Goal: Task Accomplishment & Management: Complete application form

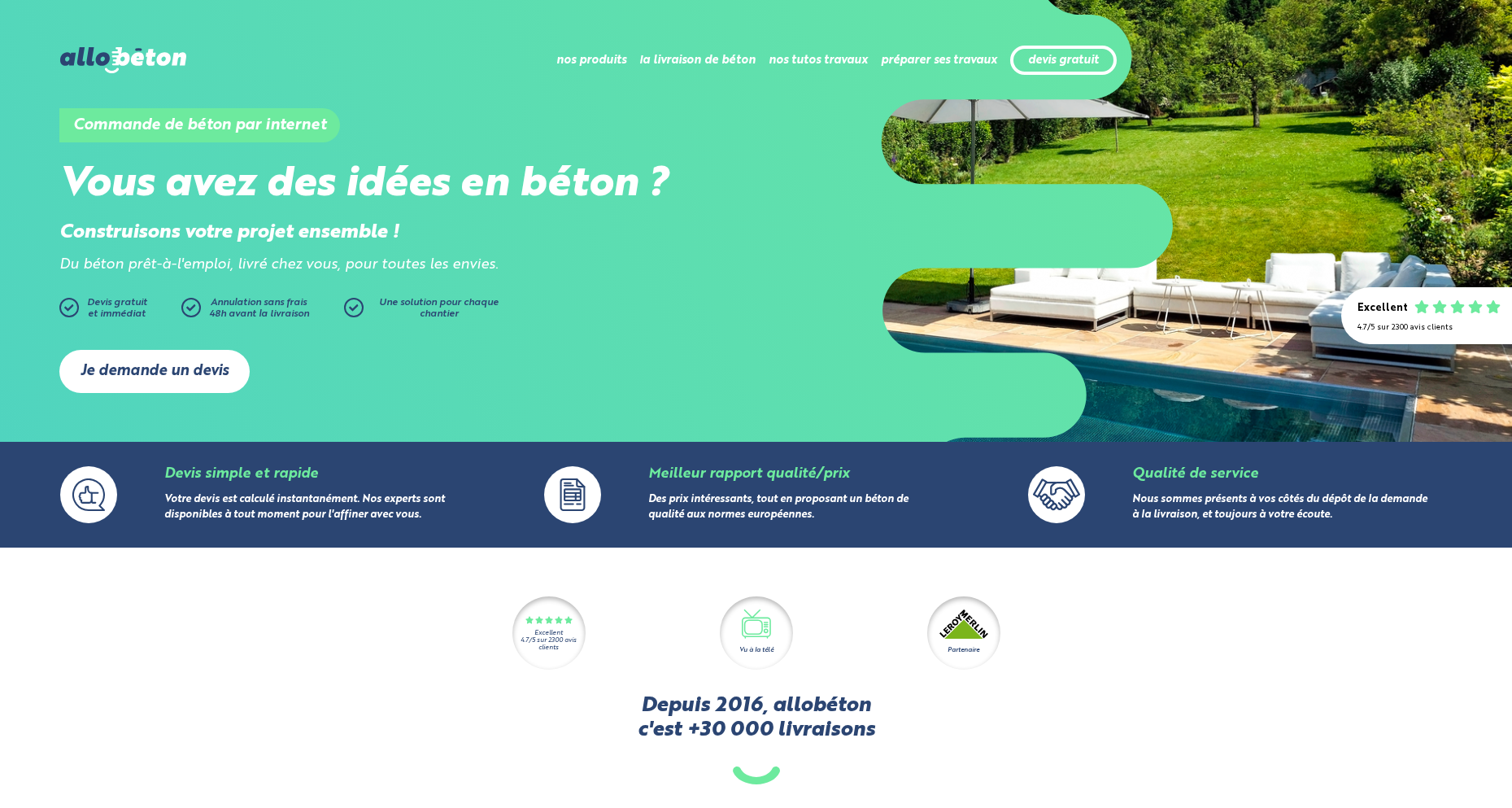
click at [168, 373] on link "Je demande un devis" at bounding box center [154, 372] width 190 height 43
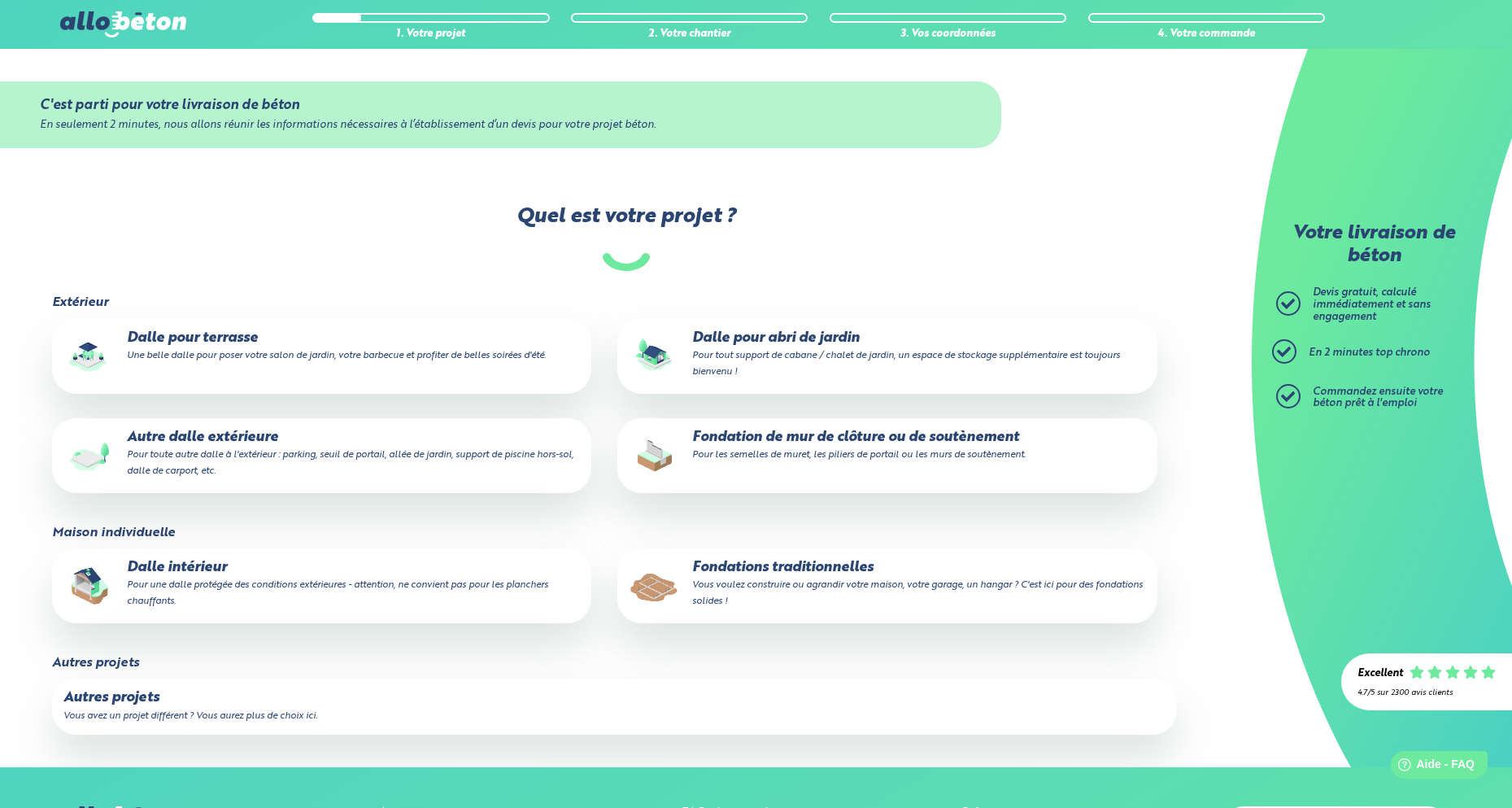
click at [779, 348] on p "Dalle pour abri de jardin Pour tout support de cabane / chalet de jardin, un es…" at bounding box center [887, 355] width 518 height 50
click at [0, 0] on input "Dalle pour abri de jardin Pour tout support de cabane / chalet de jardin, un es…" at bounding box center [0, 0] width 0 height 0
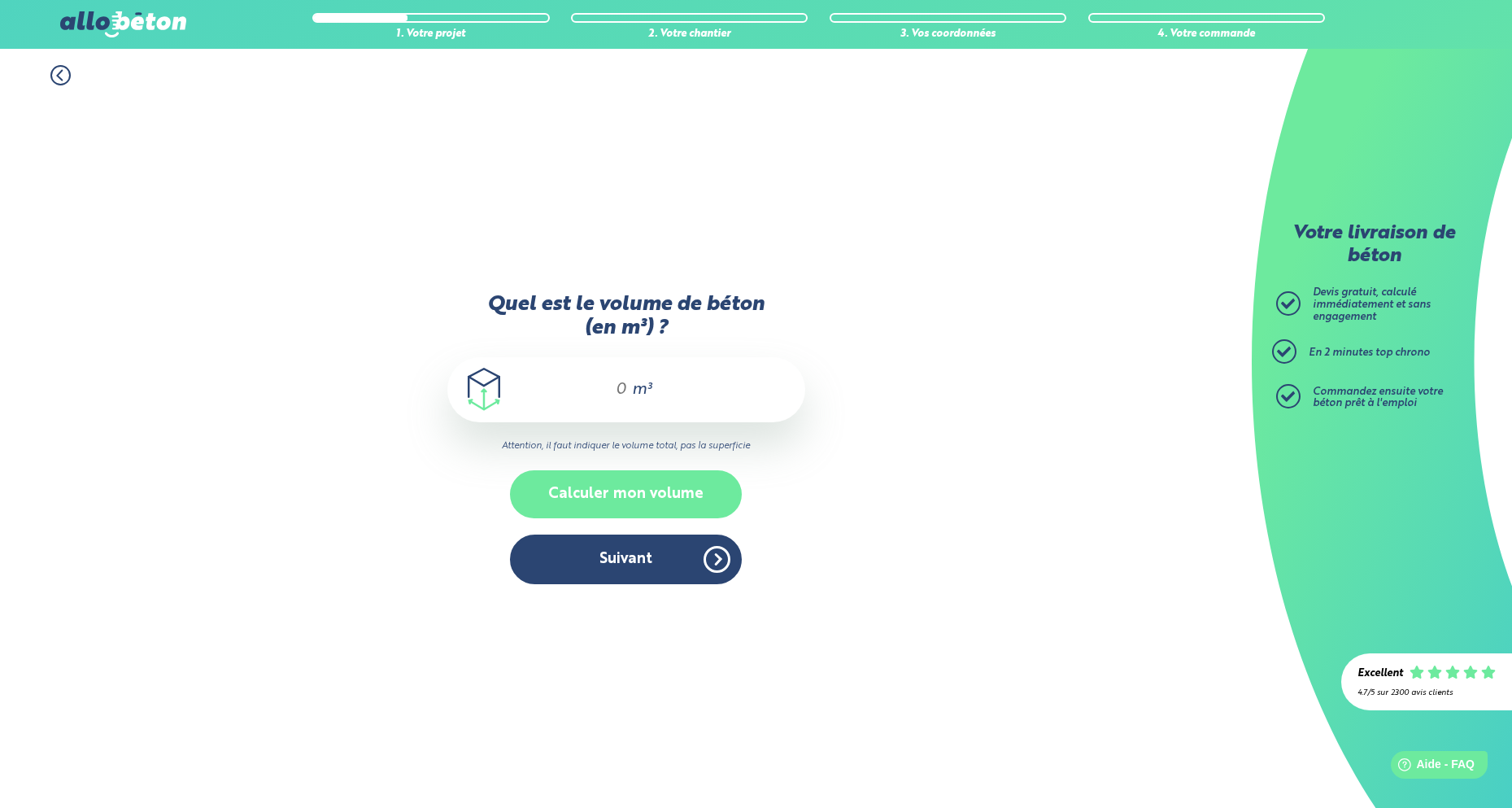
click at [644, 498] on button "Calculer mon volume" at bounding box center [626, 494] width 232 height 48
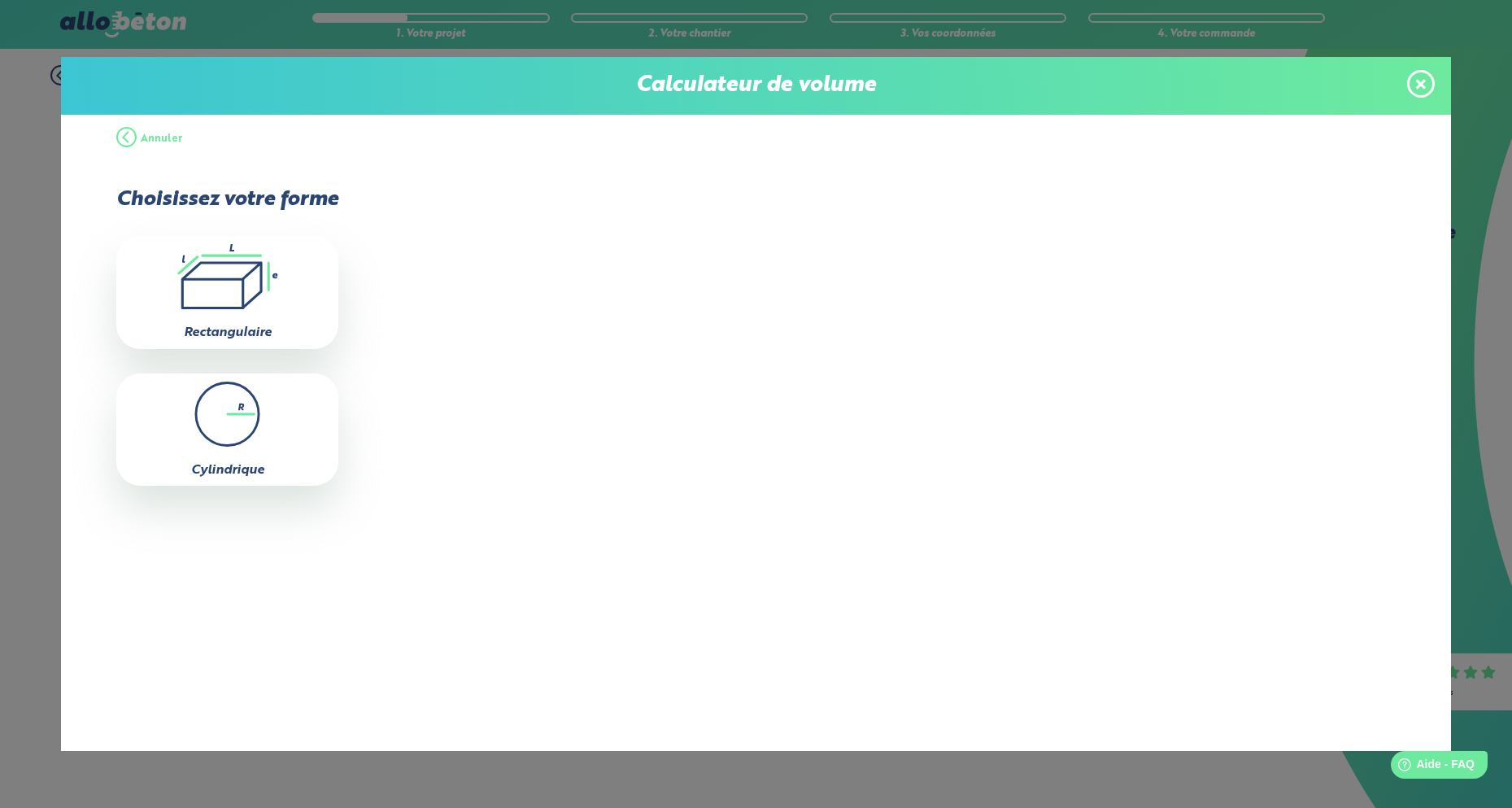
click at [249, 277] on icon ".icon-calc-rectanglea{fill:none;stroke-linecap:round;stroke-width:3px;stroke:#6…" at bounding box center [227, 276] width 205 height 65
type input "0"
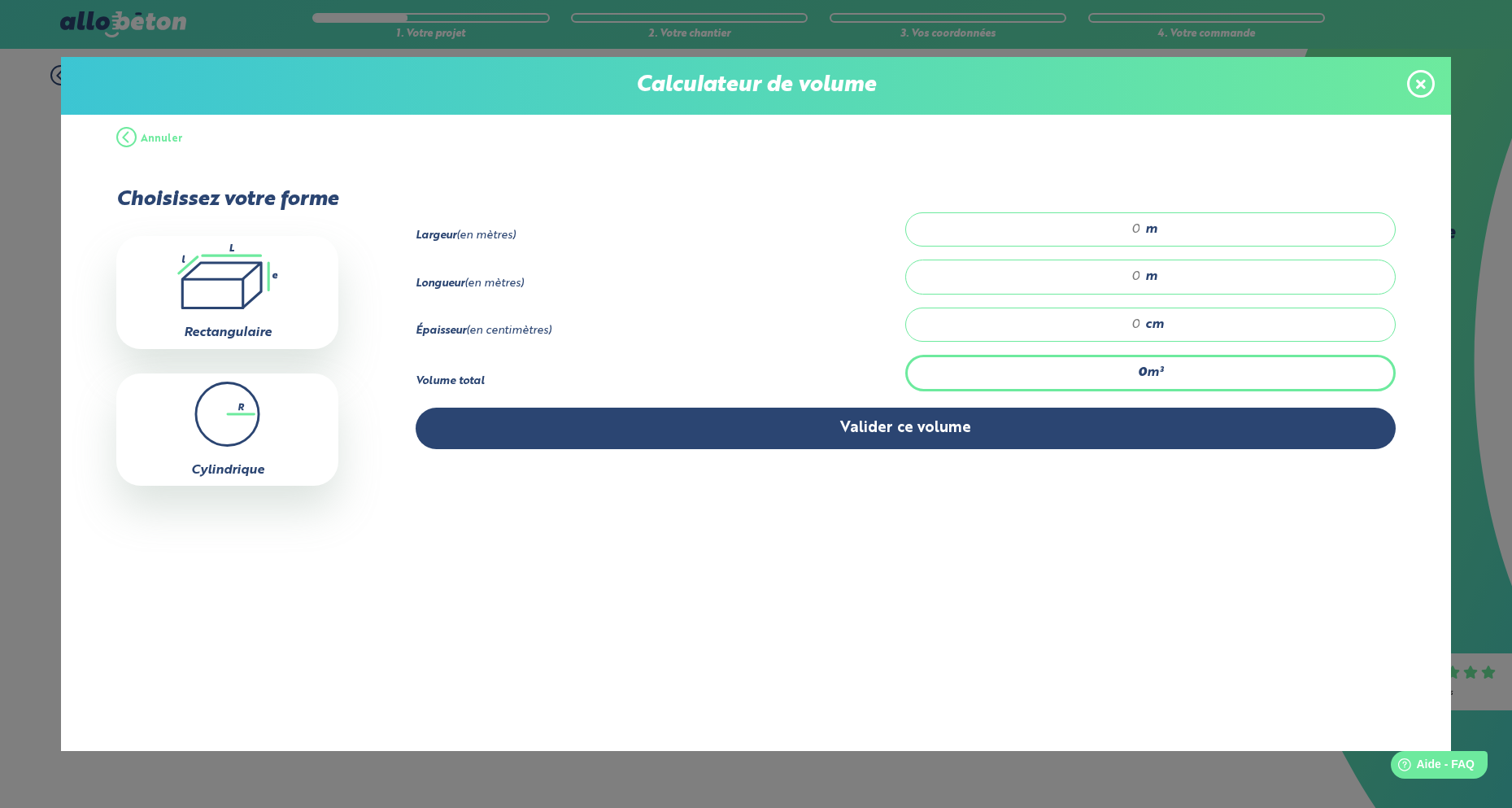
click at [1102, 232] on input "number" at bounding box center [1032, 229] width 219 height 16
type input "8"
click at [1135, 273] on input "number" at bounding box center [1032, 276] width 219 height 16
type input "5.625"
click at [1136, 328] on input "number" at bounding box center [1032, 324] width 219 height 16
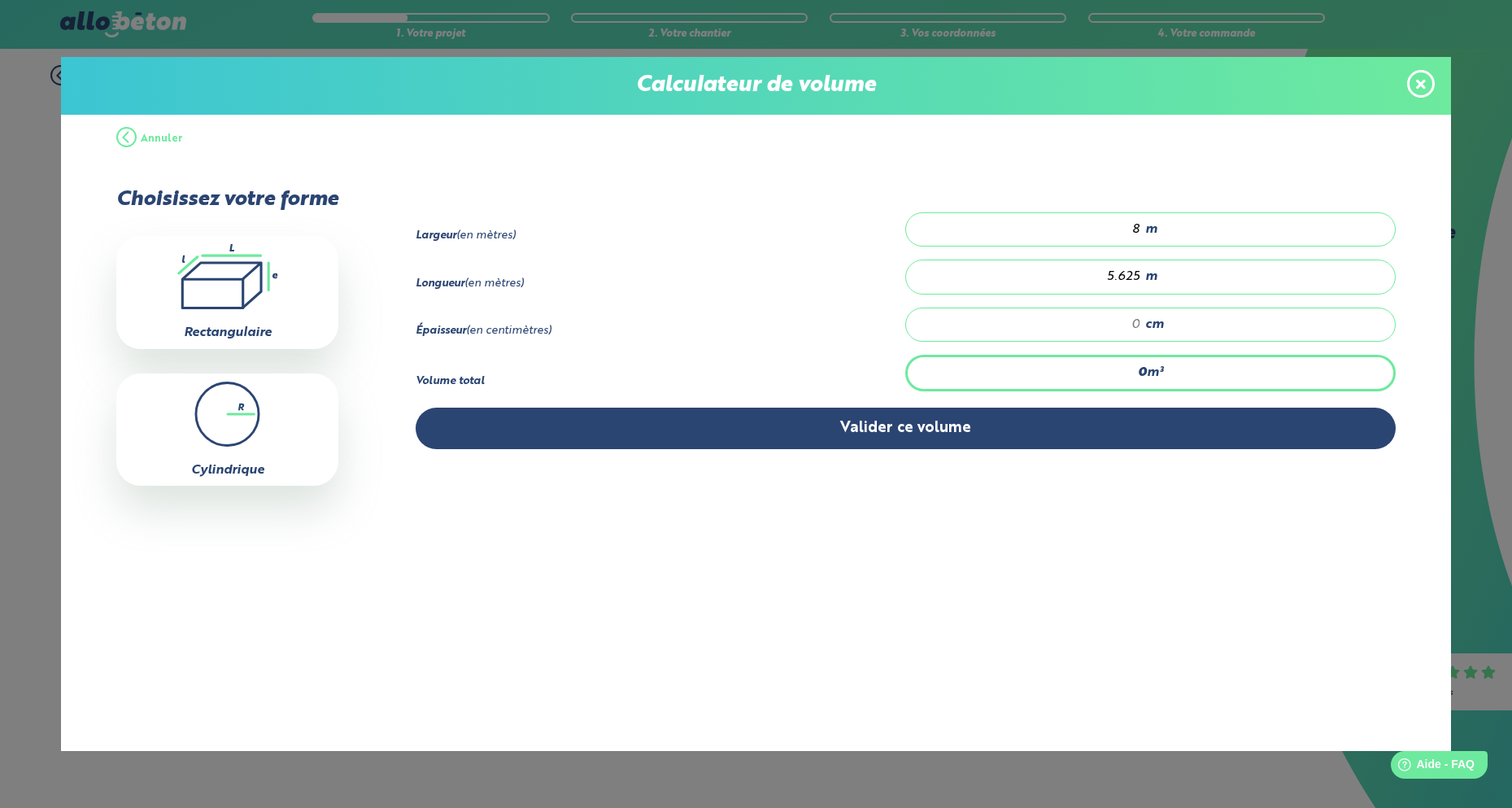
type input "0.45"
type input "1"
type input "6.75"
type input "15"
click at [1142, 277] on input "5.625" at bounding box center [1032, 276] width 219 height 16
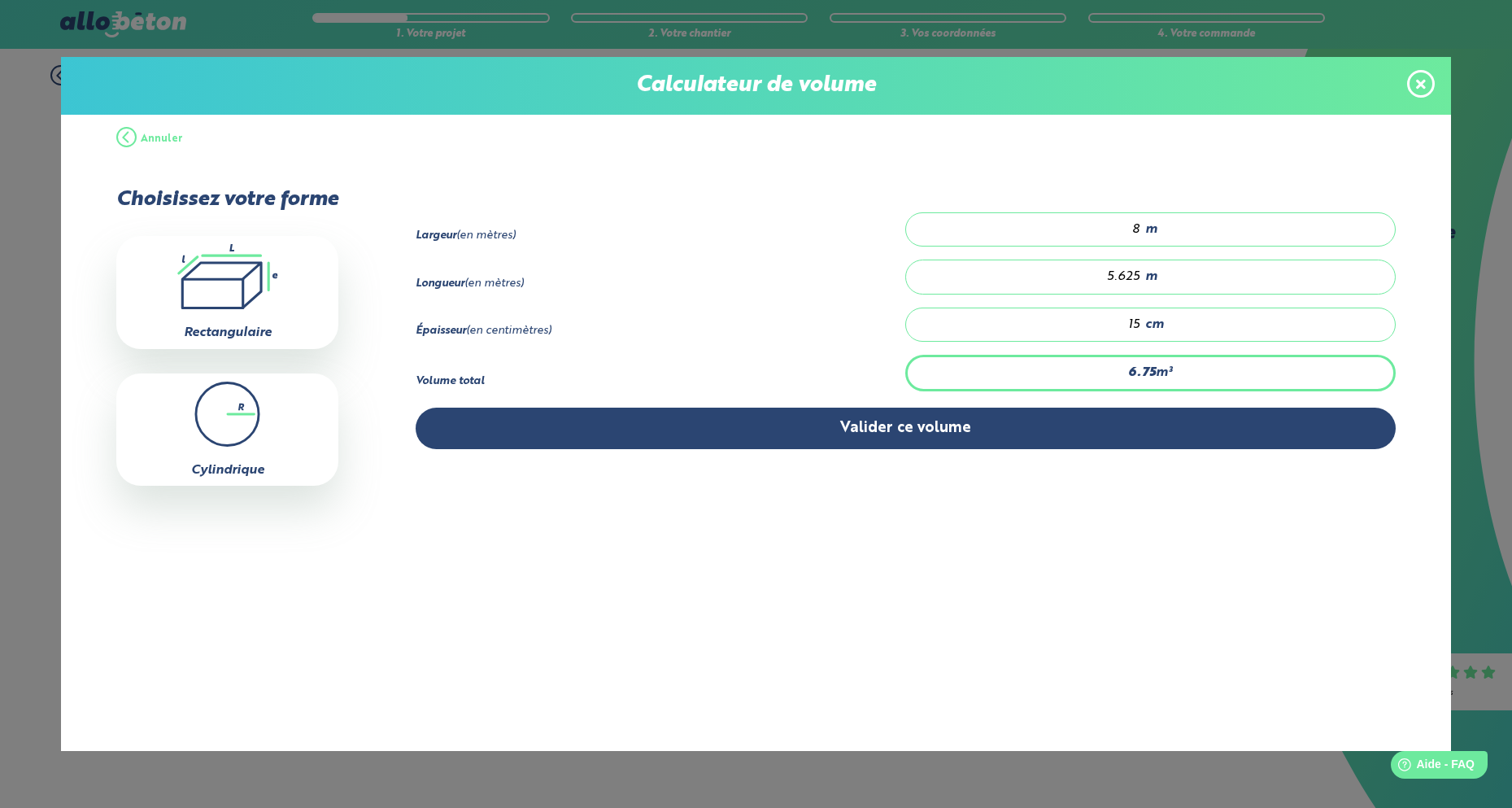
type input "6.744"
type input "5.62"
type input "6.72"
type input "5.6"
type input "6"
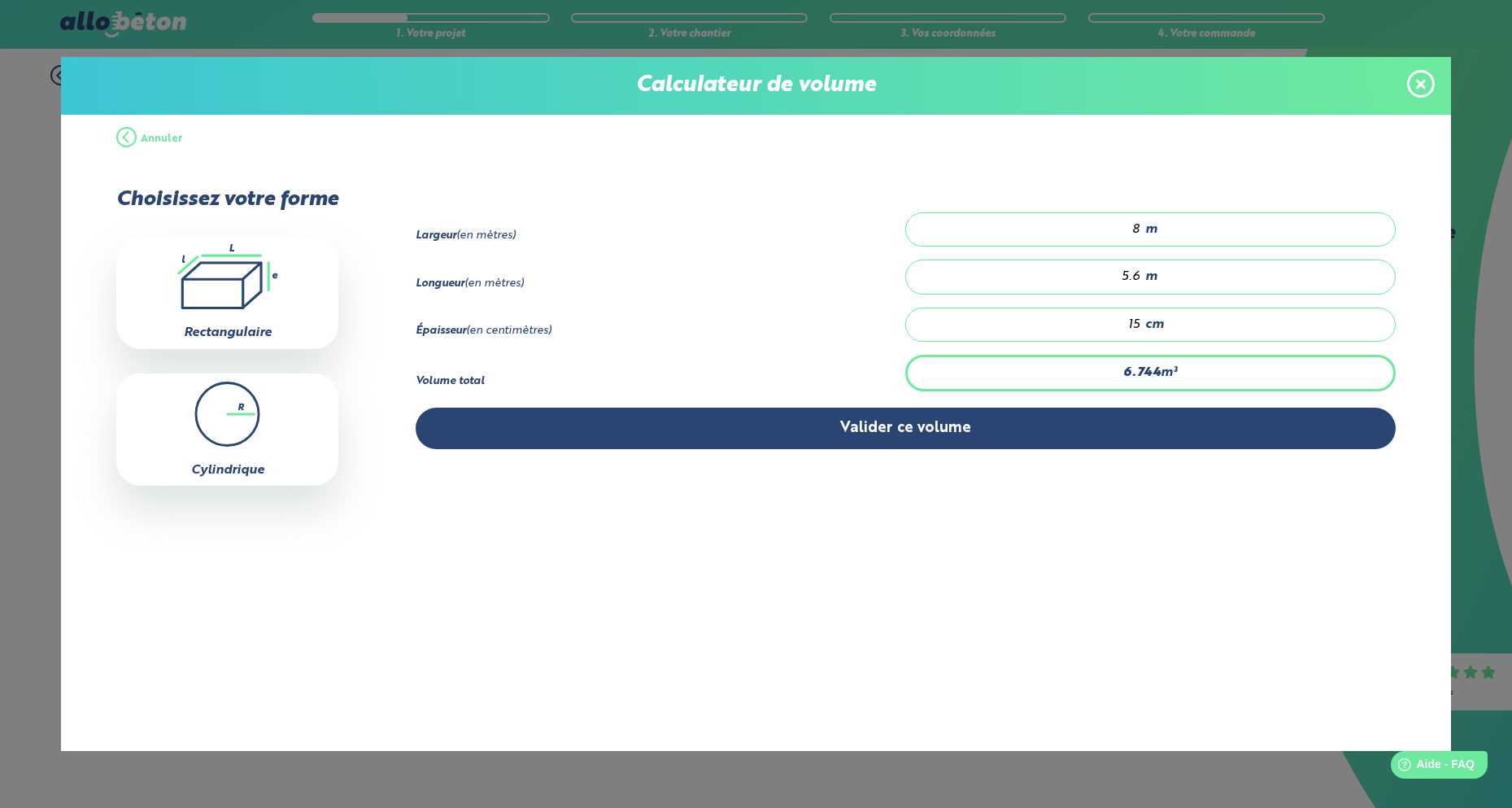
type input "5"
type input "6.6"
type input "5.5"
type input "6.684"
type input "5.57"
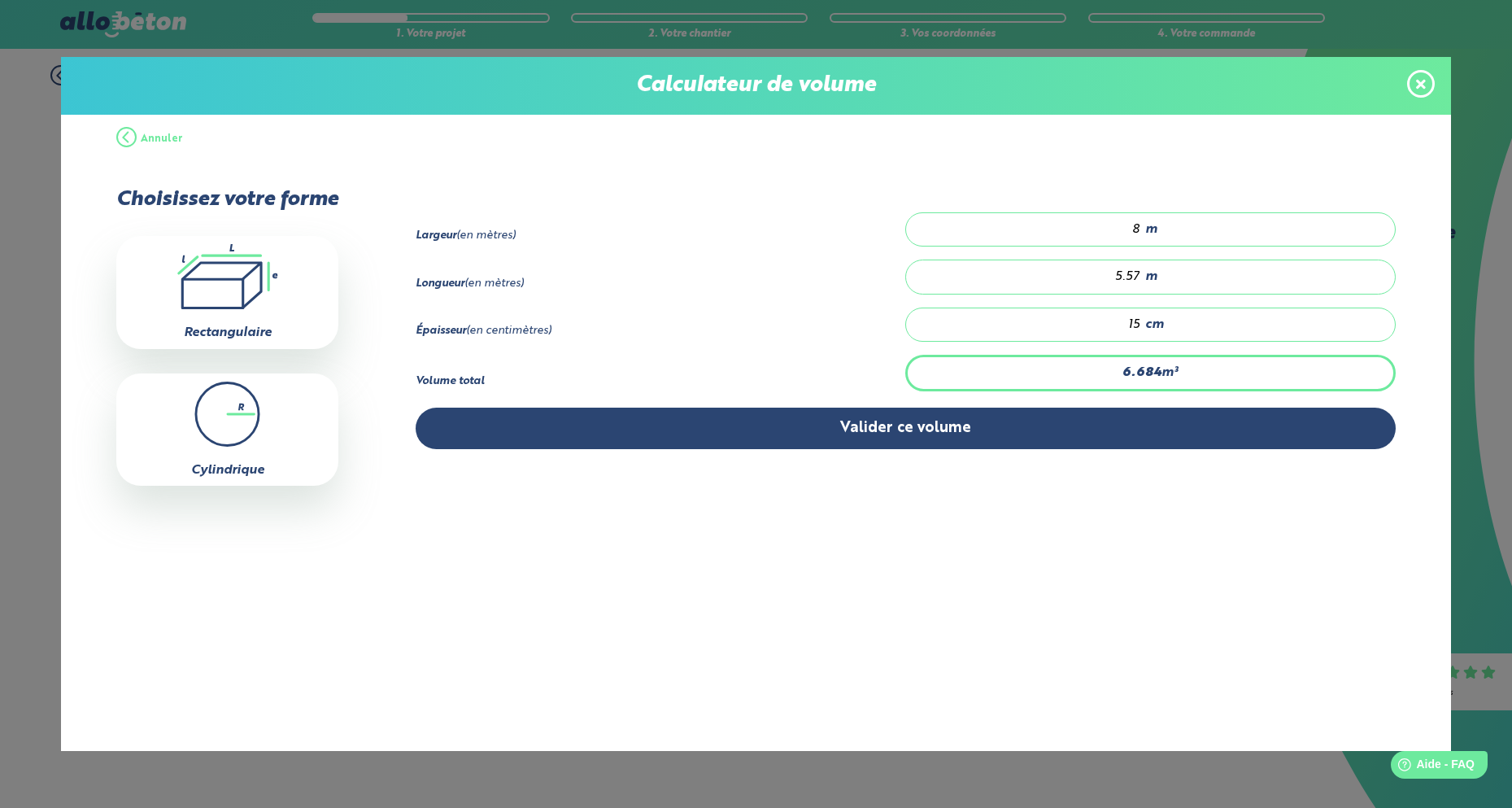
type input "6.6"
type input "5.5"
type input "6"
type input "5"
type input "6.72"
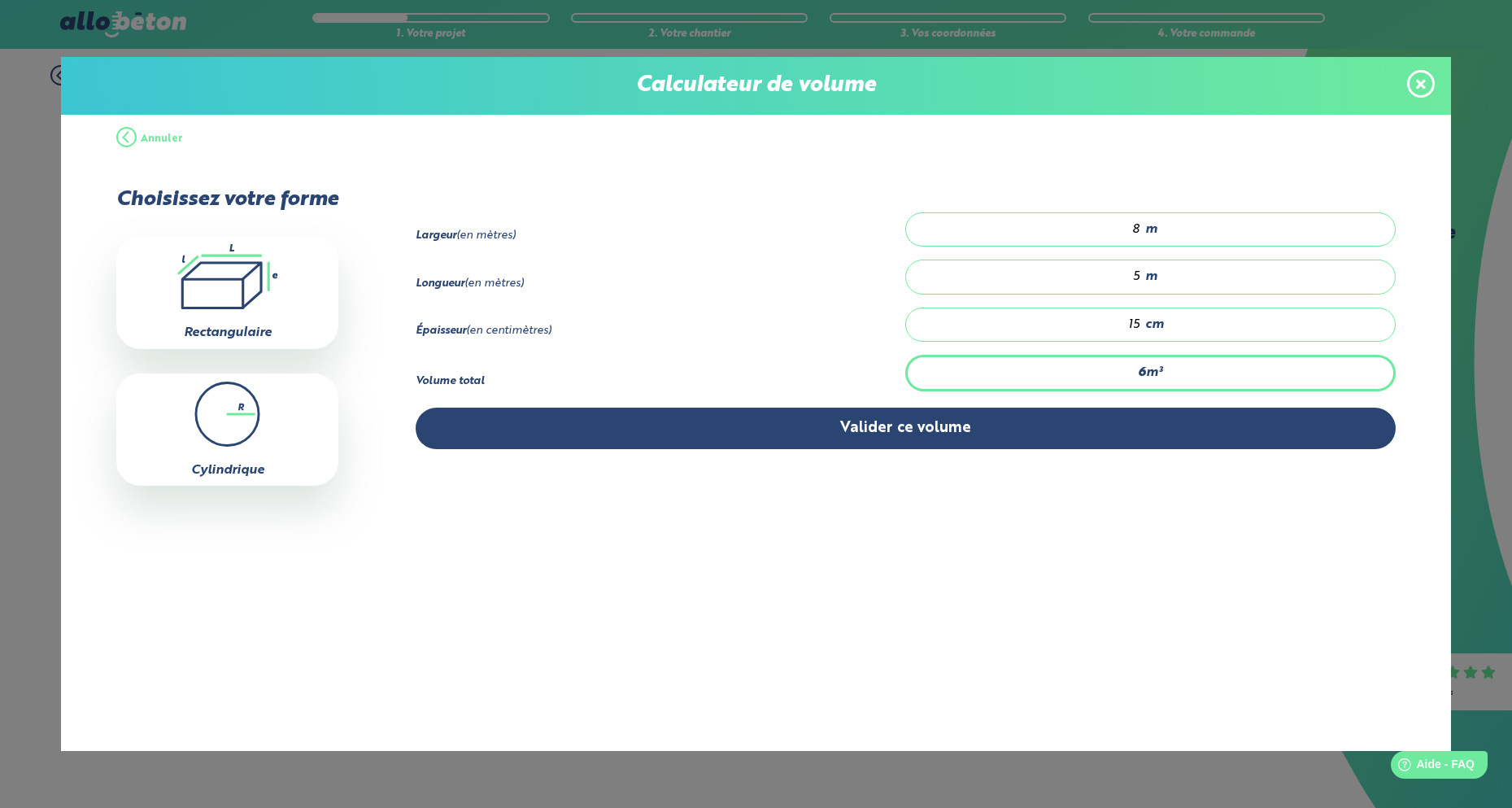
type input "5.6"
type input "6.744"
type input "5.62"
type input "6.72"
type input "5.6"
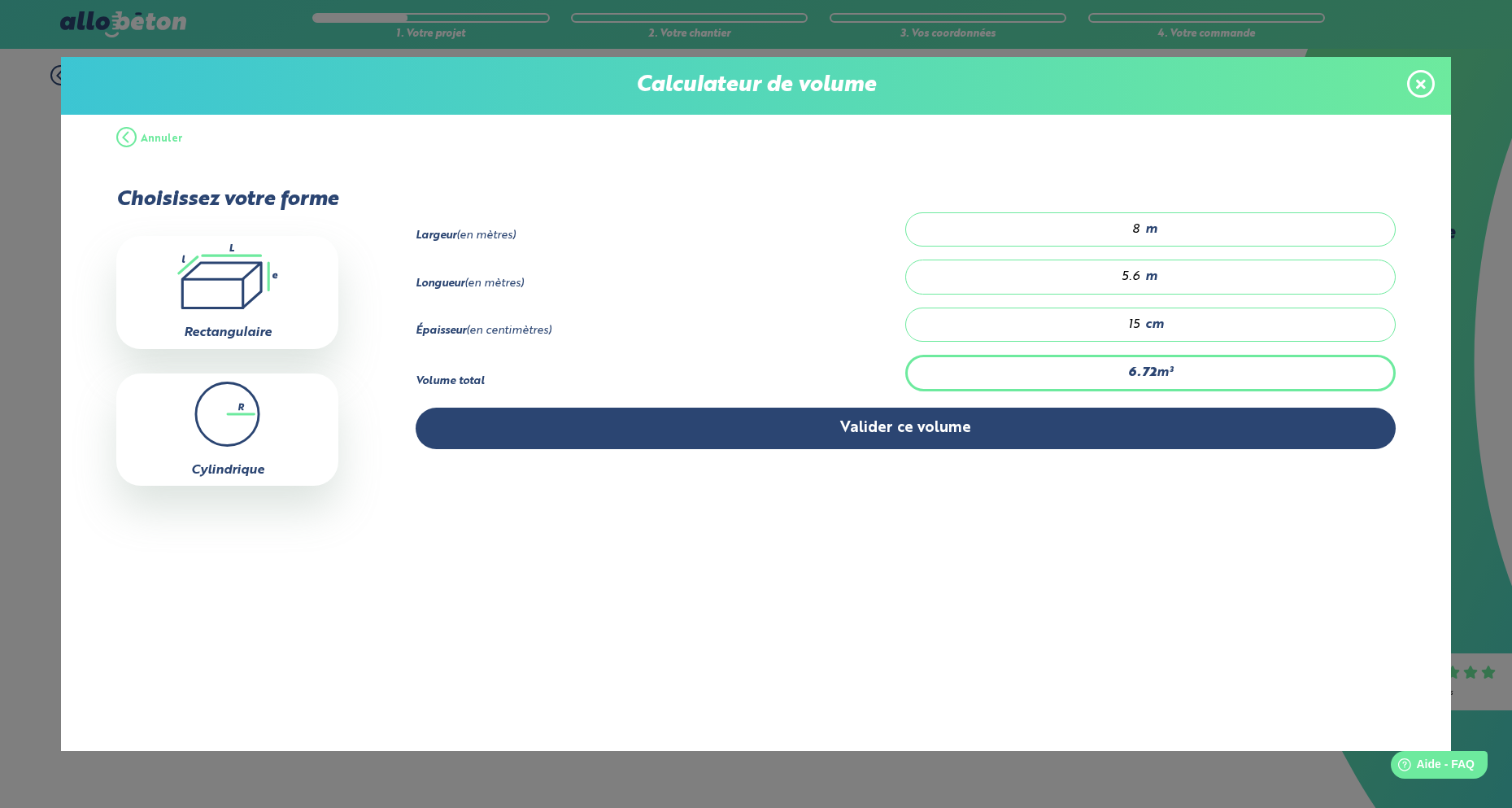
type input "6"
type input "5"
type input "6.6"
type input "5.5"
type input "6.684"
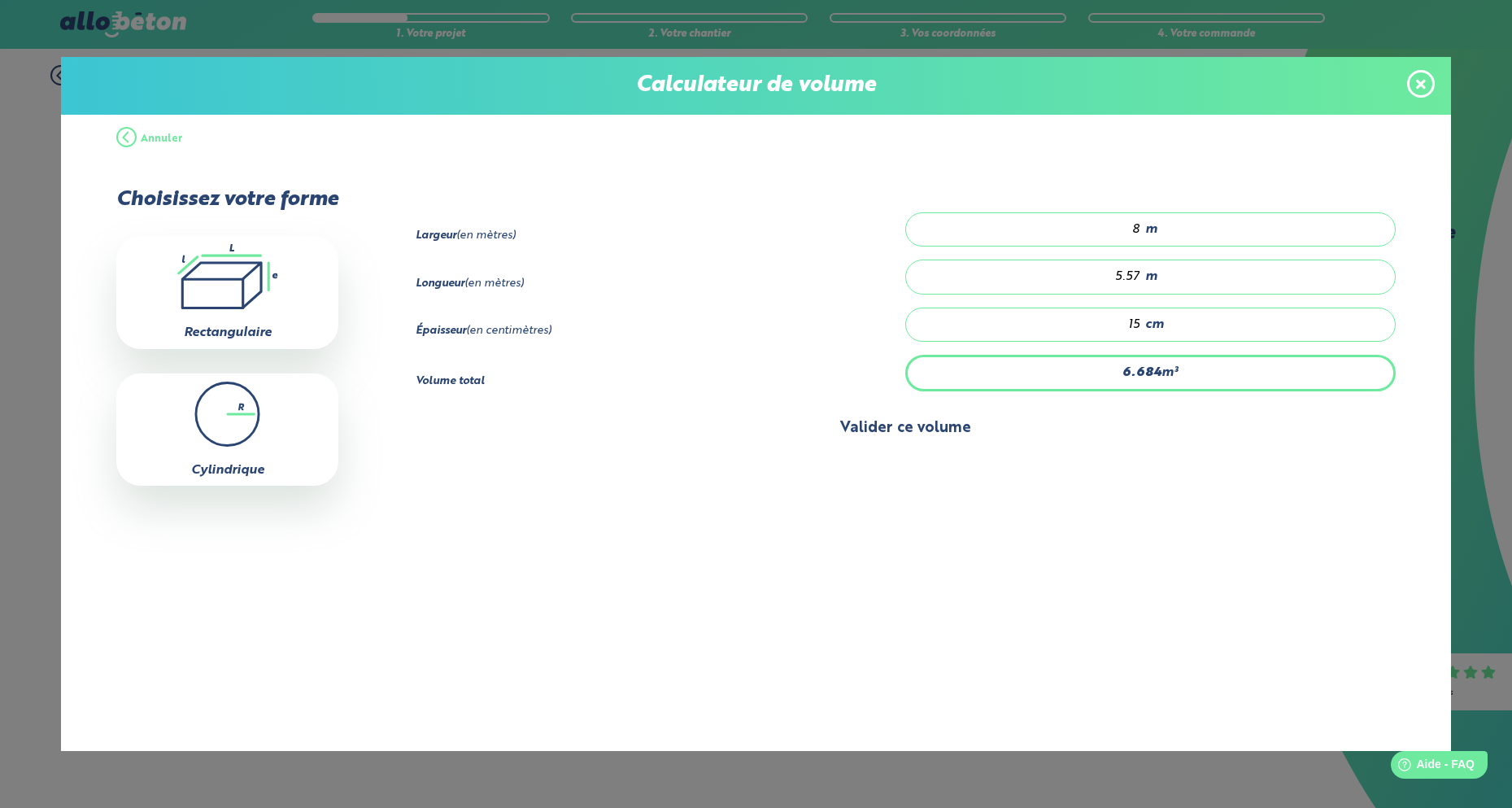
type input "5.57"
click at [954, 434] on button "Valider ce volume" at bounding box center [905, 429] width 980 height 41
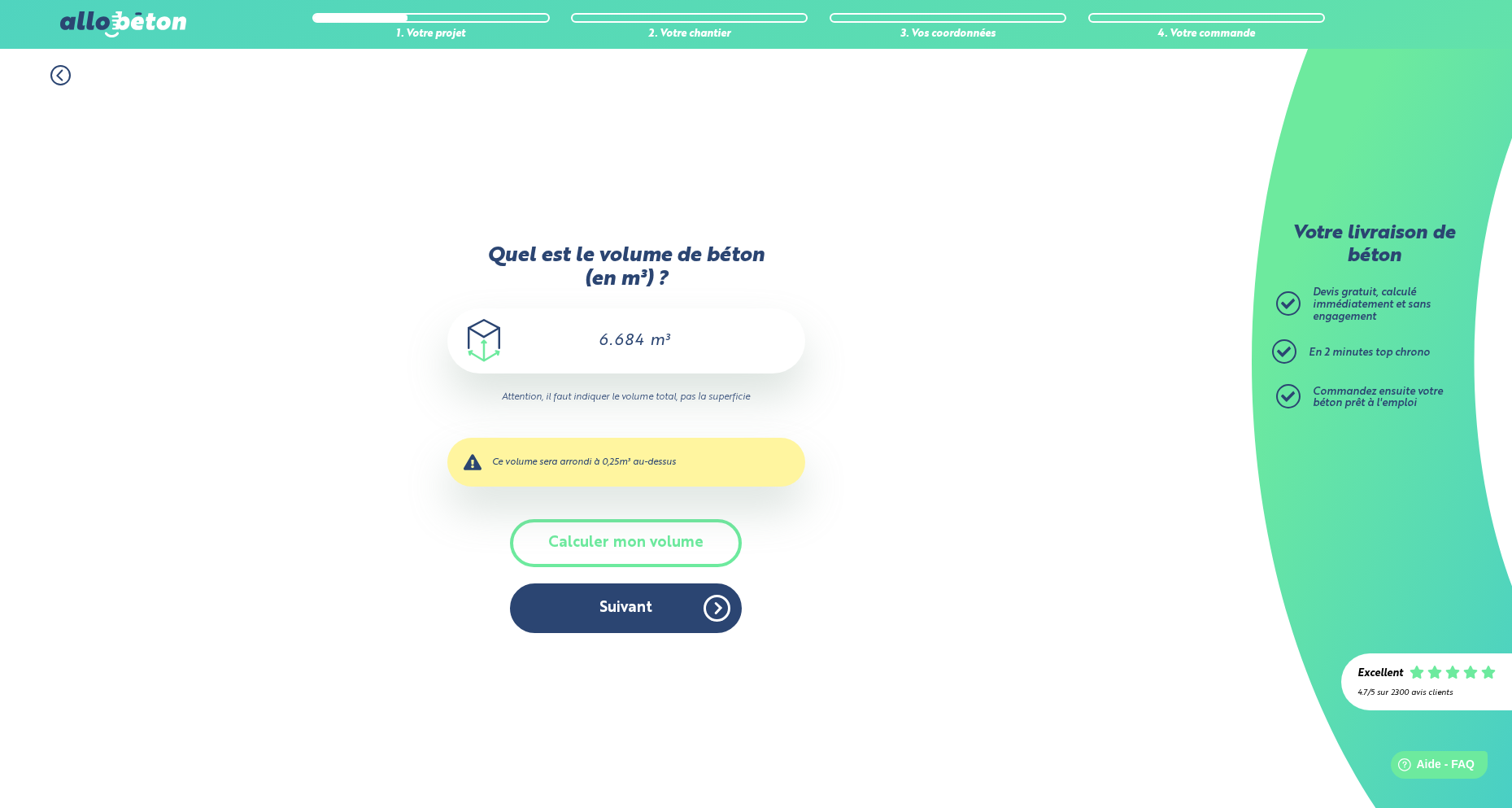
scroll to position [0, 1]
click at [687, 553] on button "Calculer mon volume" at bounding box center [626, 542] width 232 height 48
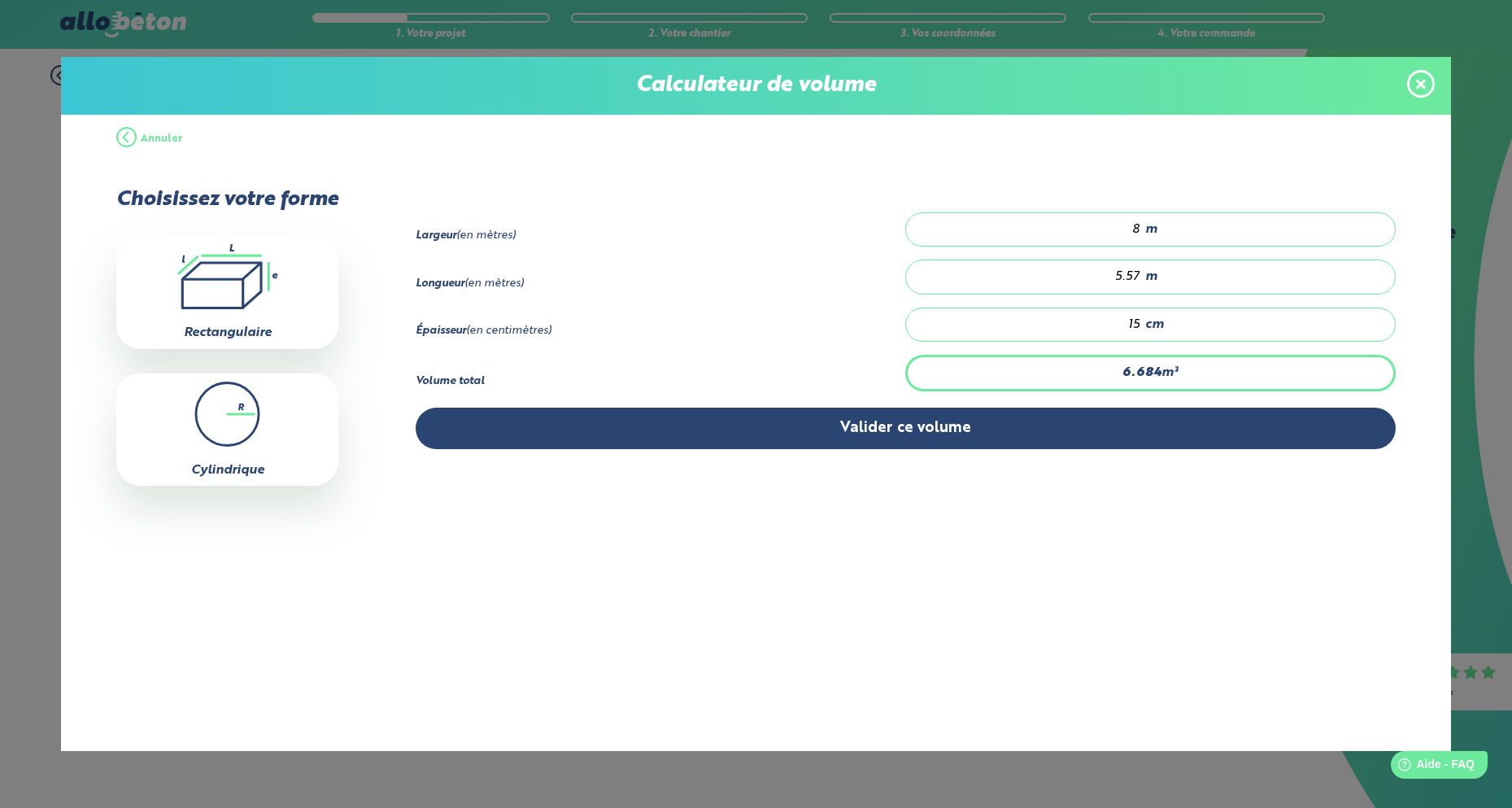
scroll to position [0, 0]
click at [1152, 228] on div "8 m" at bounding box center [1150, 229] width 490 height 34
type input "0"
type input "4.178"
type input "5"
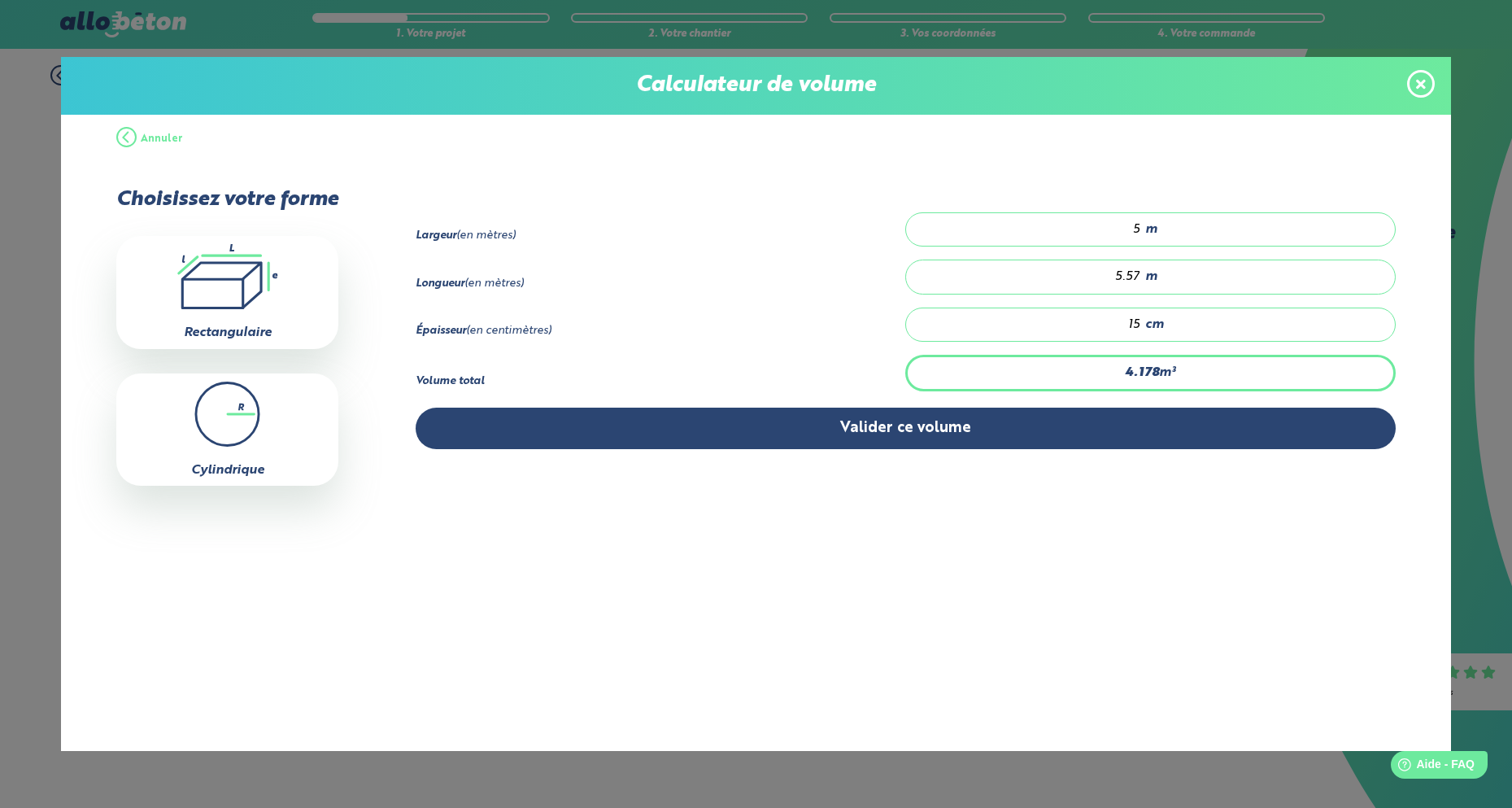
type input "0"
type input "4.178"
type input "5"
type input "0"
type input "4.178"
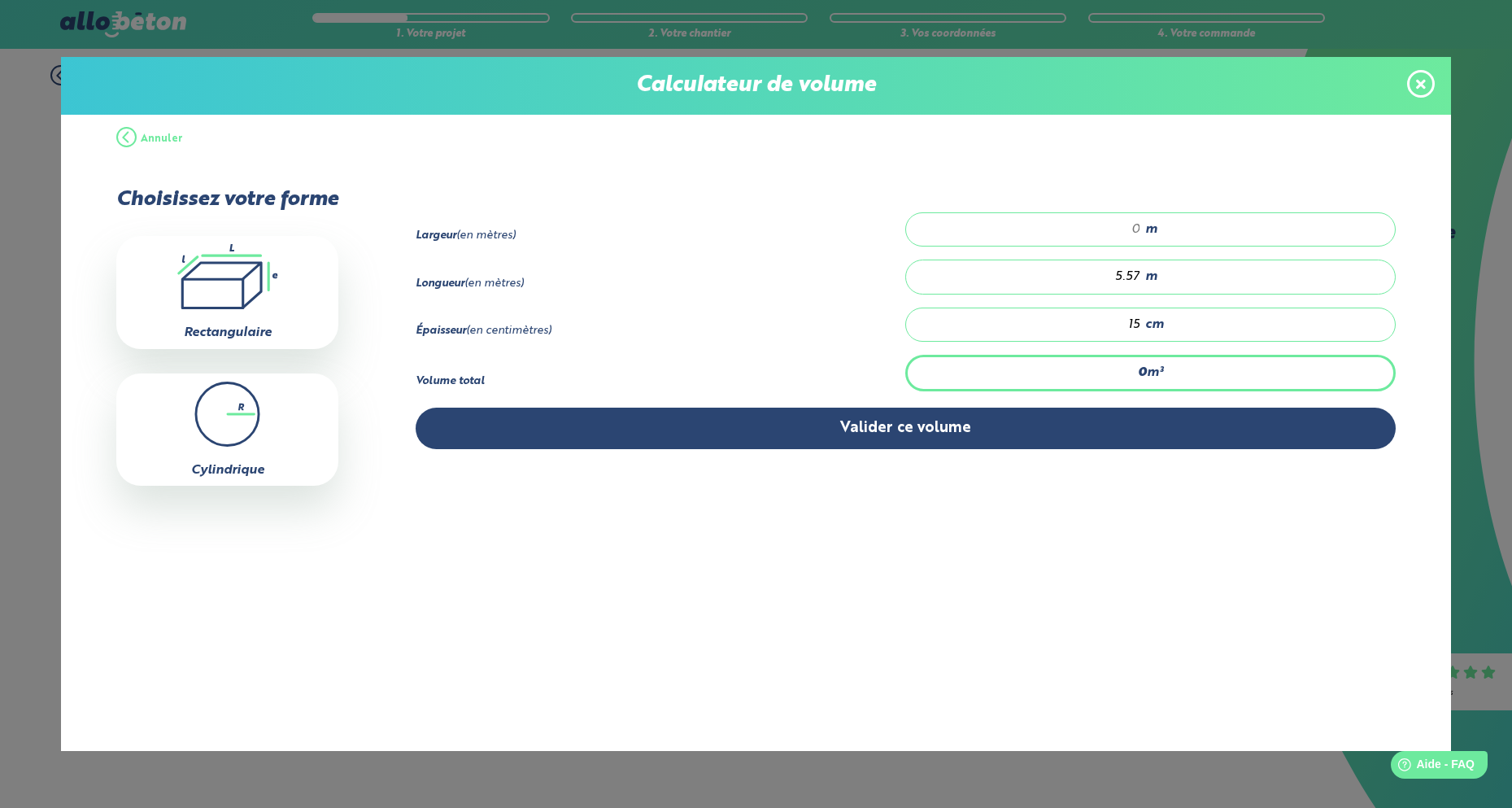
type input "5"
type input "4.595"
type input "5.5"
type input "4.654"
type input "5.57"
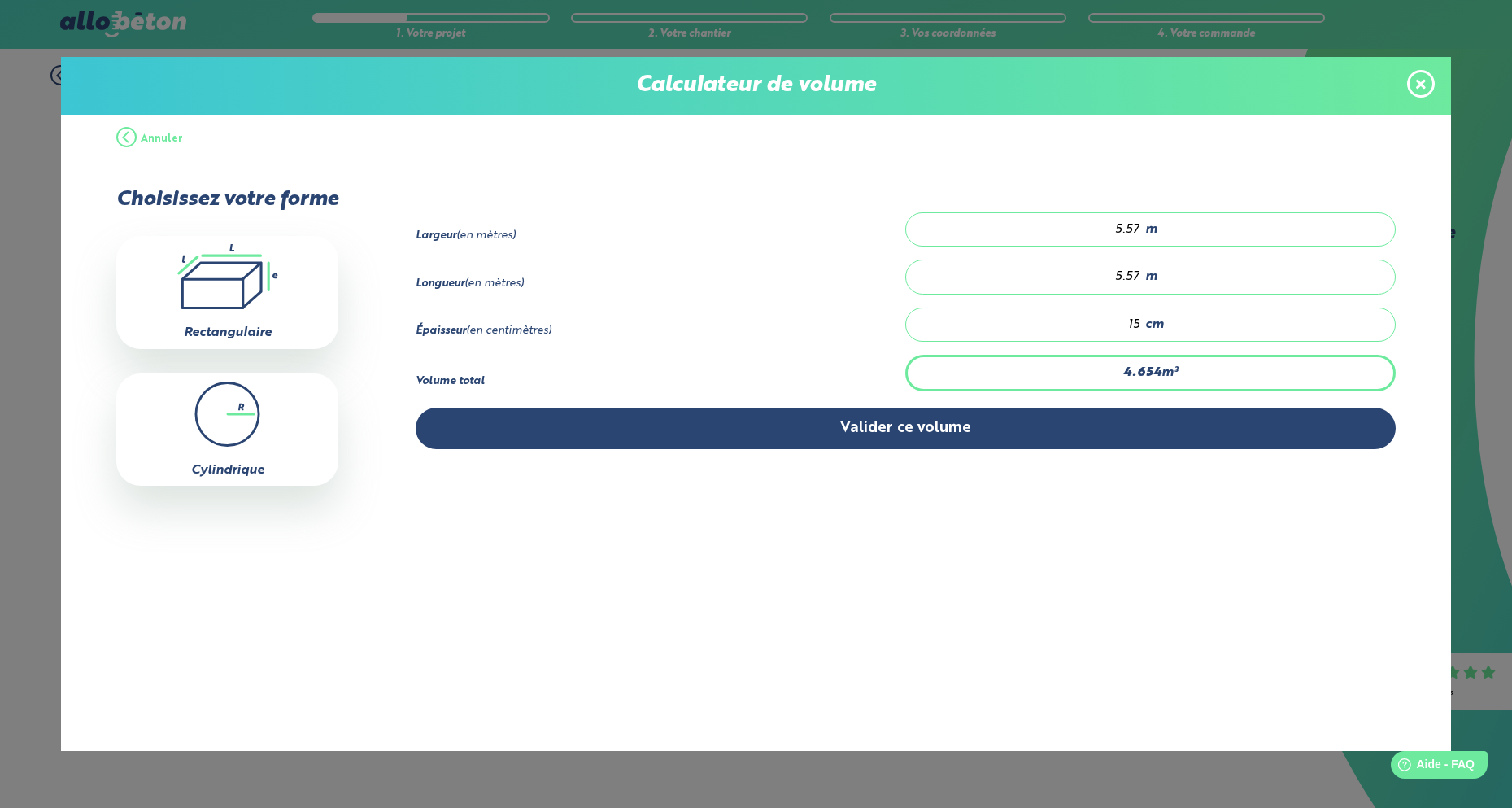
click at [1142, 273] on input "5.57" at bounding box center [1032, 276] width 219 height 16
type input "4.595"
type input "5.5"
type input "4.178"
type input "5"
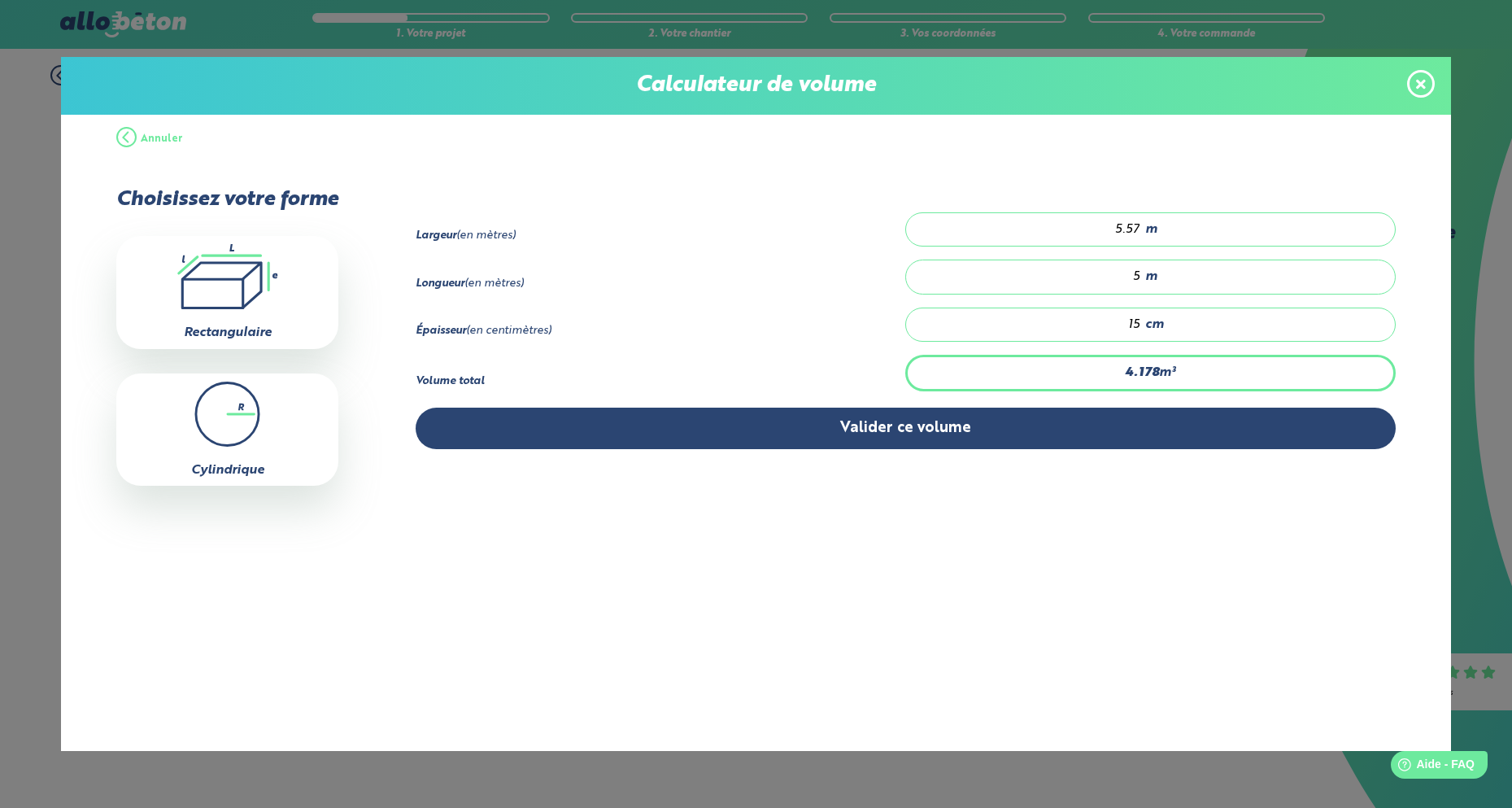
type input "0"
type input "6.684"
type input "8"
click at [1242, 336] on div "15 cm" at bounding box center [1150, 325] width 490 height 34
drag, startPoint x: 662, startPoint y: 316, endPoint x: 696, endPoint y: 317, distance: 34.0
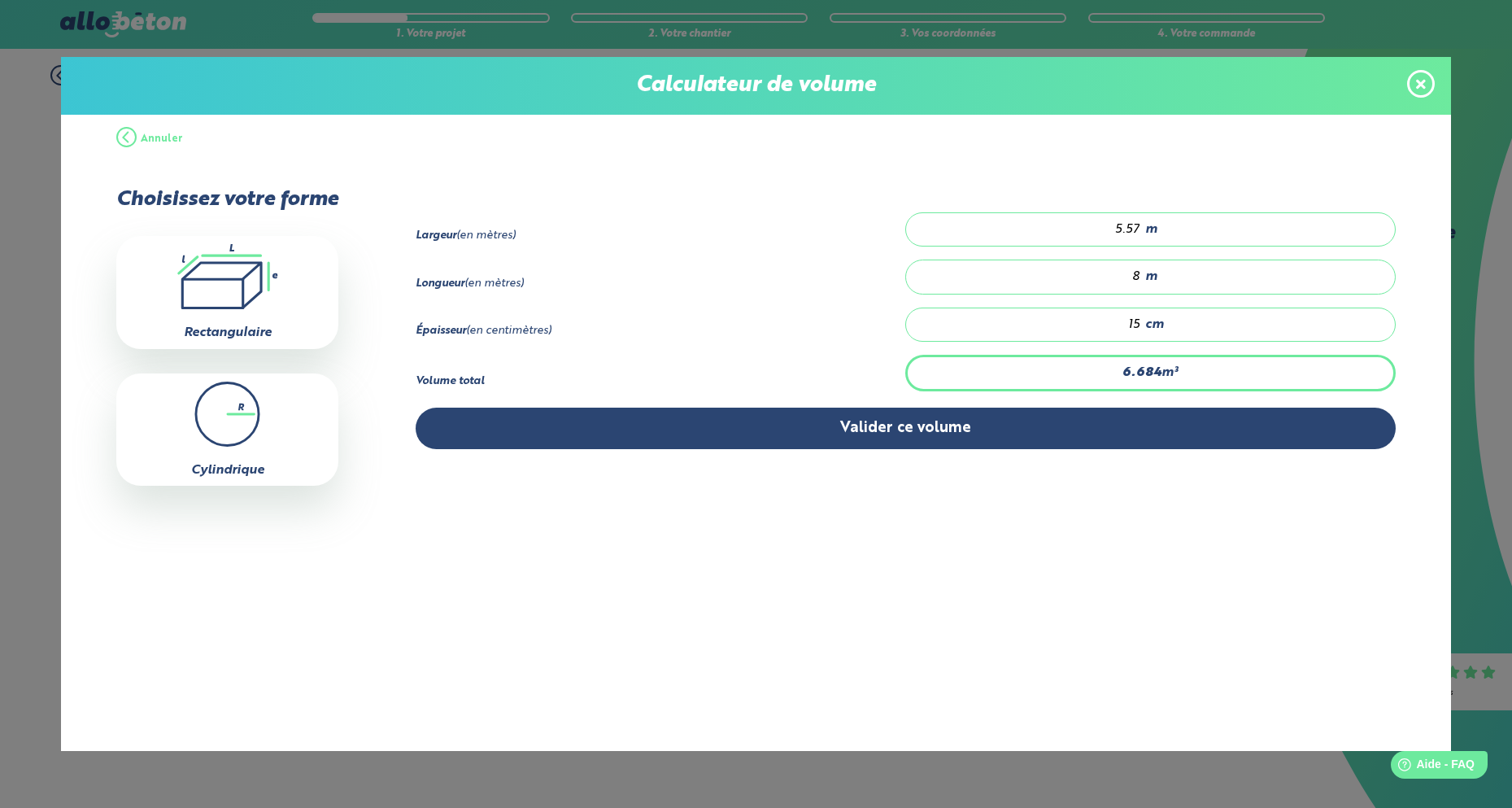
click at [662, 316] on div "Épaisseur (en centimètres) 15 cm" at bounding box center [905, 331] width 980 height 47
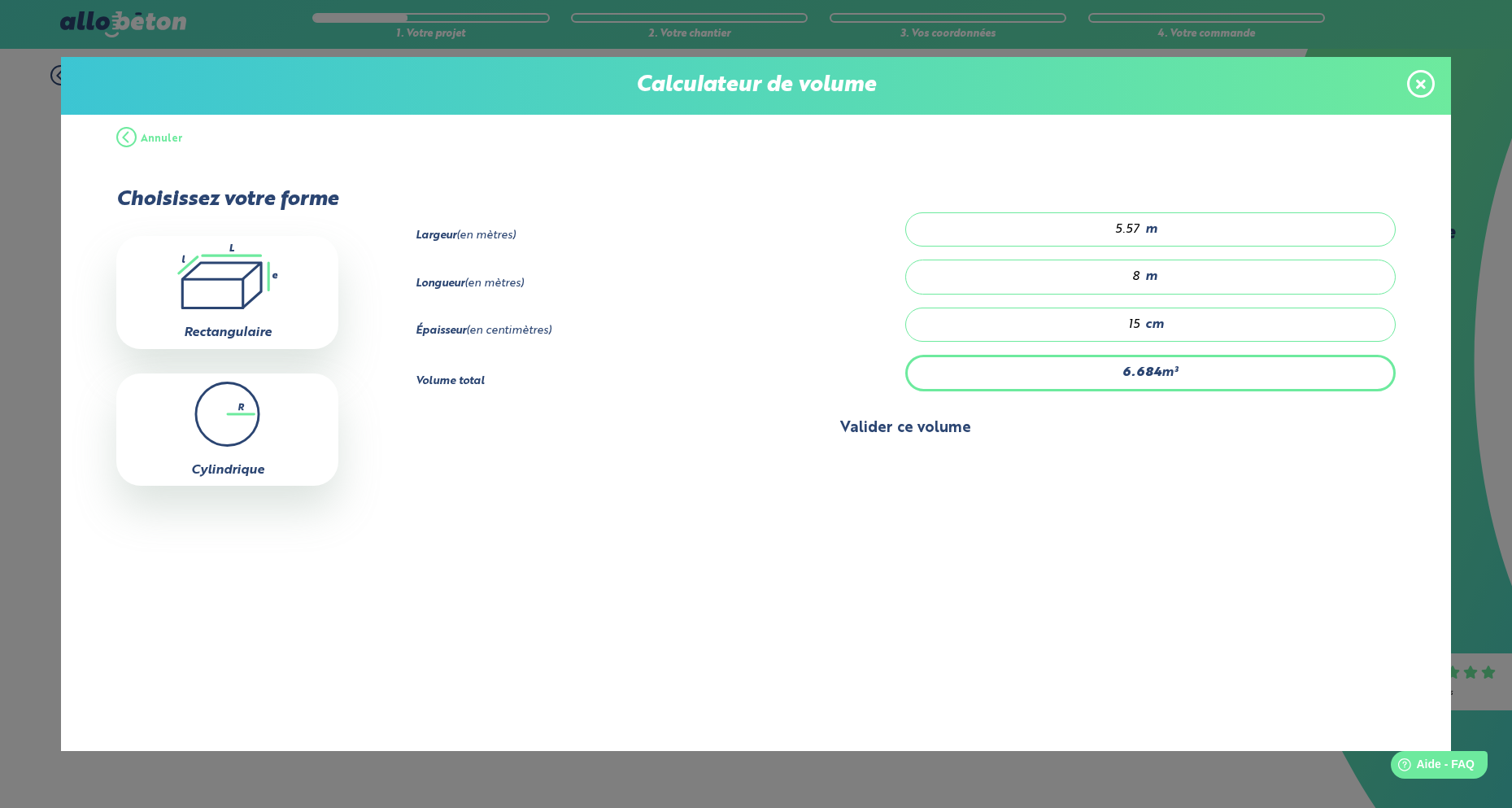
click at [848, 424] on button "Valider ce volume" at bounding box center [905, 429] width 980 height 41
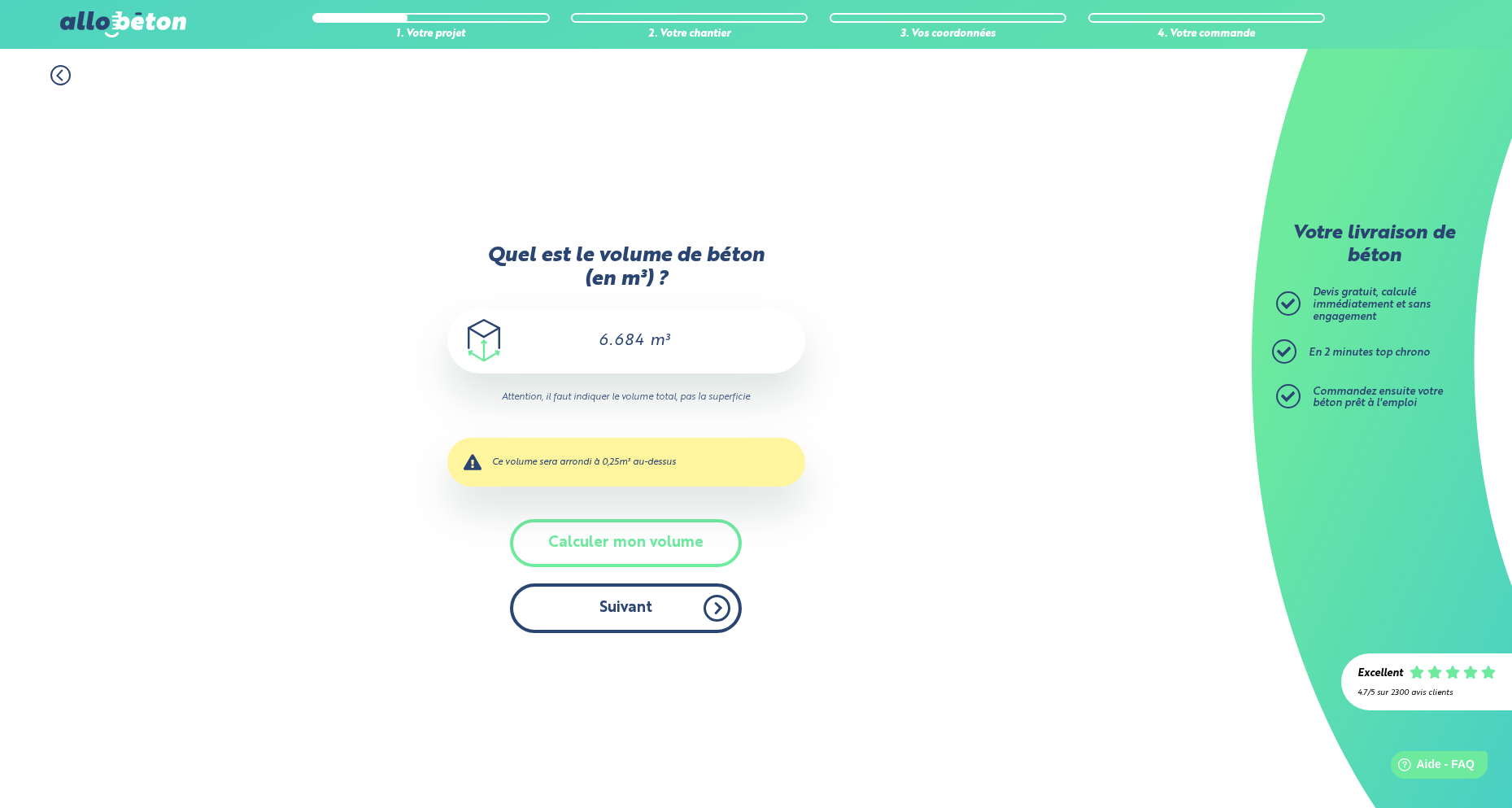
click at [649, 617] on button "Suivant" at bounding box center [626, 608] width 232 height 50
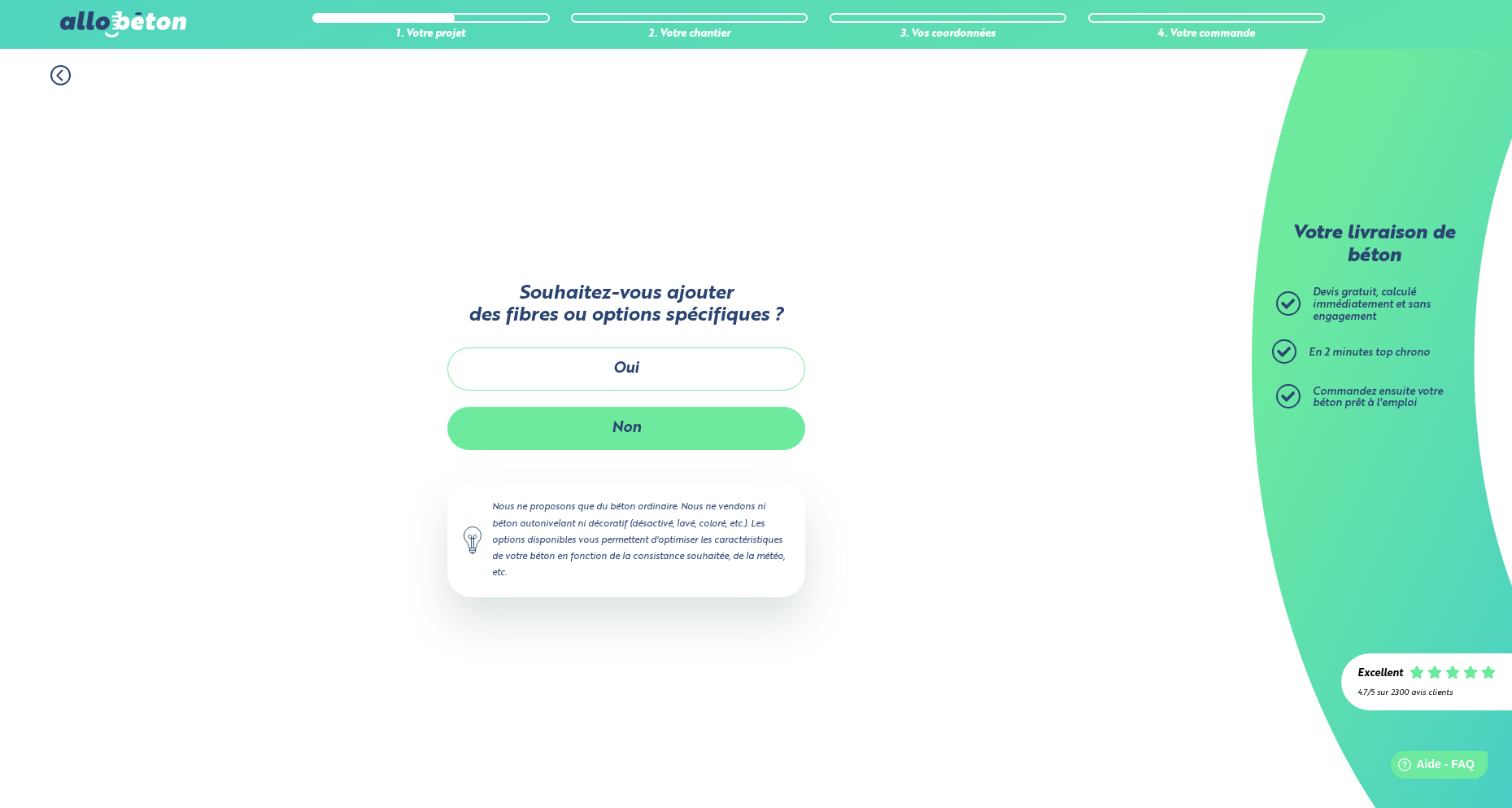
click at [647, 425] on button "Non" at bounding box center [627, 429] width 358 height 43
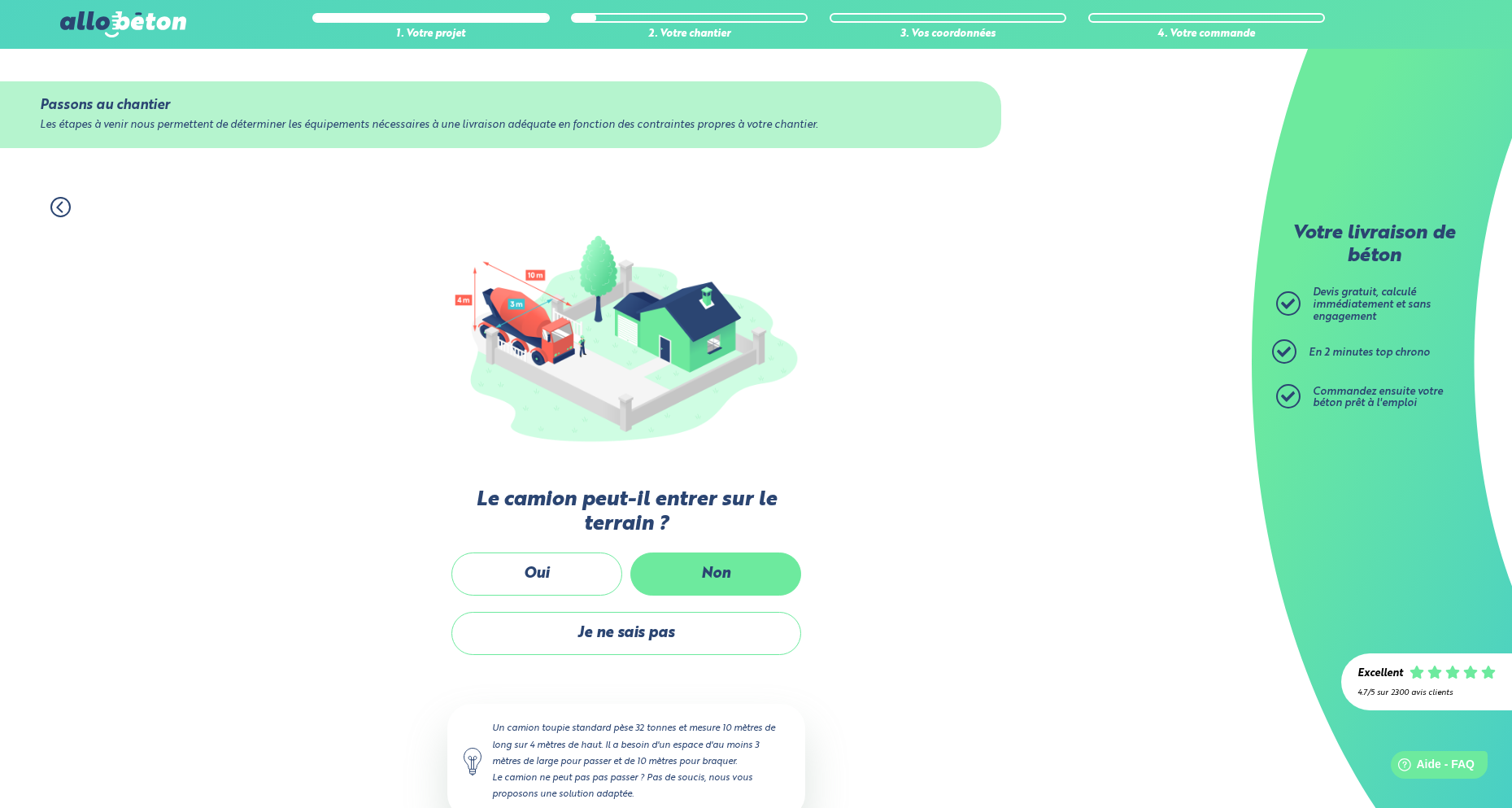
click at [711, 563] on label "Non" at bounding box center [716, 574] width 171 height 43
click at [0, 0] on input "Non" at bounding box center [0, 0] width 0 height 0
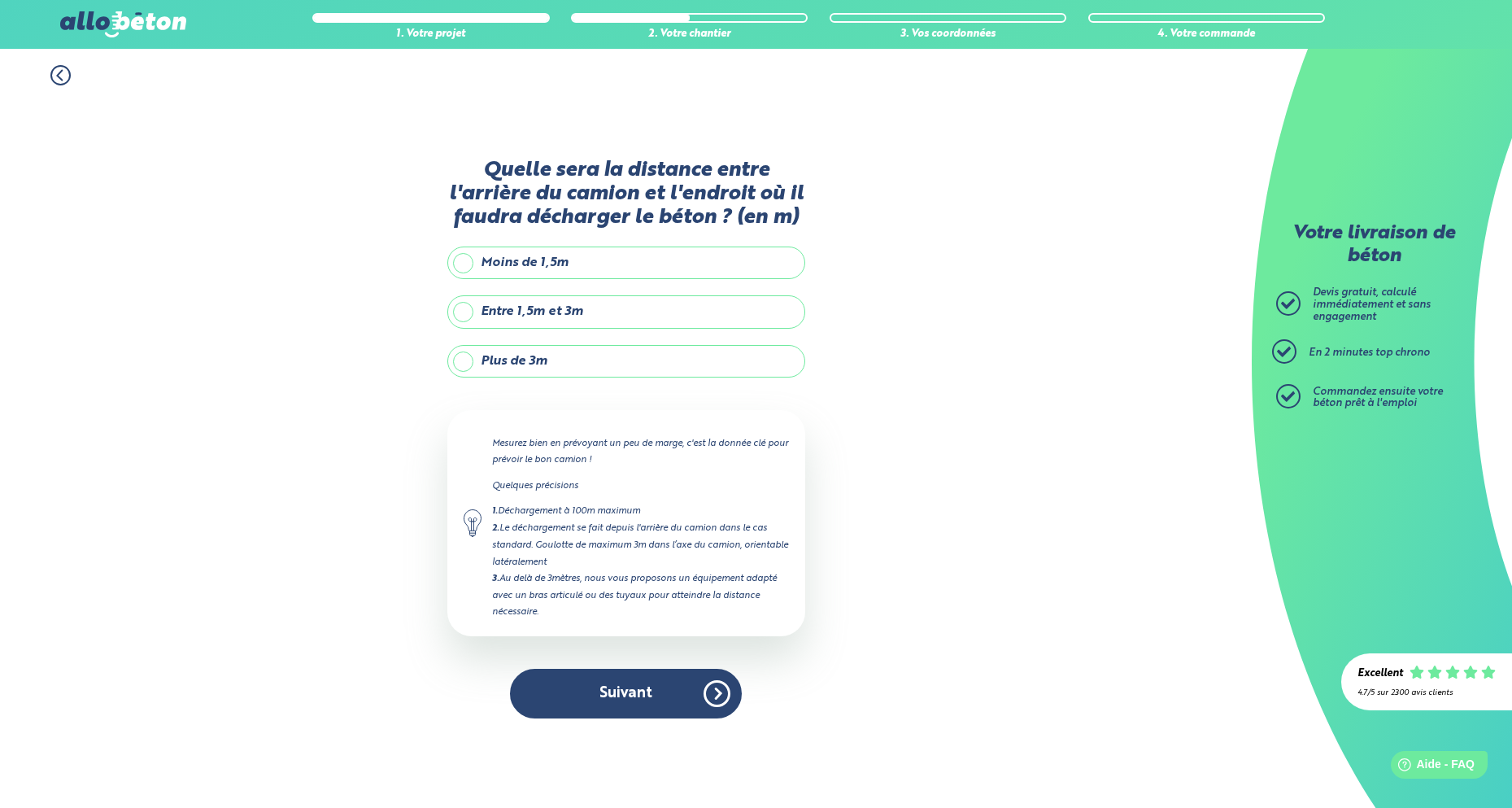
click at [59, 72] on icon at bounding box center [59, 75] width 5 height 9
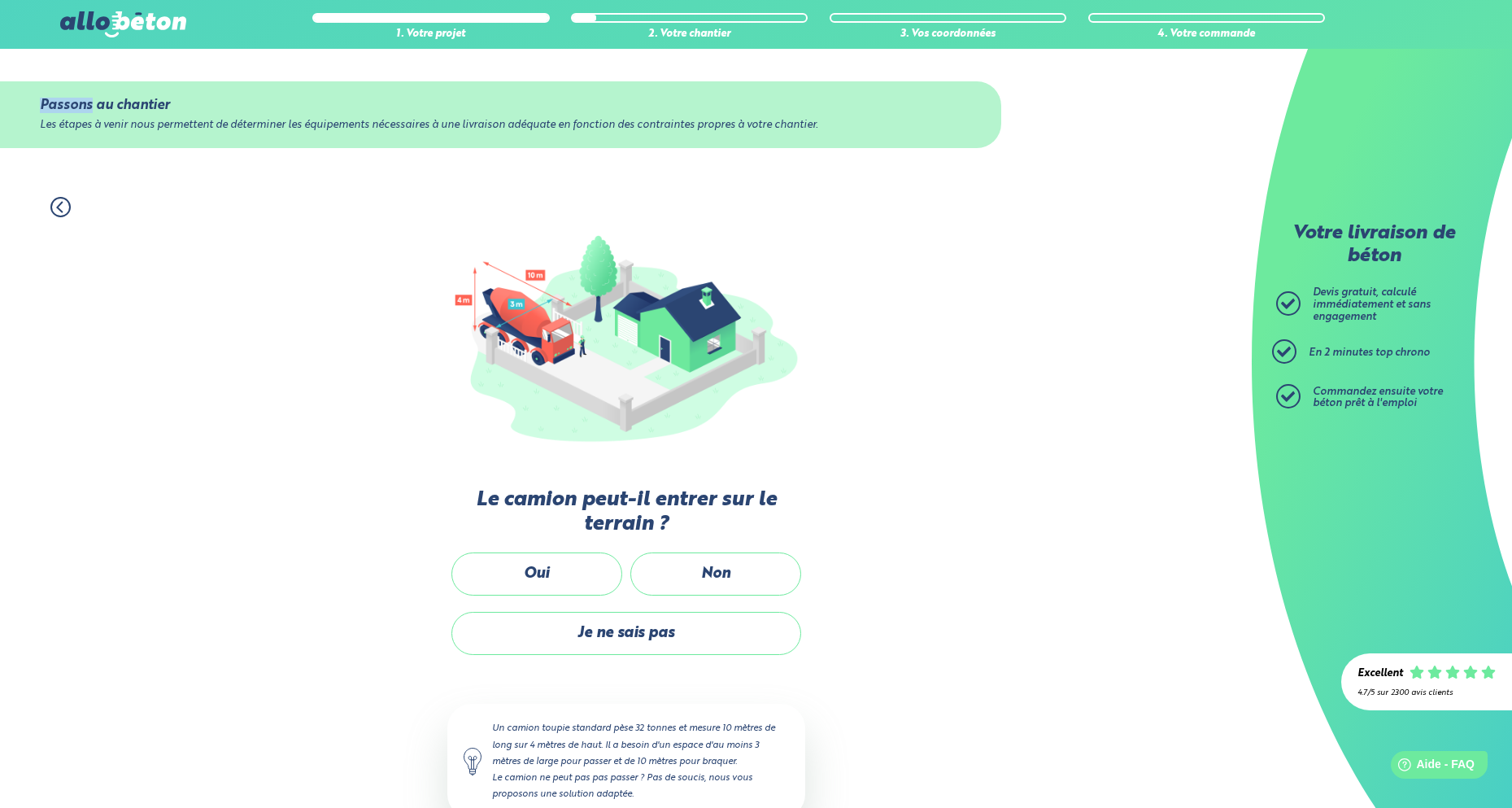
click at [59, 72] on div "Passons au chantier Les étapes à venir nous permettent de déterminer les équipe…" at bounding box center [626, 114] width 1252 height 132
click at [63, 206] on icon at bounding box center [61, 207] width 21 height 21
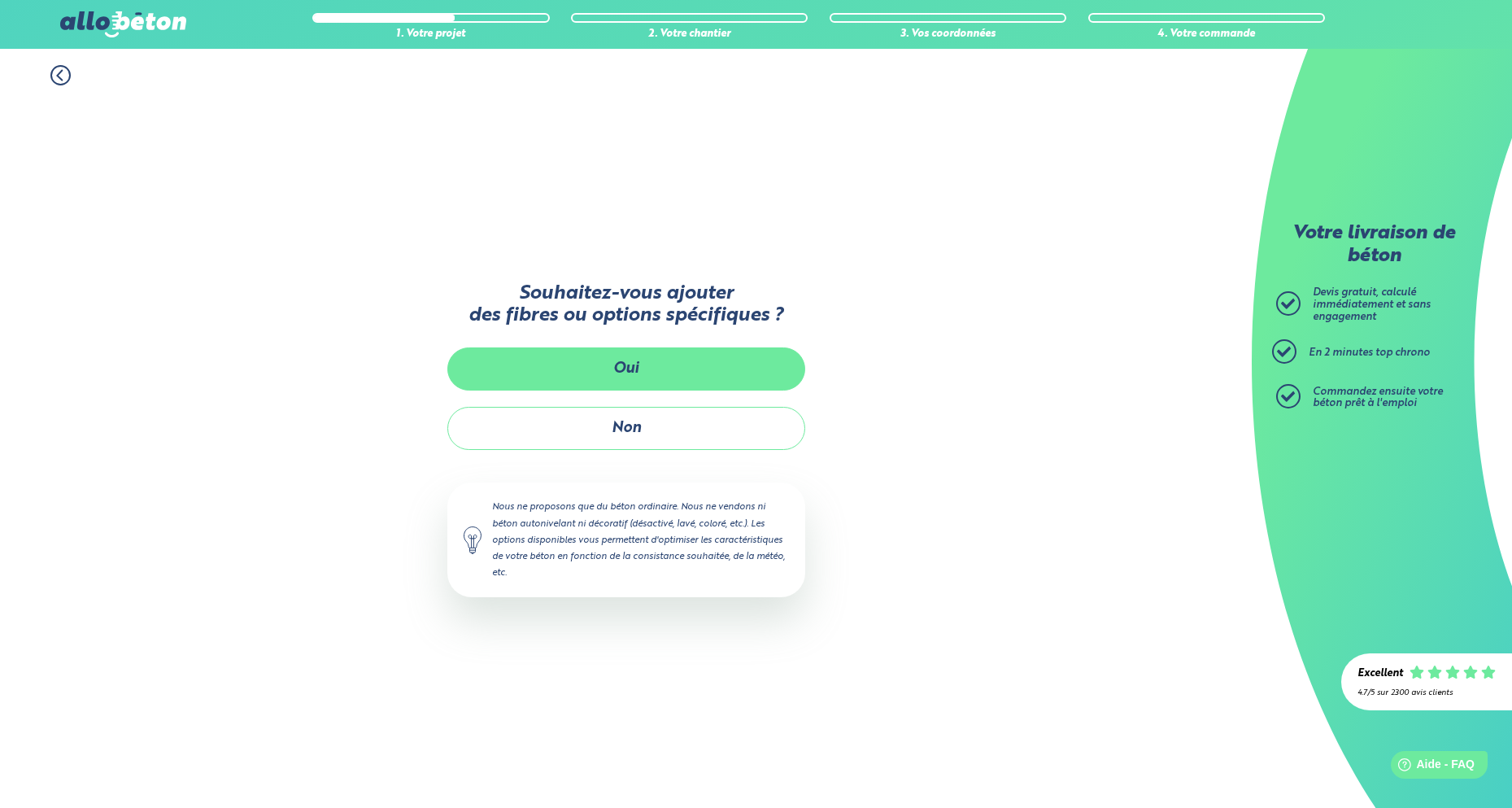
scroll to position [-1, 1]
click at [630, 362] on button "Oui" at bounding box center [627, 369] width 358 height 43
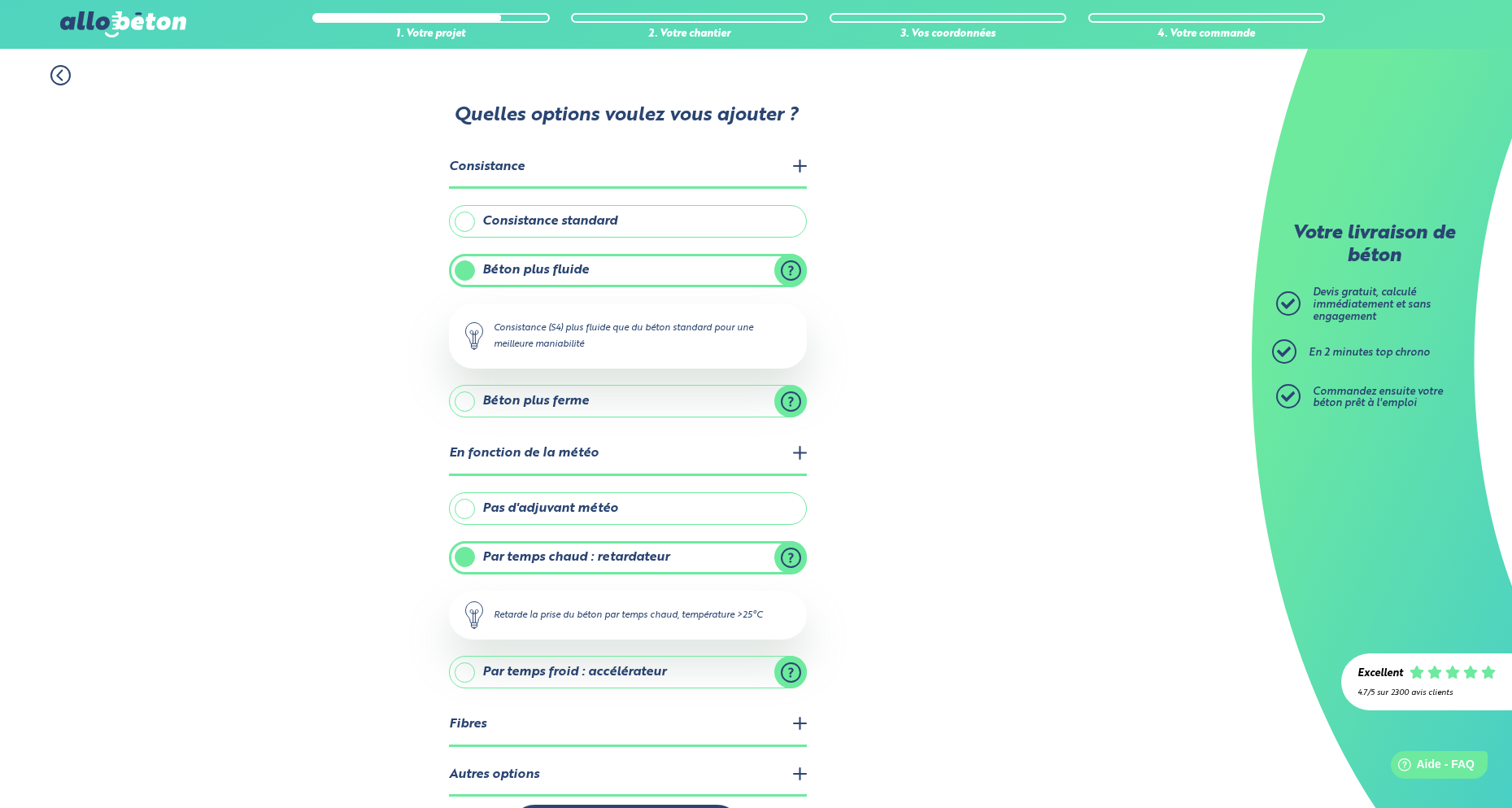
click at [678, 214] on label "Consistance standard" at bounding box center [628, 221] width 358 height 33
click at [0, 0] on input "Consistance standard" at bounding box center [0, 0] width 0 height 0
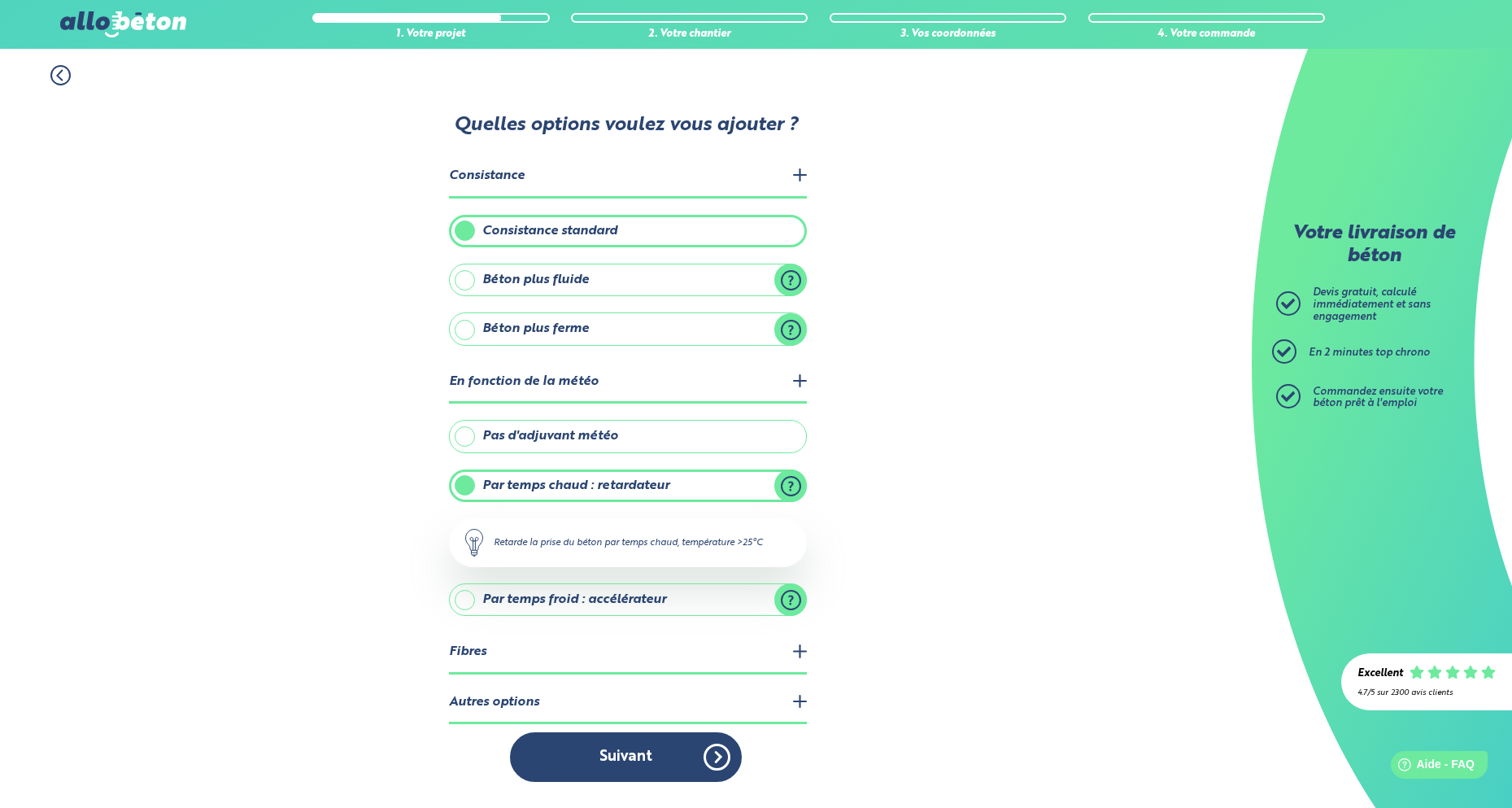
click at [569, 429] on label "Pas d'adjuvant météo" at bounding box center [628, 436] width 358 height 33
click at [0, 0] on input "Pas d'adjuvant météo" at bounding box center [0, 0] width 0 height 0
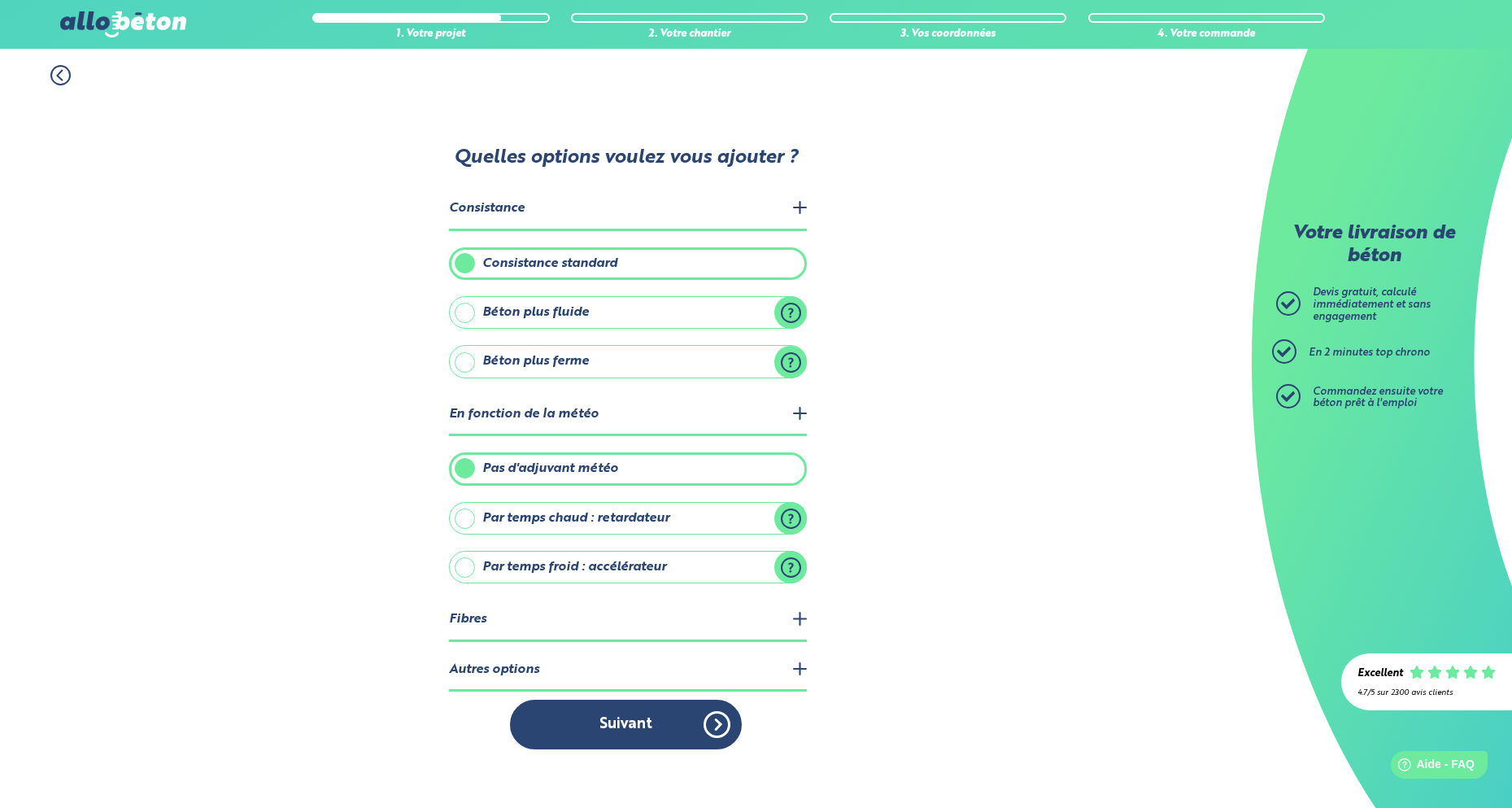
click at [481, 621] on legend "Fibres" at bounding box center [628, 620] width 358 height 41
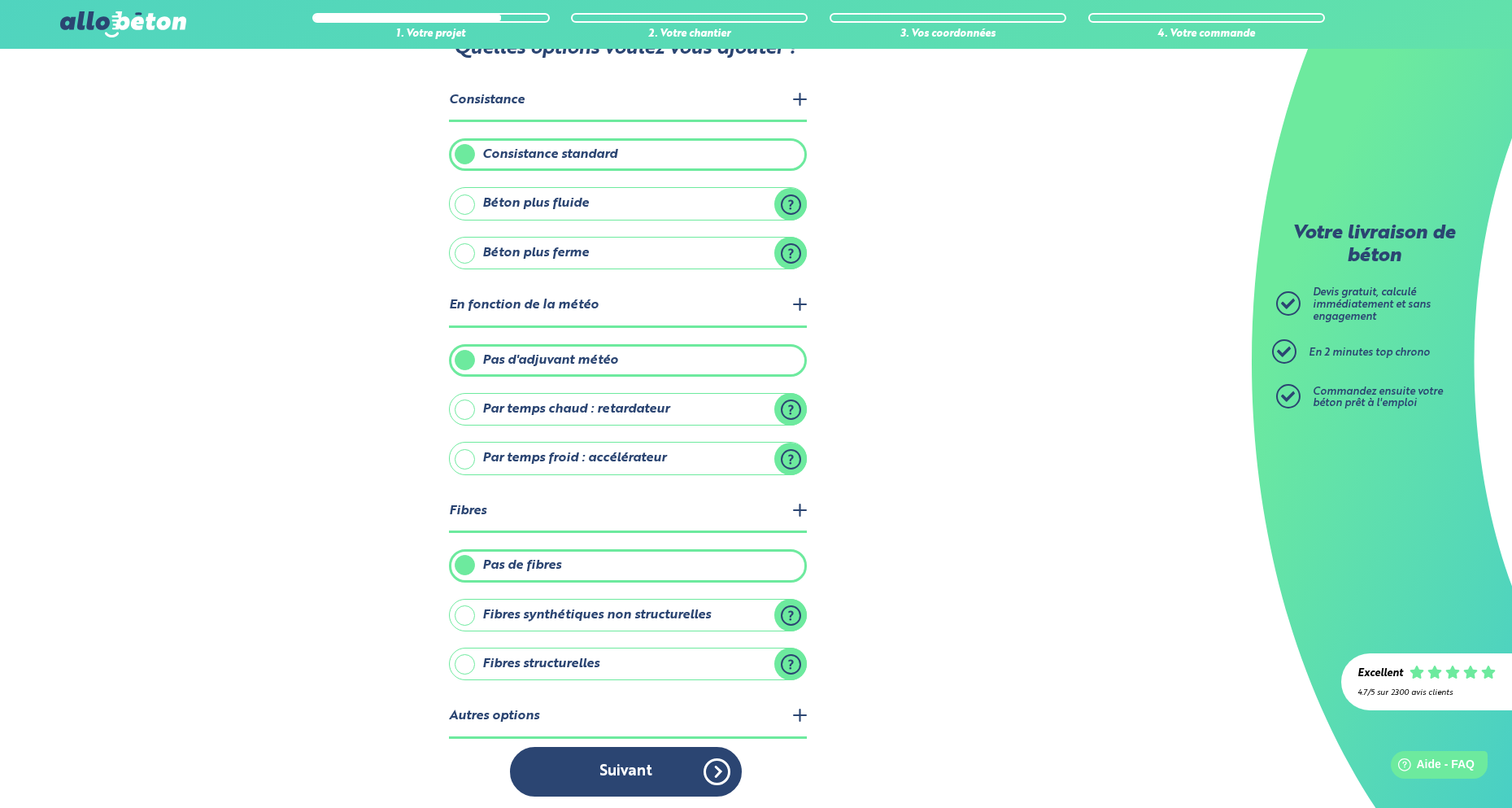
drag, startPoint x: 497, startPoint y: 709, endPoint x: 557, endPoint y: 656, distance: 80.1
click at [498, 709] on legend "Autres options" at bounding box center [628, 717] width 358 height 41
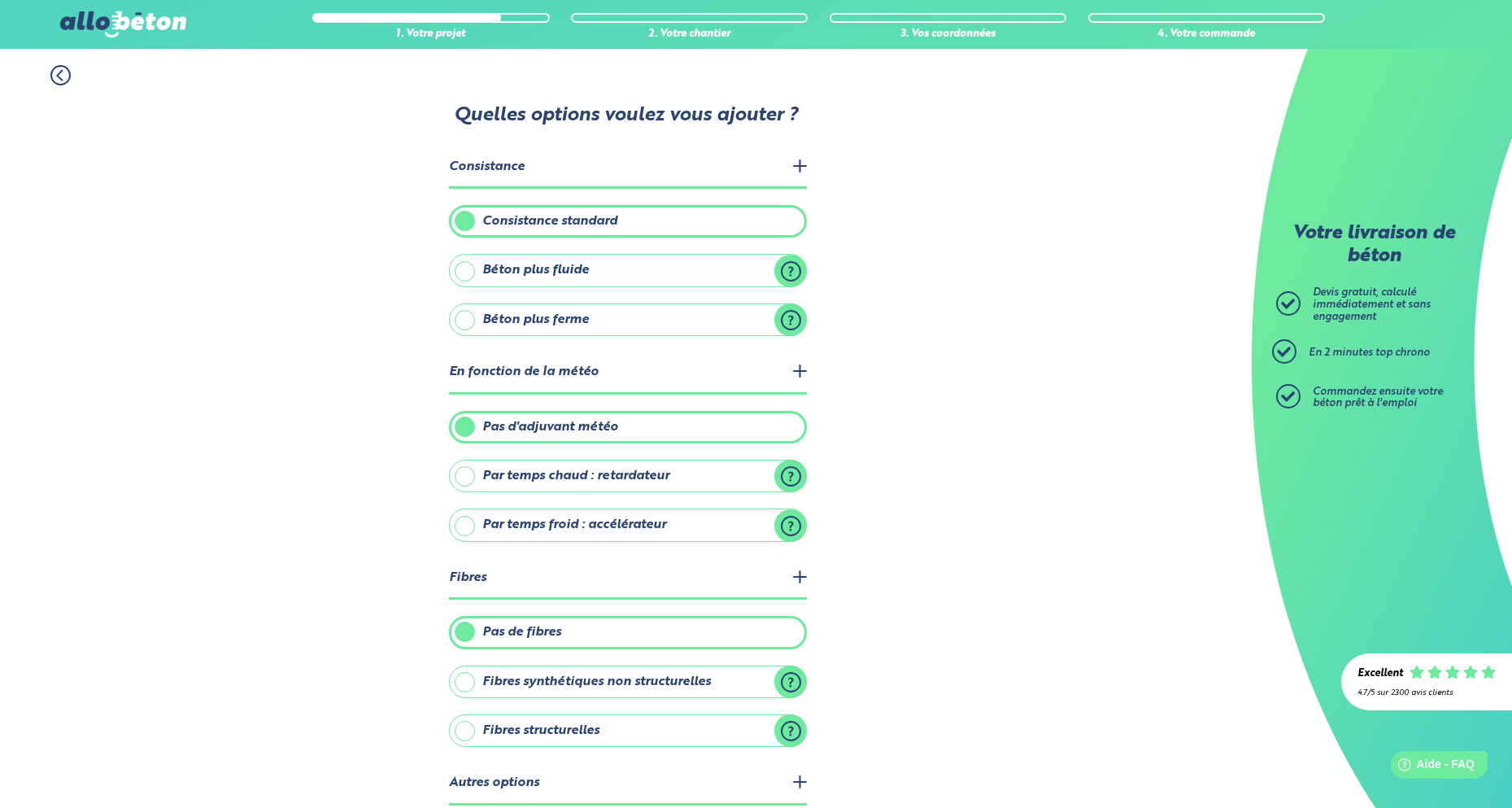
click at [58, 75] on icon at bounding box center [59, 75] width 5 height 9
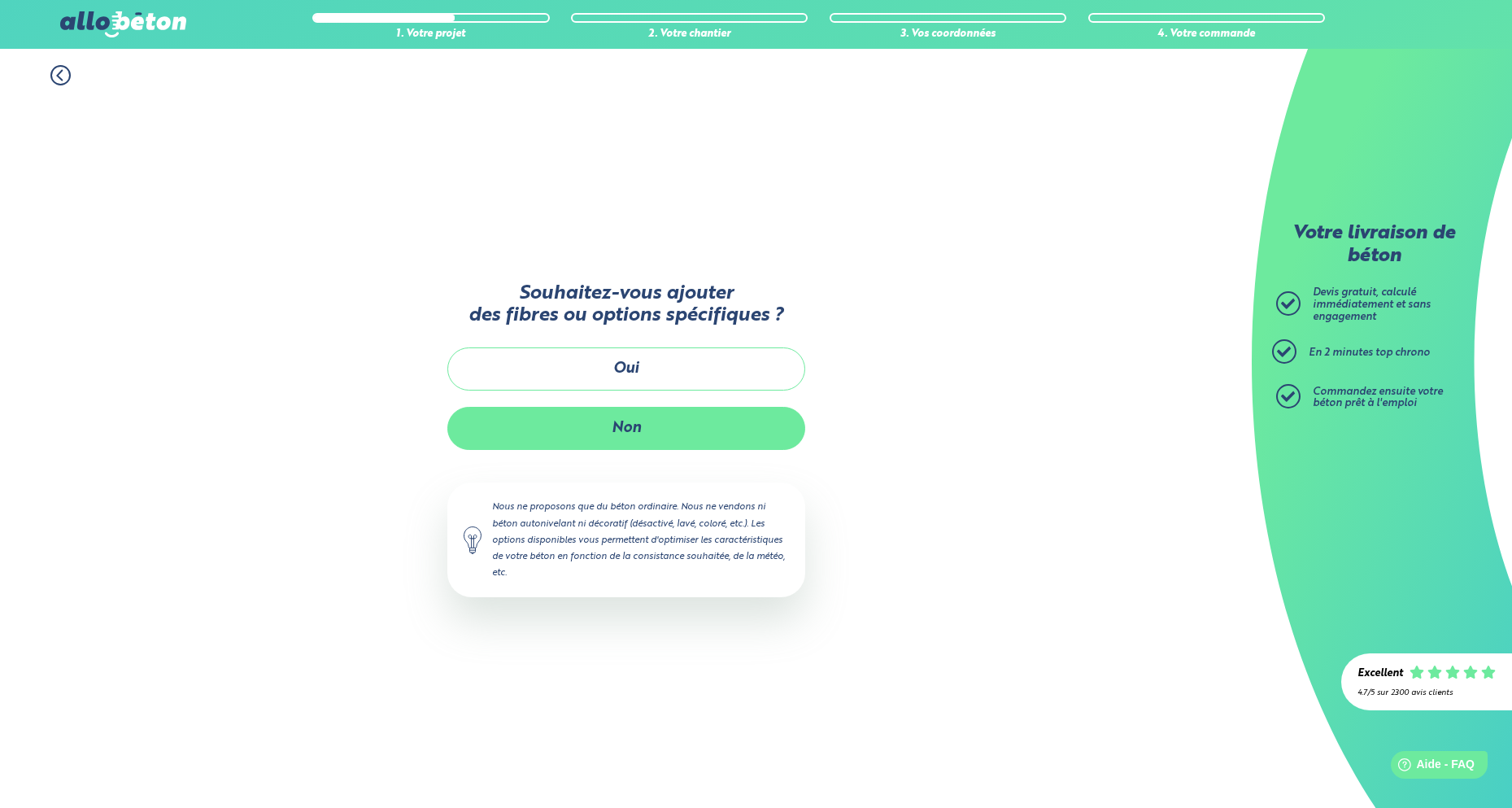
click at [622, 420] on button "Non" at bounding box center [627, 429] width 358 height 43
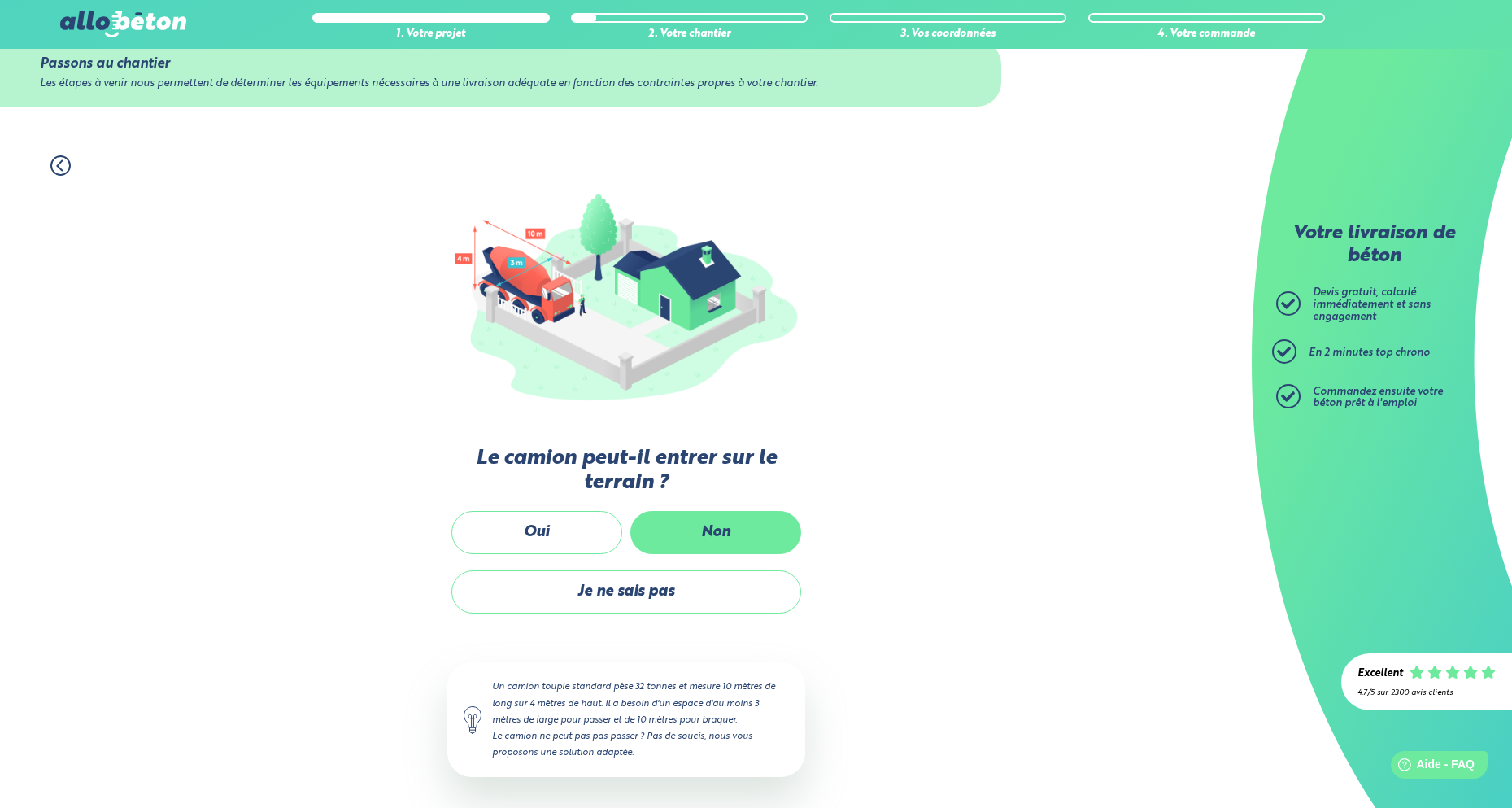
scroll to position [39, 0]
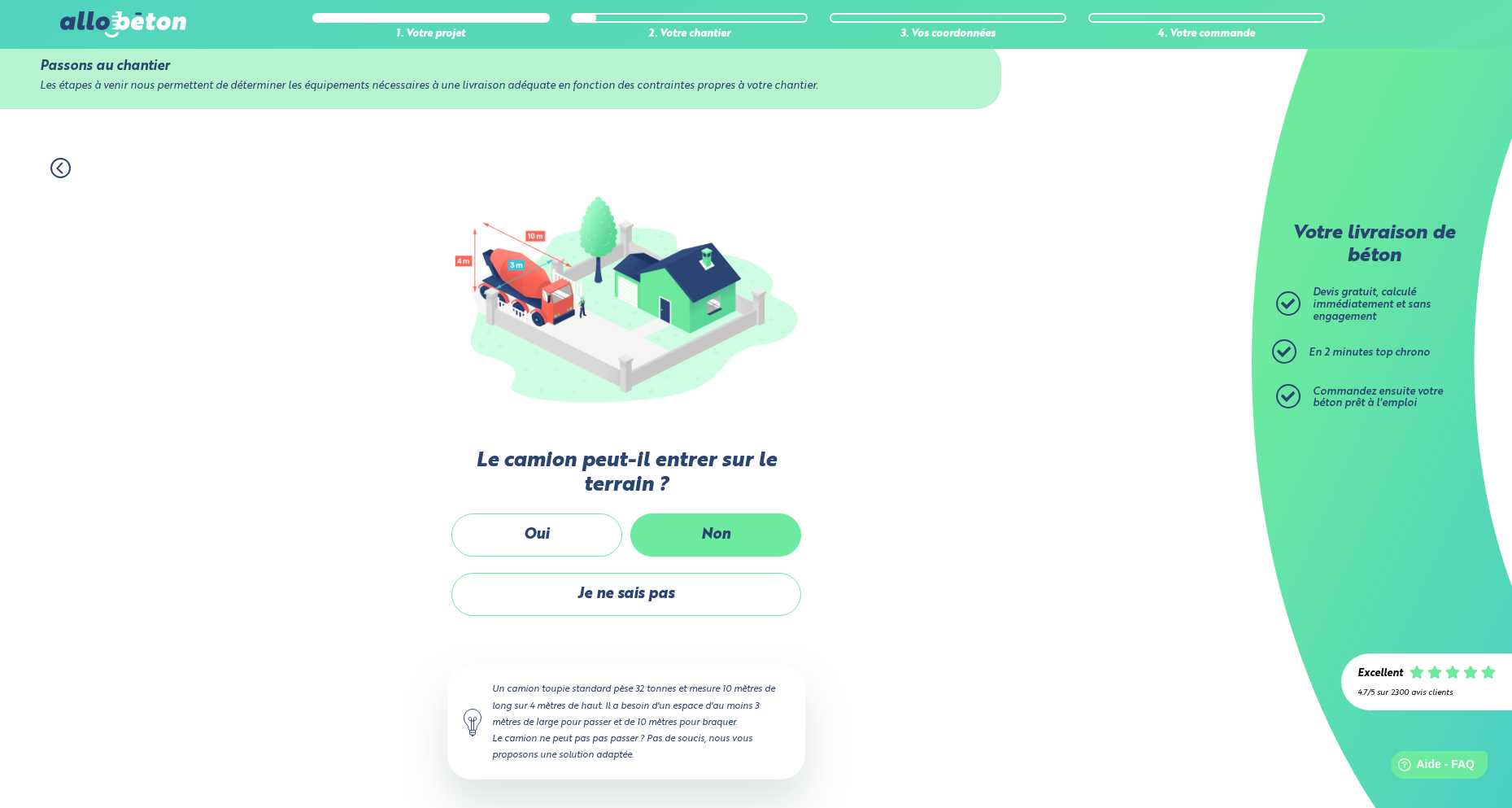
click at [754, 519] on label "Non" at bounding box center [716, 535] width 171 height 43
click at [0, 0] on input "Non" at bounding box center [0, 0] width 0 height 0
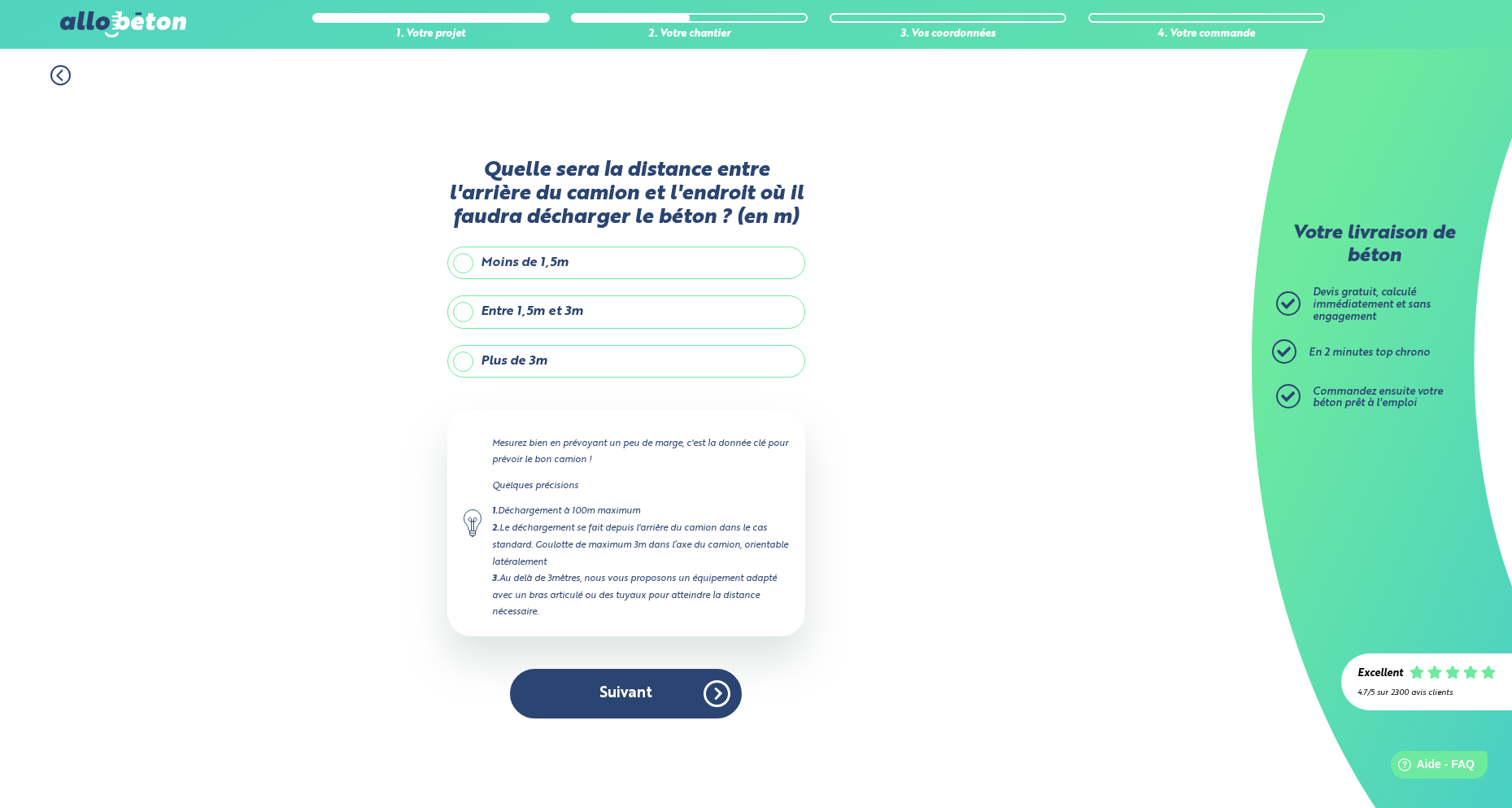
click at [468, 364] on label "Plus de 3m" at bounding box center [627, 361] width 358 height 33
click at [0, 0] on input "Plus de 3m" at bounding box center [0, 0] width 0 height 0
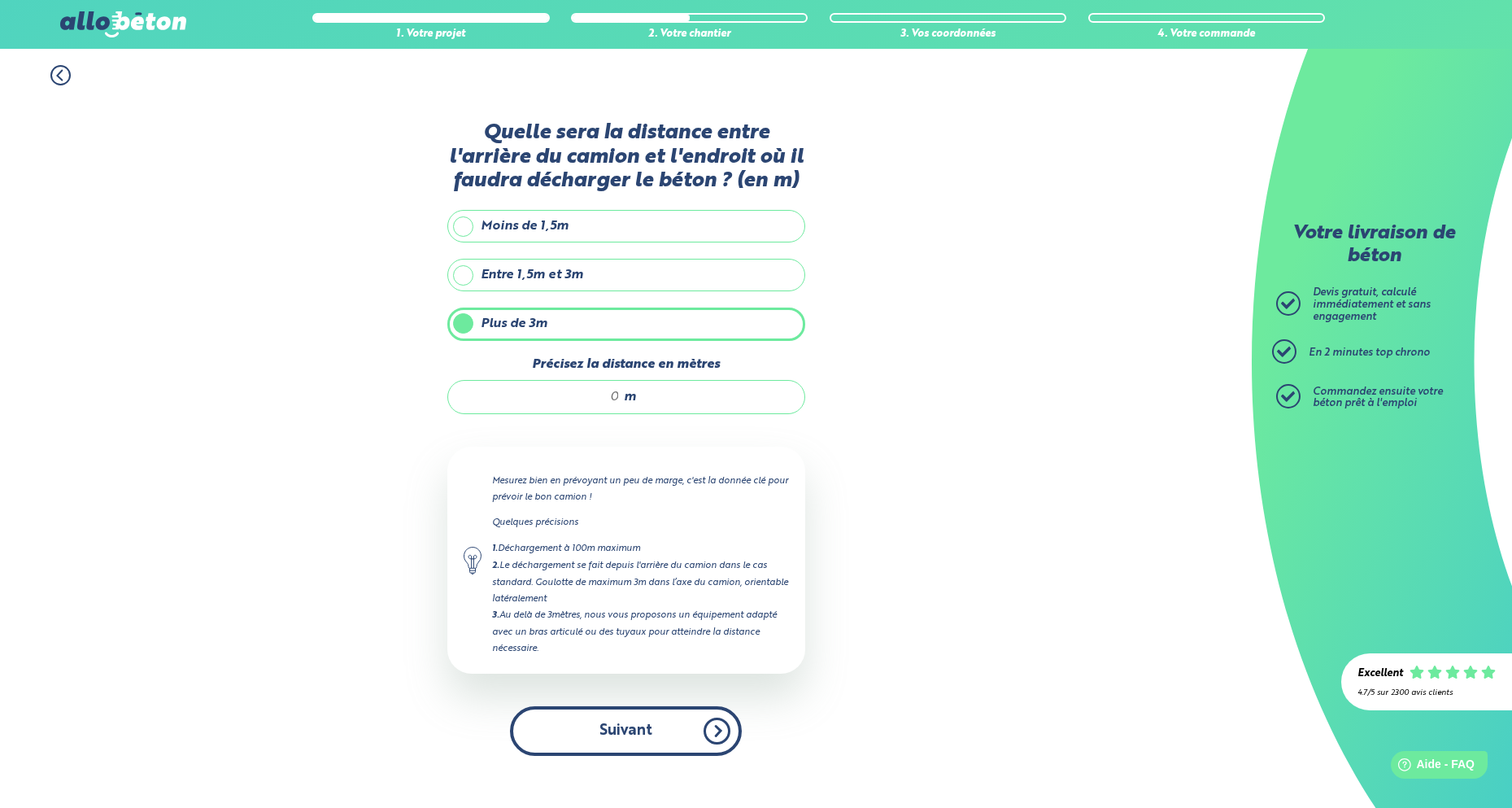
click at [659, 725] on button "Suivant" at bounding box center [626, 731] width 232 height 50
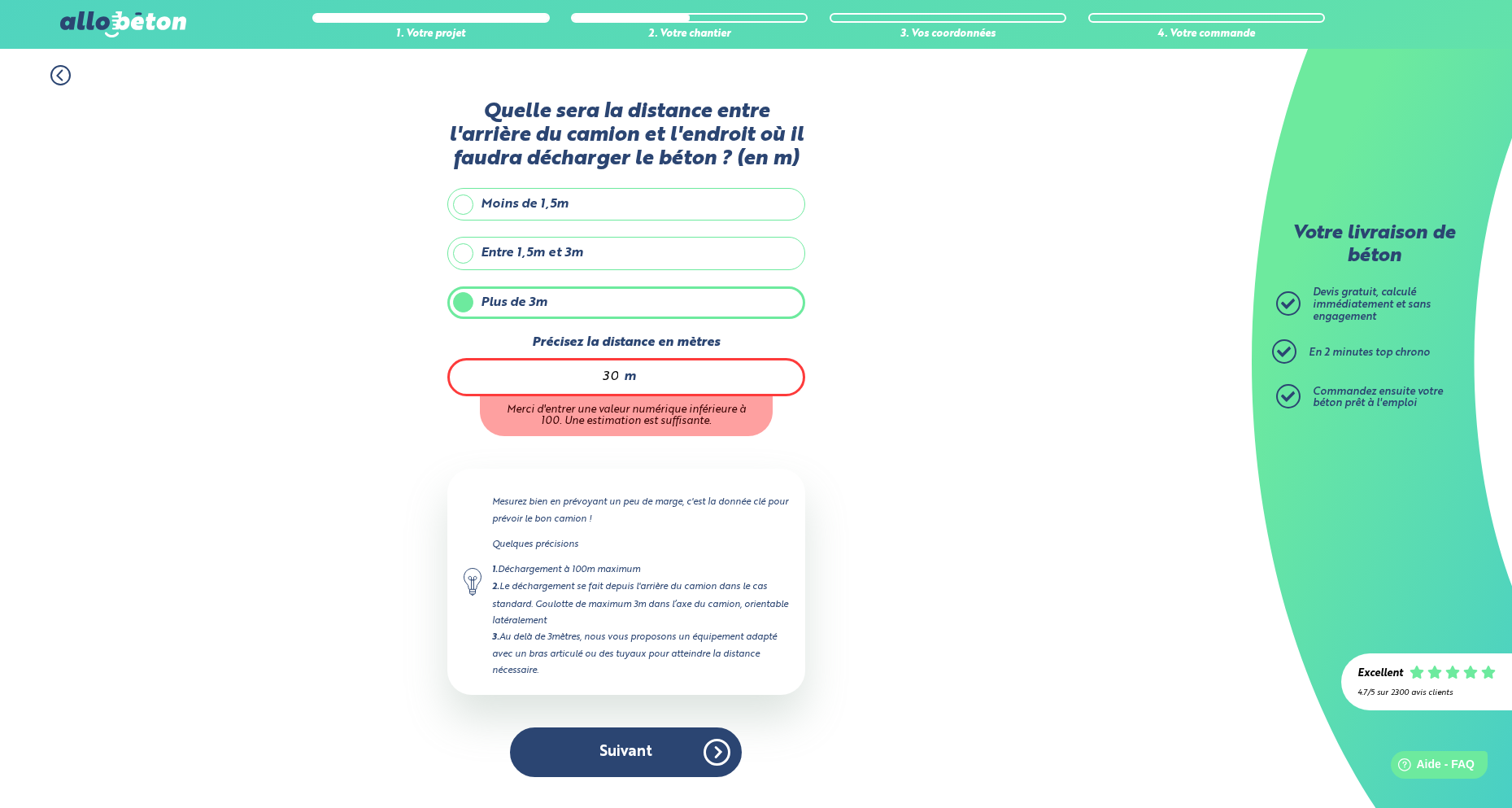
type input "30"
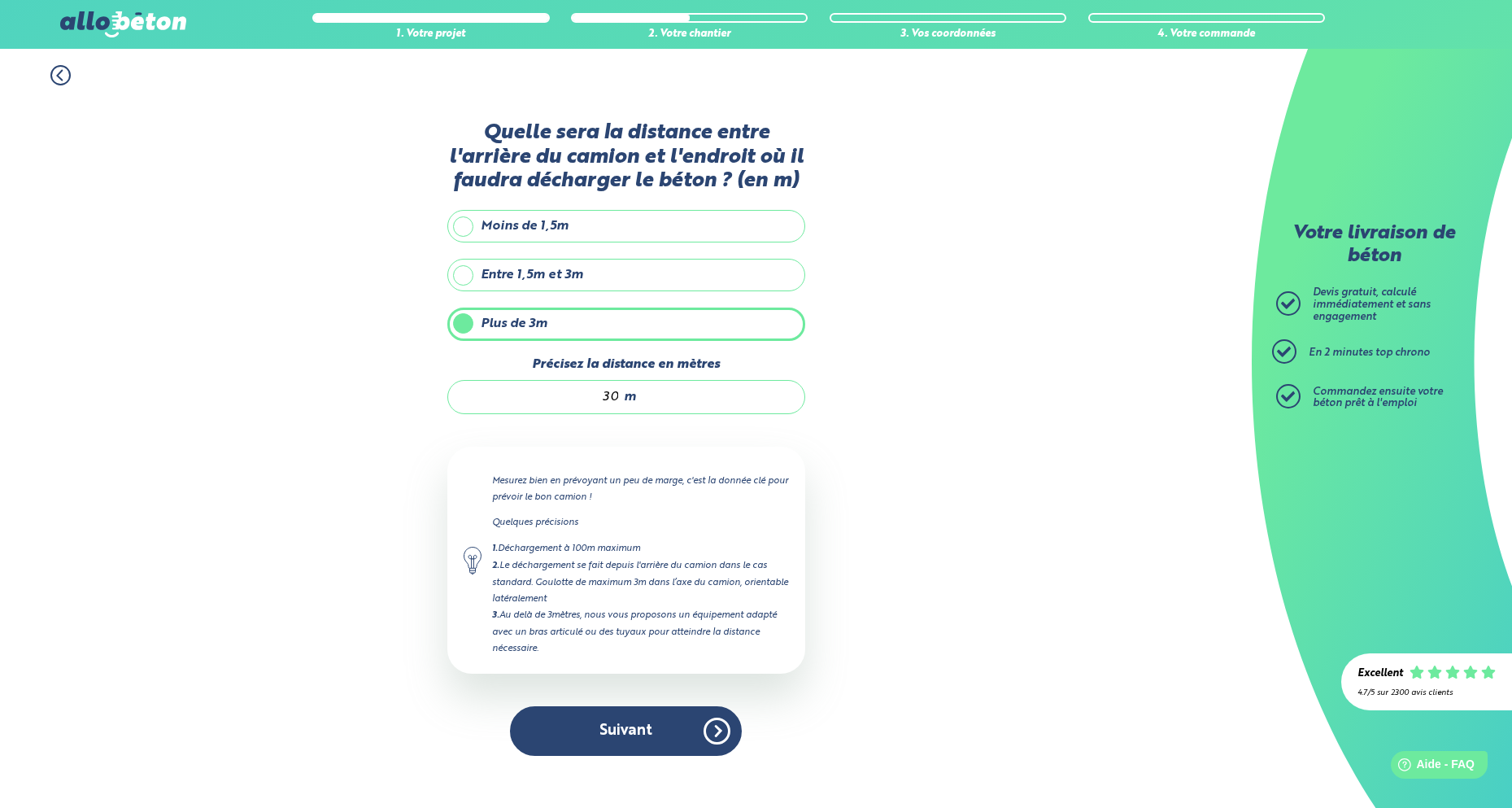
click at [969, 574] on div "1. Votre projet 2. Votre chantier 3. Vos coordonnées 4. Votre commande Quelle s…" at bounding box center [626, 428] width 1252 height 759
click at [605, 736] on button "Suivant" at bounding box center [626, 731] width 232 height 50
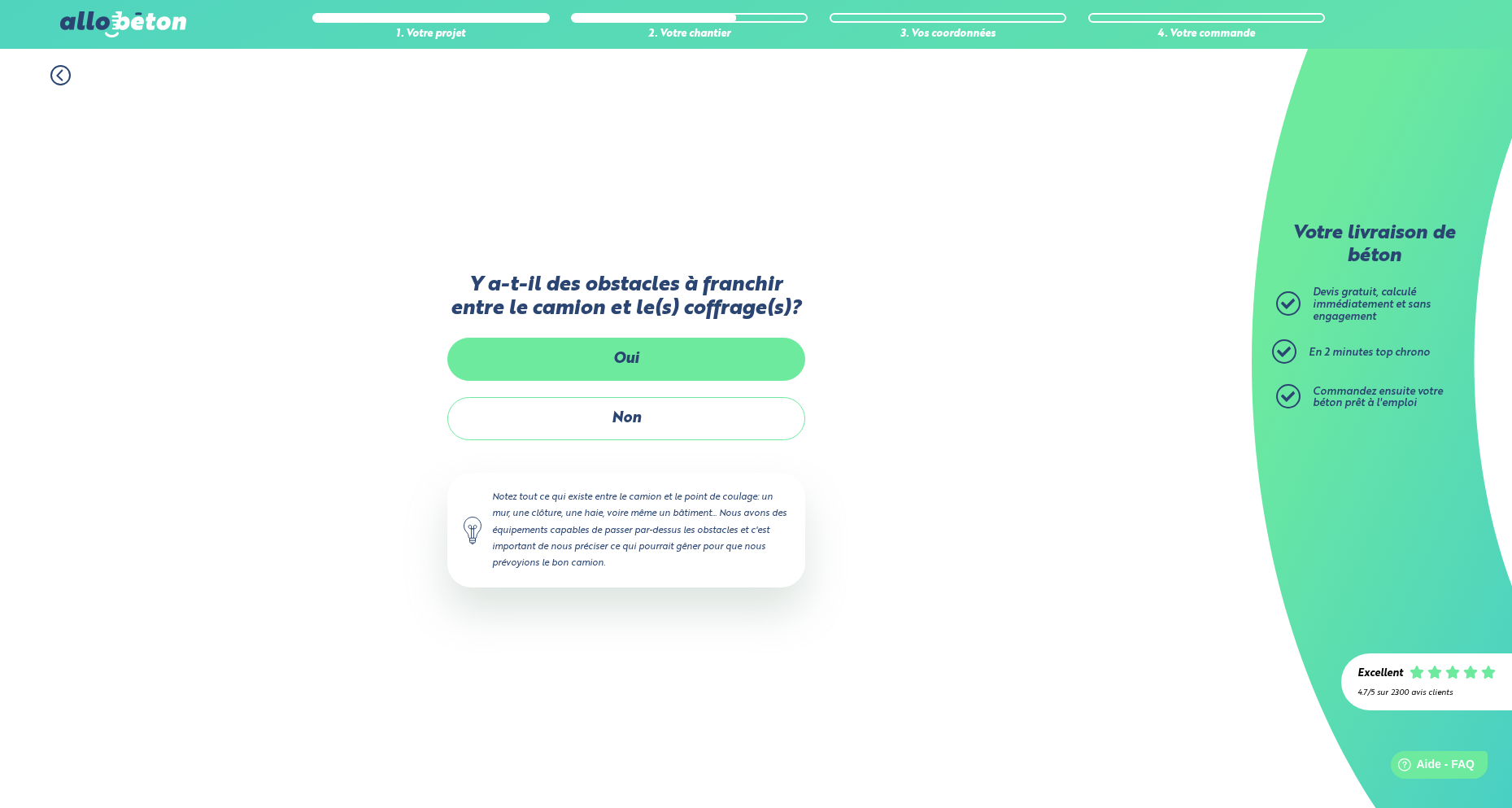
click at [612, 363] on label "Oui" at bounding box center [627, 359] width 358 height 43
click at [0, 0] on input "Oui" at bounding box center [0, 0] width 0 height 0
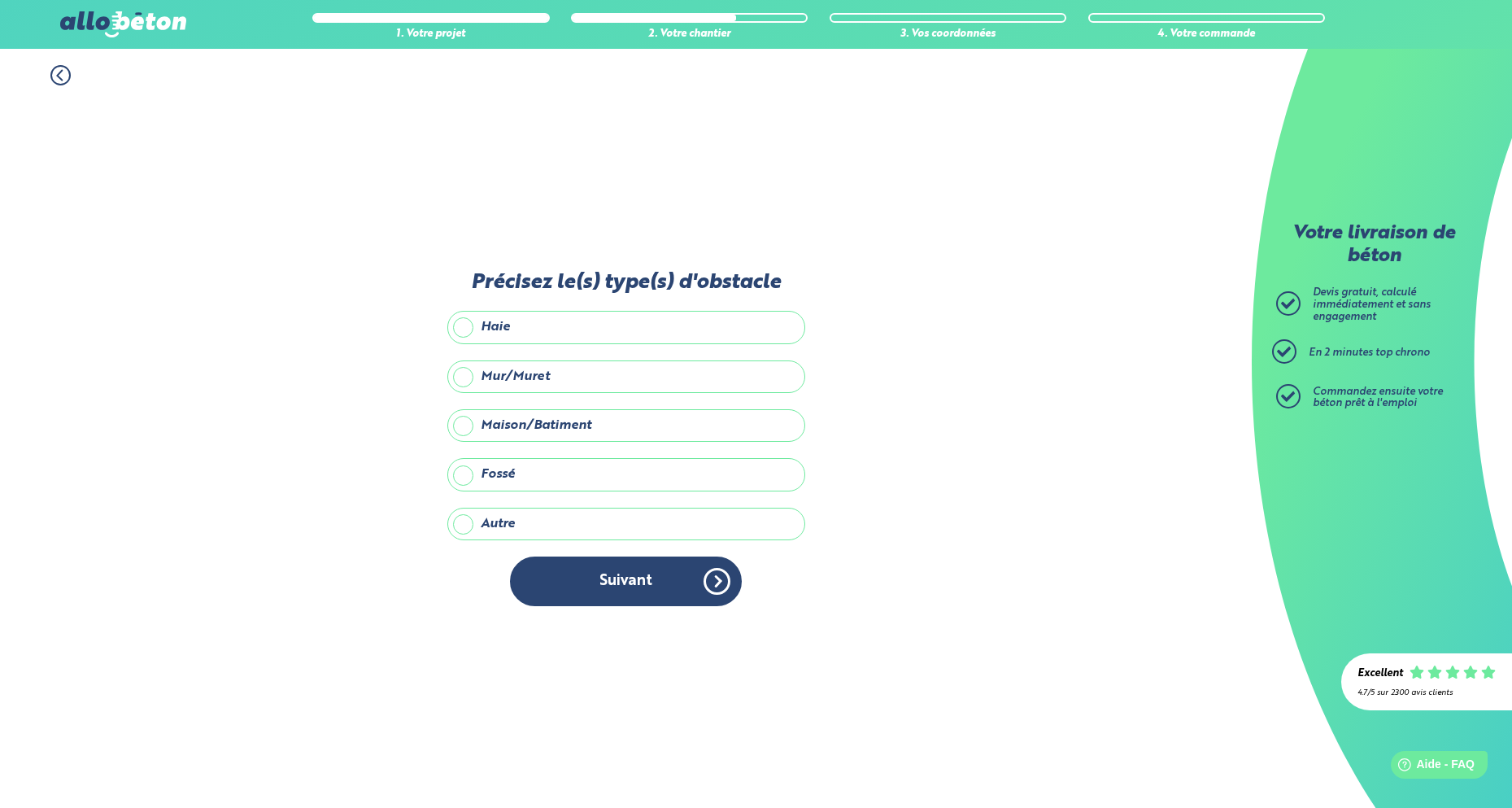
click at [495, 328] on label "Haie" at bounding box center [627, 327] width 358 height 33
click at [0, 0] on input "Haie" at bounding box center [0, 0] width 0 height 0
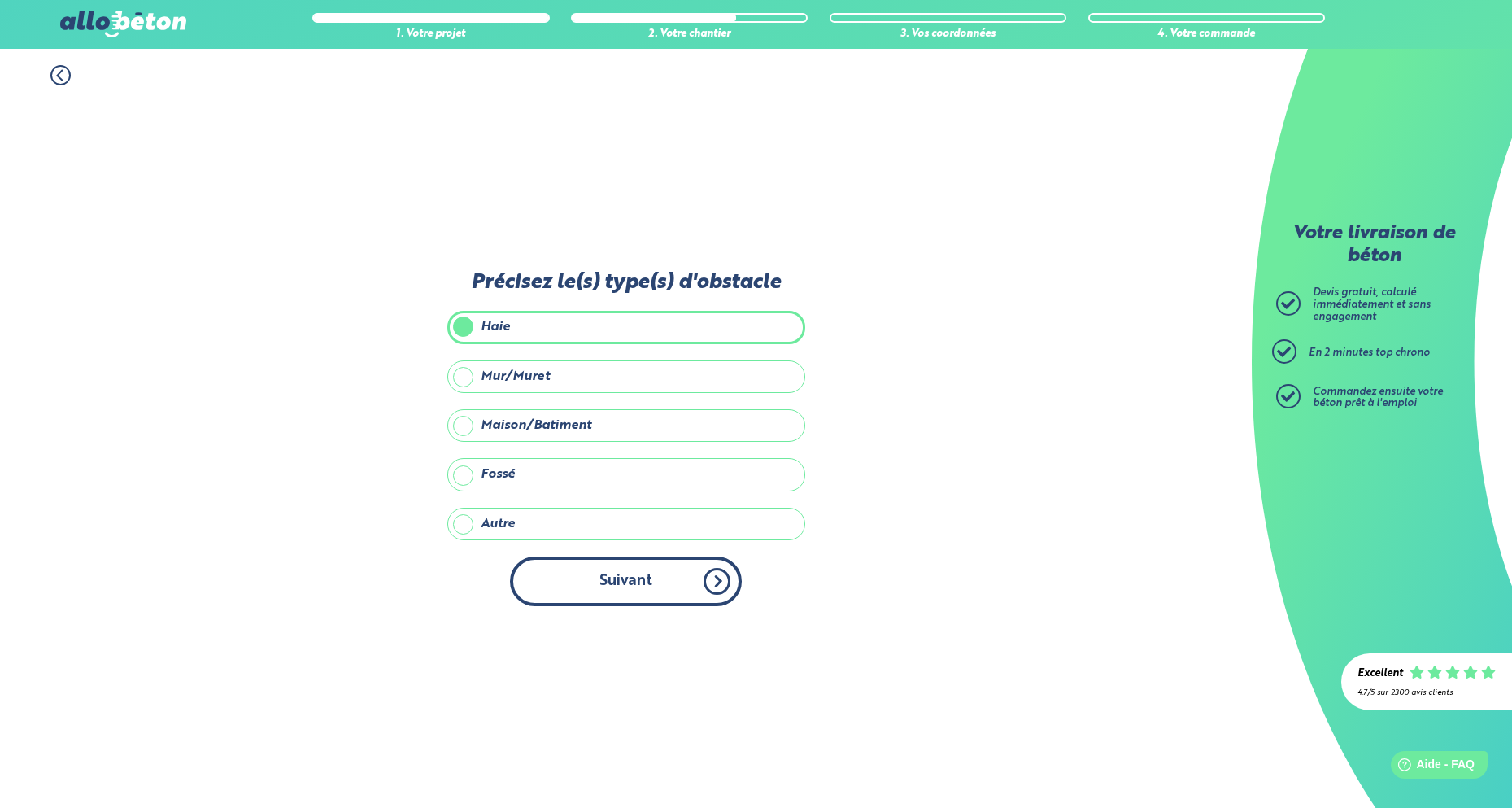
click at [594, 576] on button "Suivant" at bounding box center [626, 581] width 232 height 50
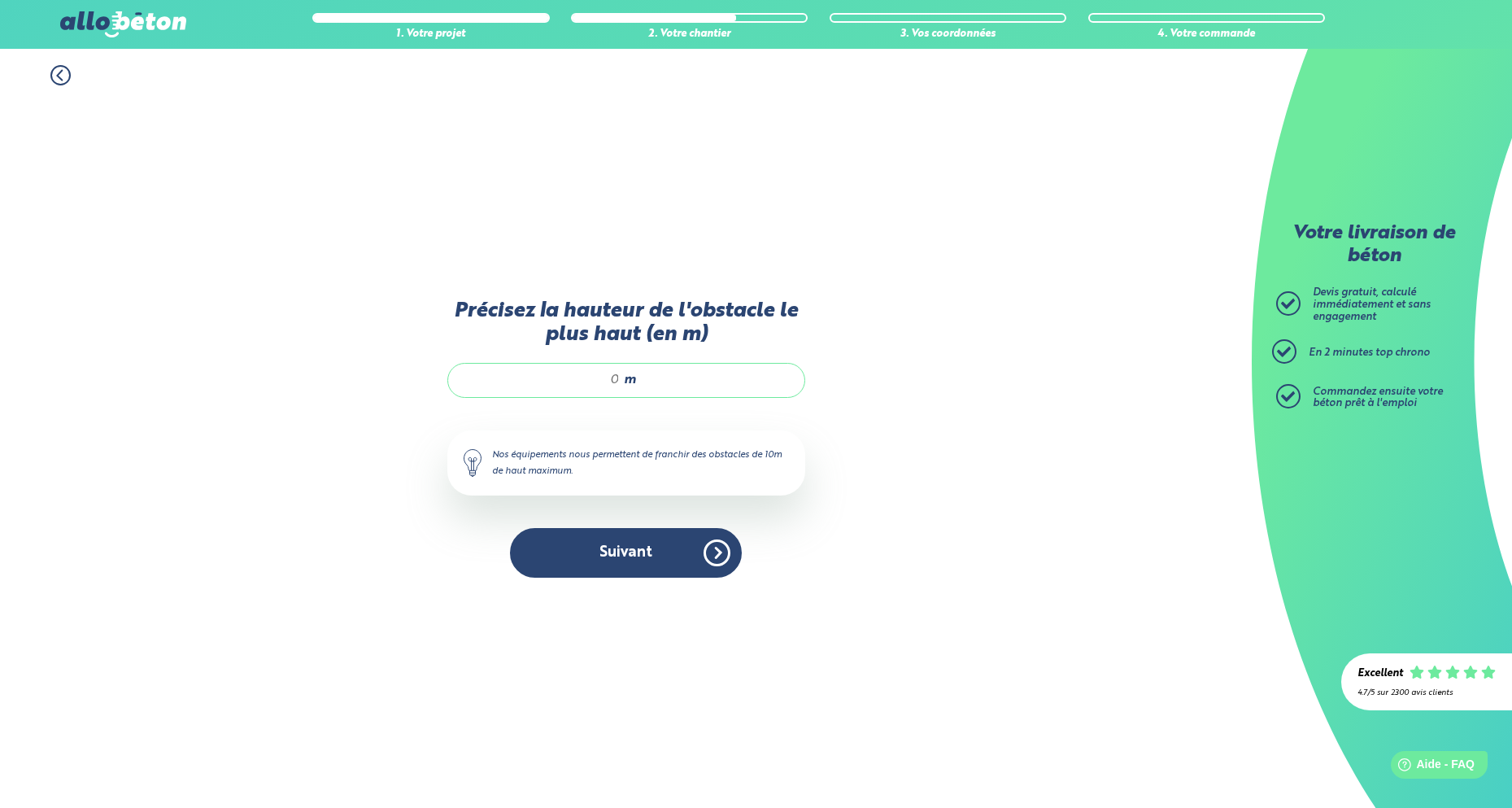
click at [628, 377] on span "m" at bounding box center [629, 380] width 12 height 15
type input "3"
click at [865, 437] on div "1. Votre projet 2. Votre chantier 3. Vos coordonnées 4. Votre commande Précisez…" at bounding box center [626, 428] width 1252 height 759
click at [650, 561] on button "Suivant" at bounding box center [626, 553] width 232 height 50
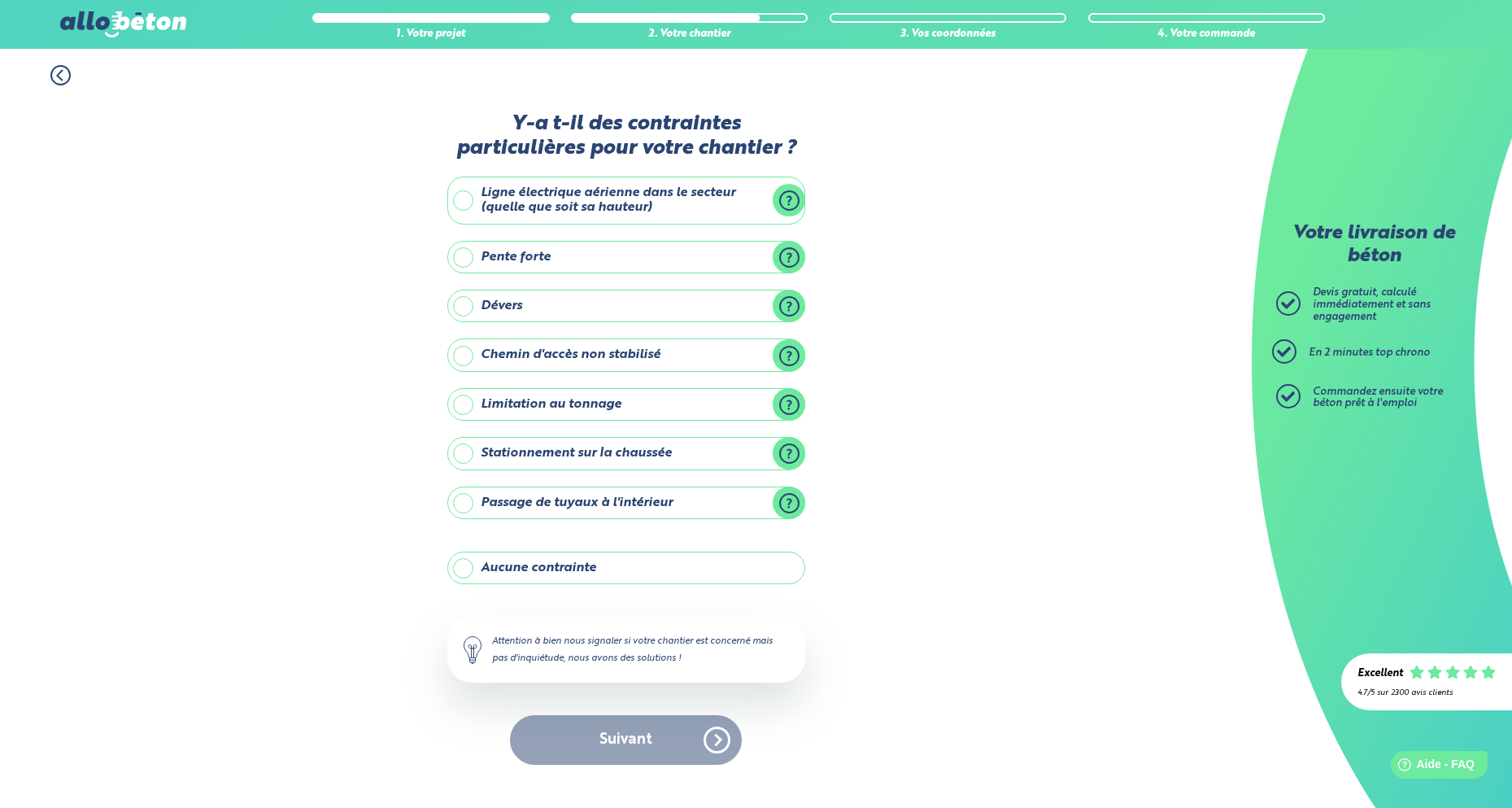
click at [790, 453] on label "Stationnement sur la chaussée" at bounding box center [627, 453] width 358 height 33
click at [0, 0] on input "Stationnement sur la chaussée" at bounding box center [0, 0] width 0 height 0
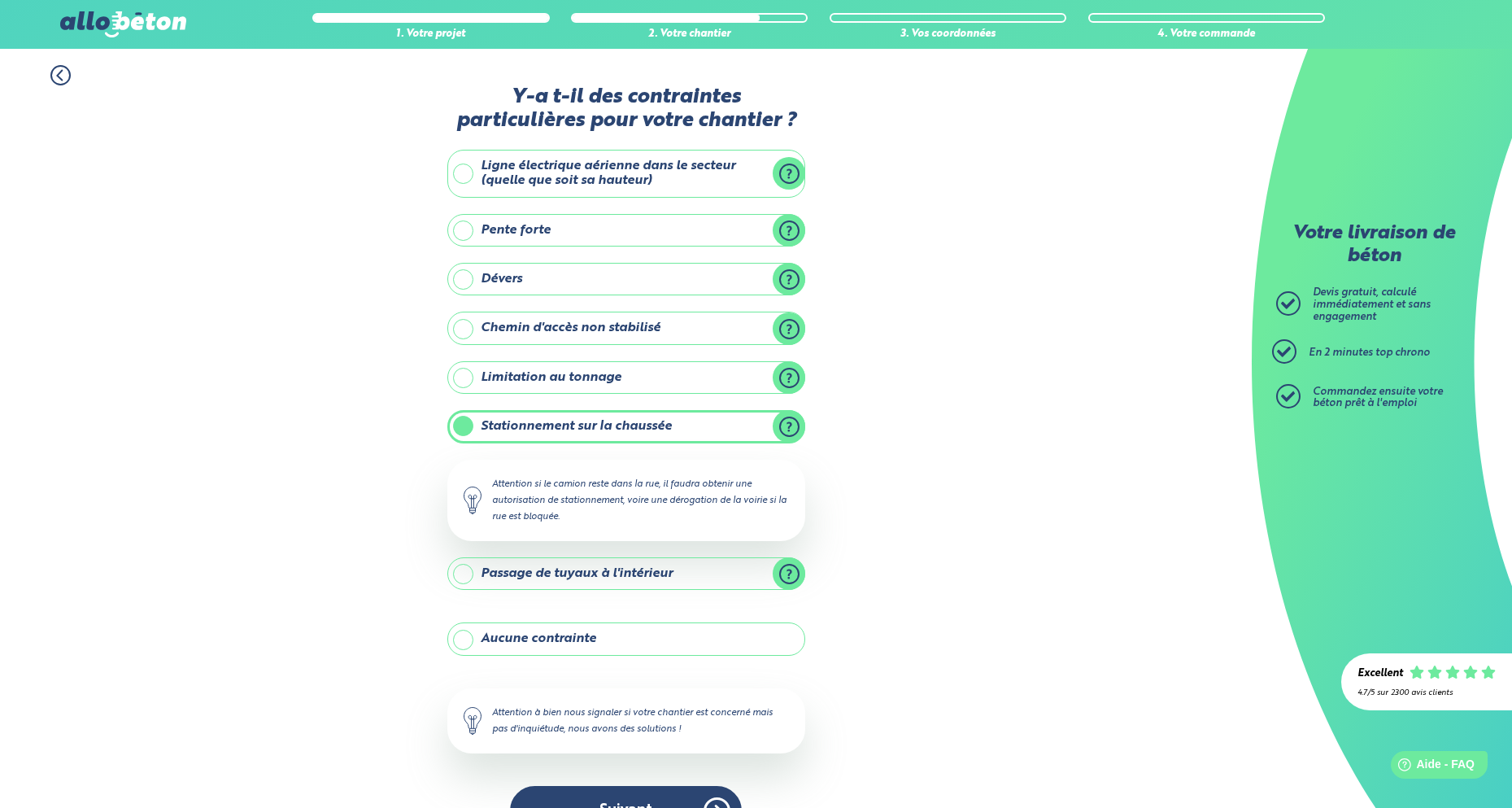
click at [867, 450] on div "1. Votre projet 2. Votre chantier 3. Vos coordonnées 4. Votre commande Y-a t-il…" at bounding box center [626, 450] width 1252 height 803
click at [792, 176] on label "Ligne électrique aérienne dans le secteur (quelle que soit sa hauteur)" at bounding box center [627, 174] width 358 height 48
click at [0, 0] on input "Ligne électrique aérienne dans le secteur (quelle que soit sa hauteur)" at bounding box center [0, 0] width 0 height 0
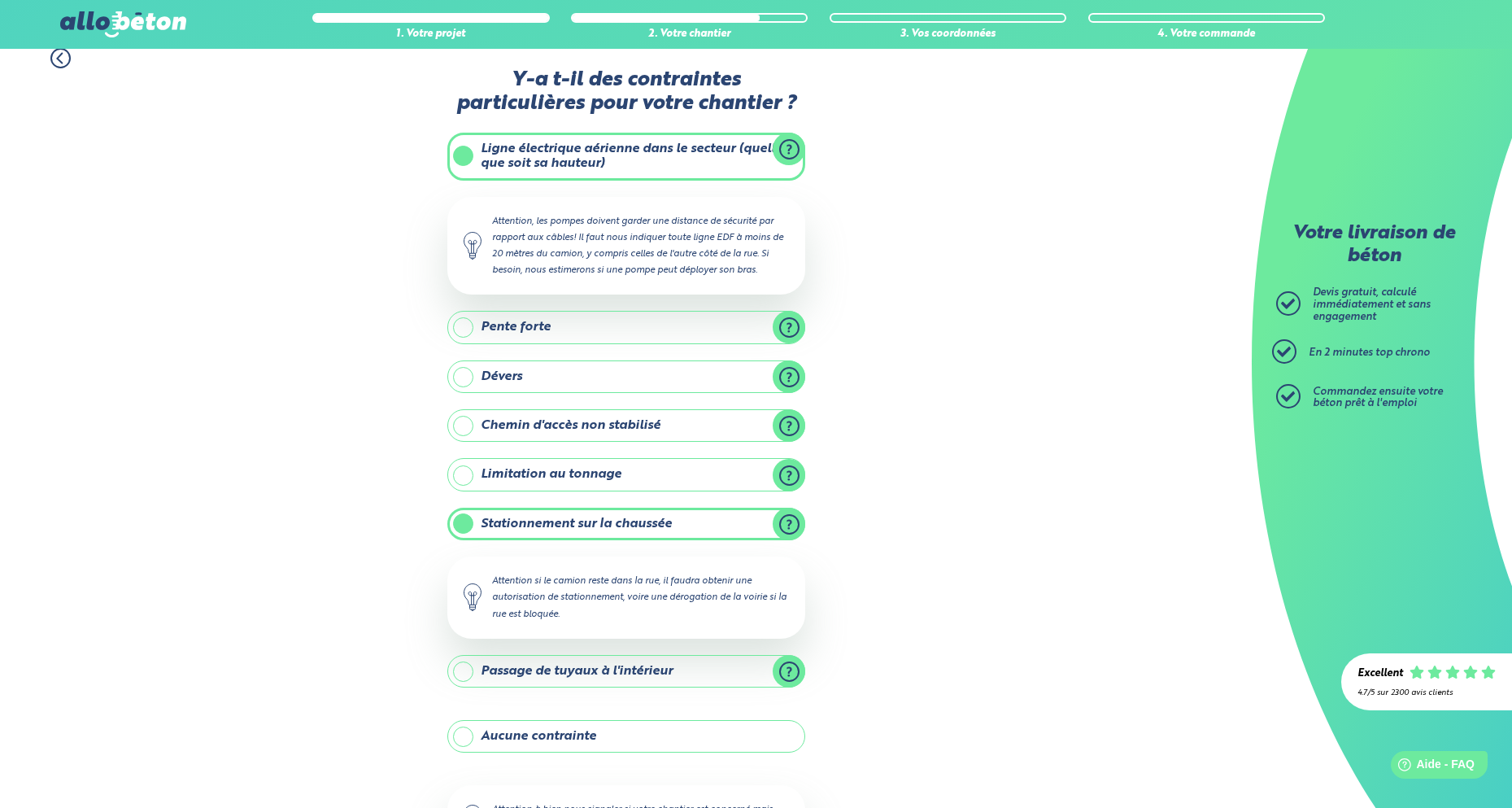
scroll to position [22, 0]
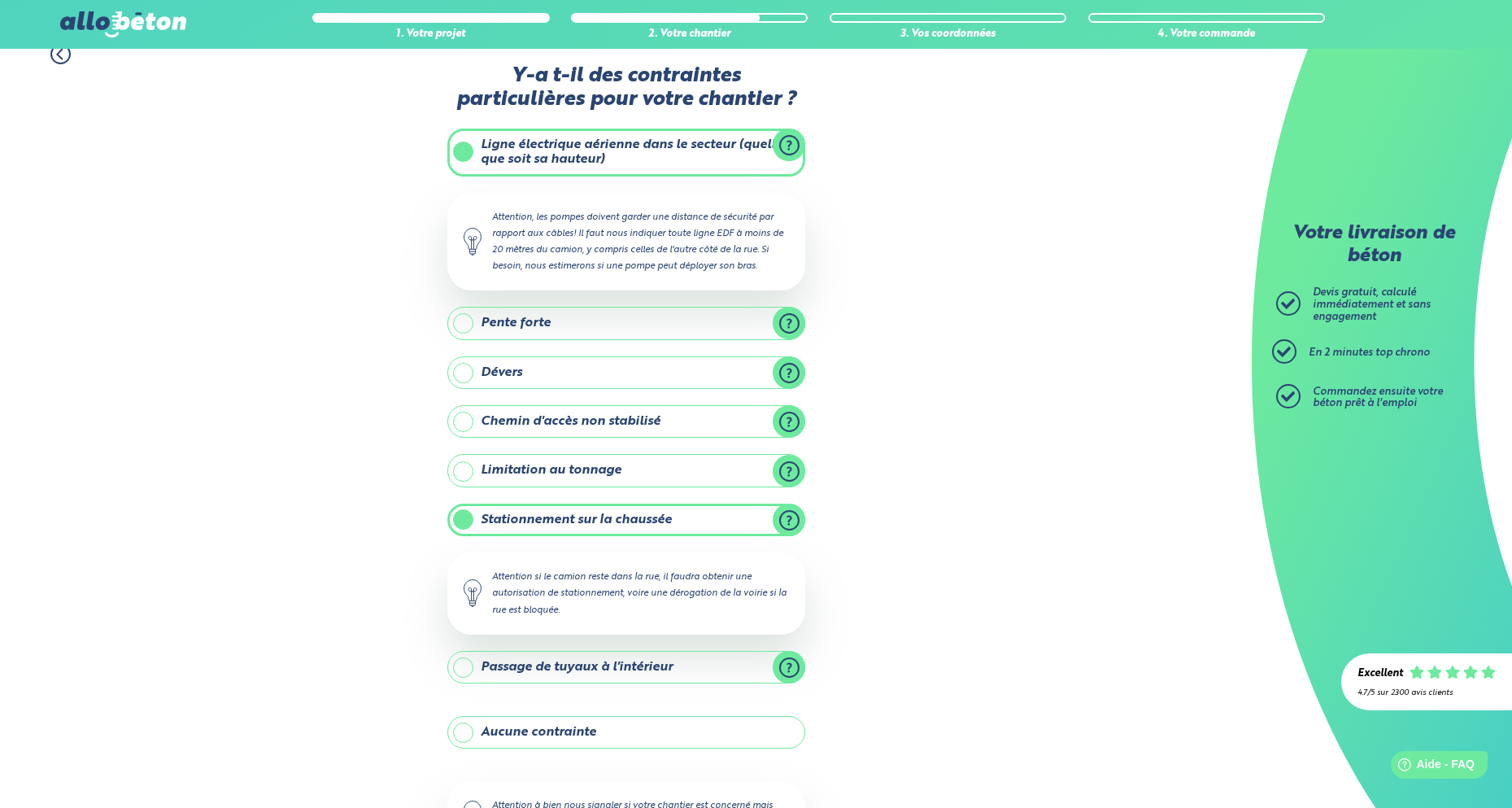
click at [464, 145] on label "Ligne électrique aérienne dans le secteur (quelle que soit sa hauteur)" at bounding box center [627, 152] width 358 height 48
click at [0, 0] on input "Ligne électrique aérienne dans le secteur (quelle que soit sa hauteur)" at bounding box center [0, 0] width 0 height 0
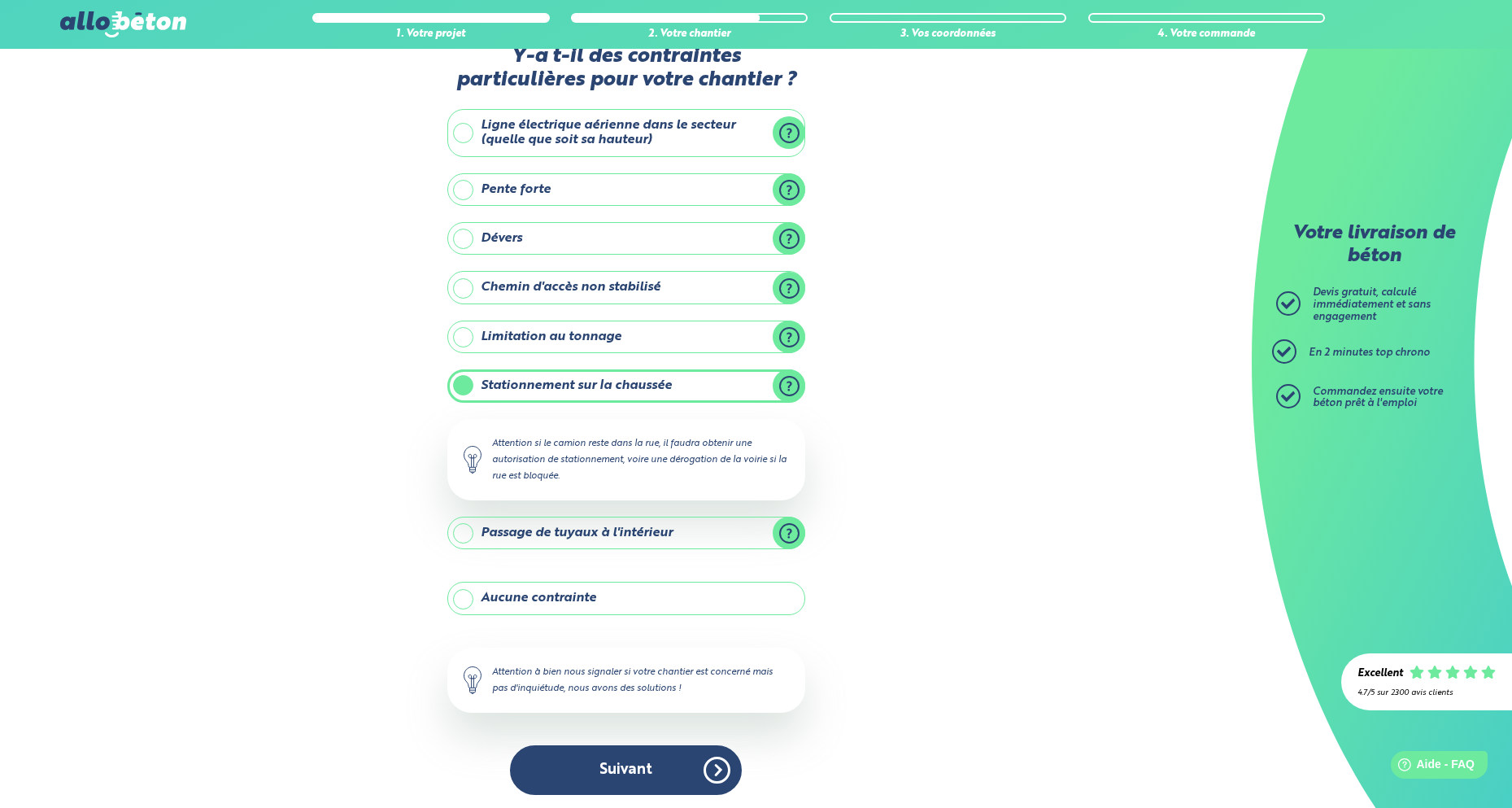
scroll to position [40, 0]
click at [930, 579] on div "1. Votre projet 2. Votre chantier 3. Vos coordonnées 4. Votre commande Y-a t-il…" at bounding box center [626, 411] width 1252 height 803
click at [468, 385] on label "Stationnement sur la chaussée" at bounding box center [627, 387] width 358 height 33
click at [0, 0] on input "Stationnement sur la chaussée" at bounding box center [0, 0] width 0 height 0
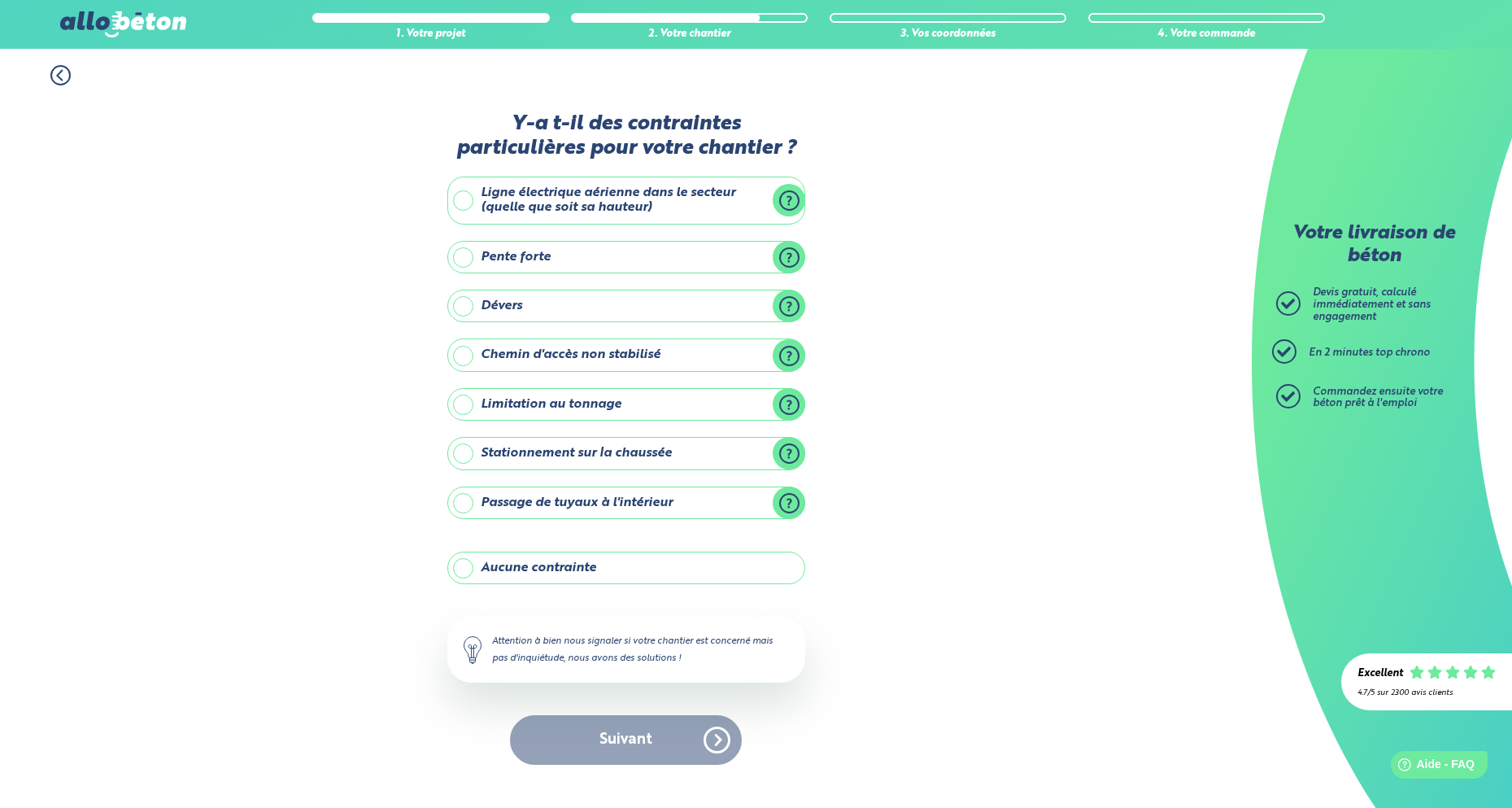
scroll to position [0, 1]
click at [469, 194] on label "Ligne électrique aérienne dans le secteur (quelle que soit sa hauteur)" at bounding box center [627, 200] width 358 height 48
click at [0, 0] on input "Ligne électrique aérienne dans le secteur (quelle que soit sa hauteur)" at bounding box center [0, 0] width 0 height 0
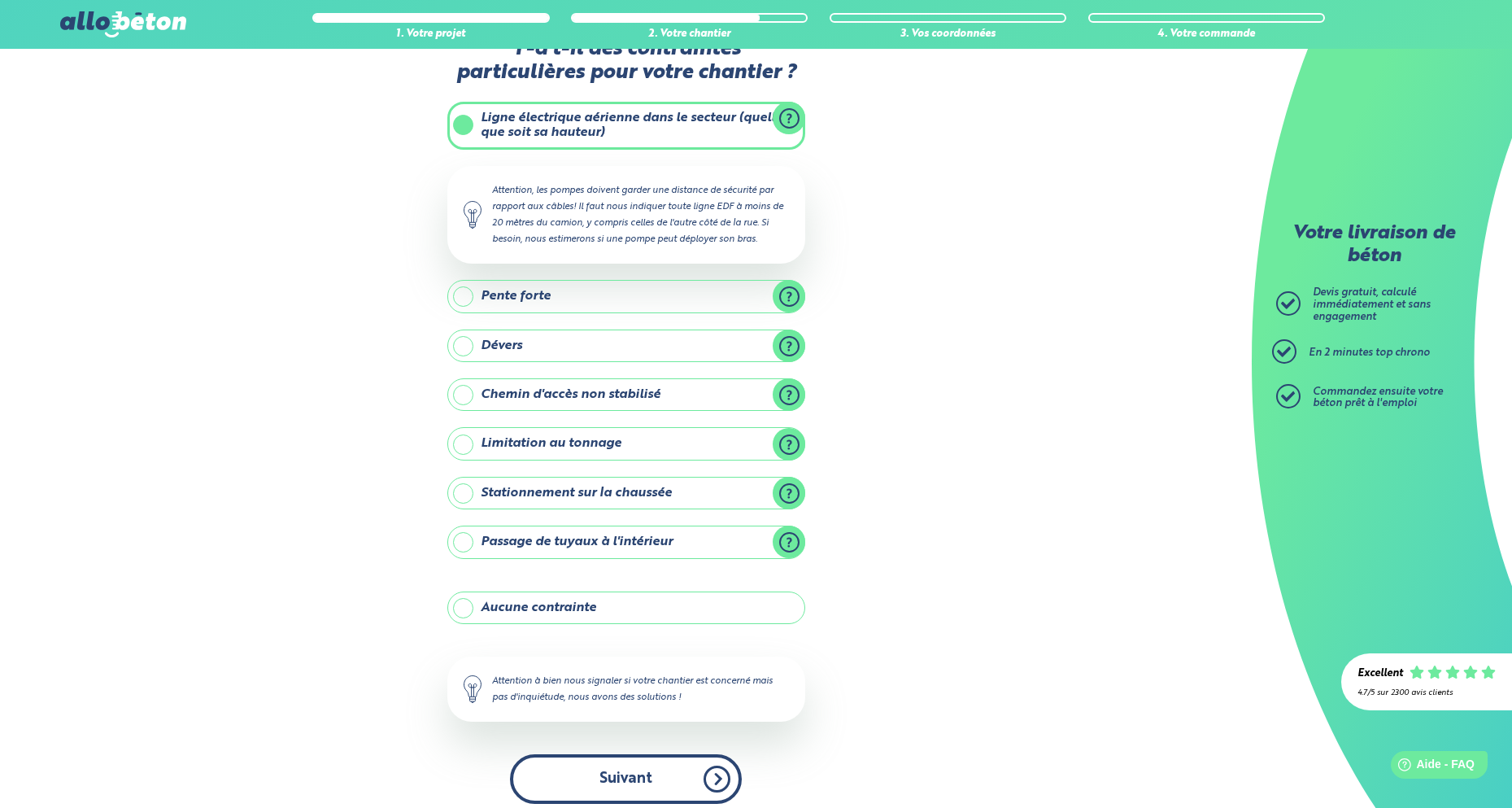
scroll to position [49, 1]
click at [658, 764] on button "Suivant" at bounding box center [626, 778] width 232 height 50
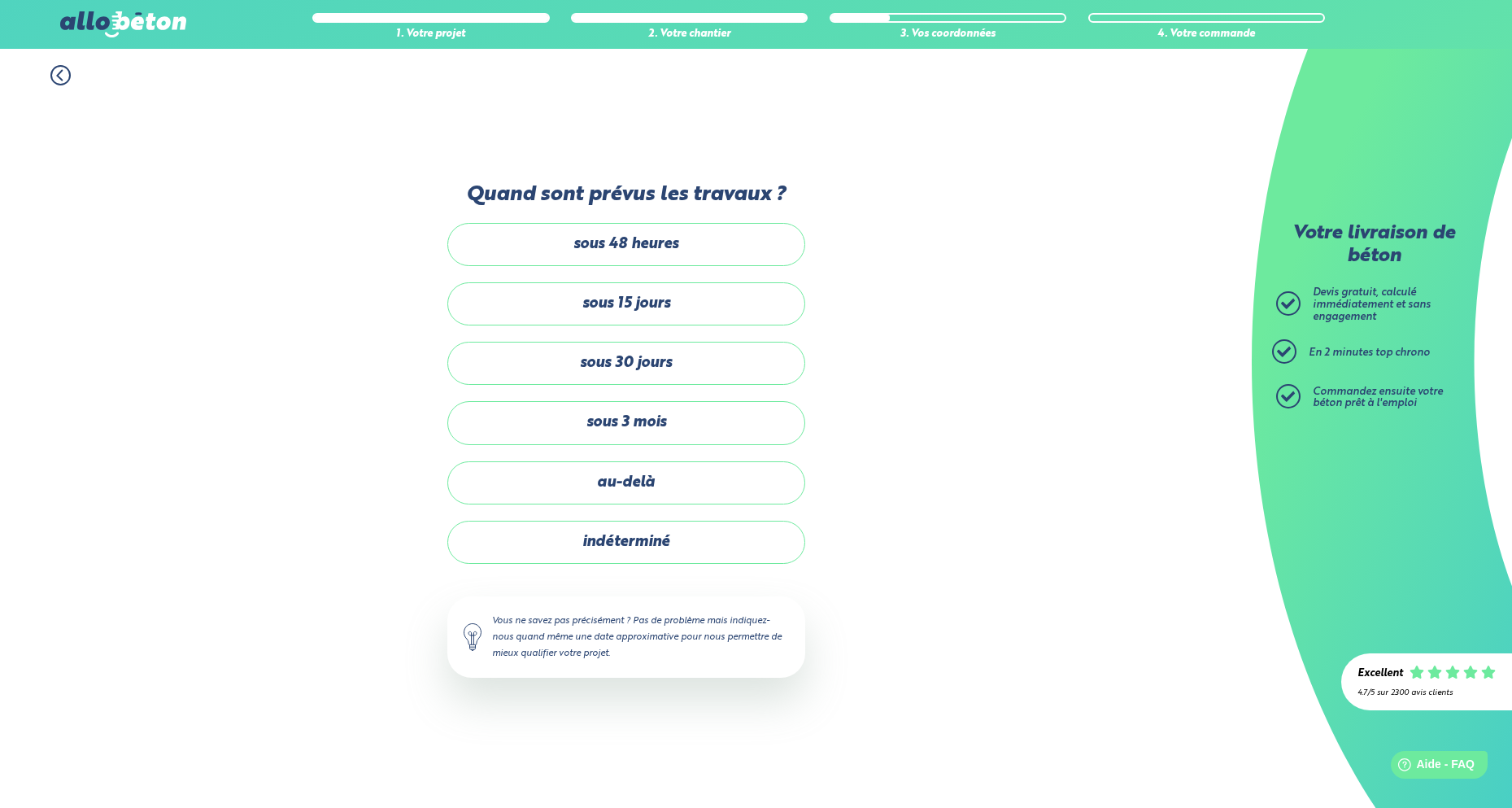
scroll to position [49, 0]
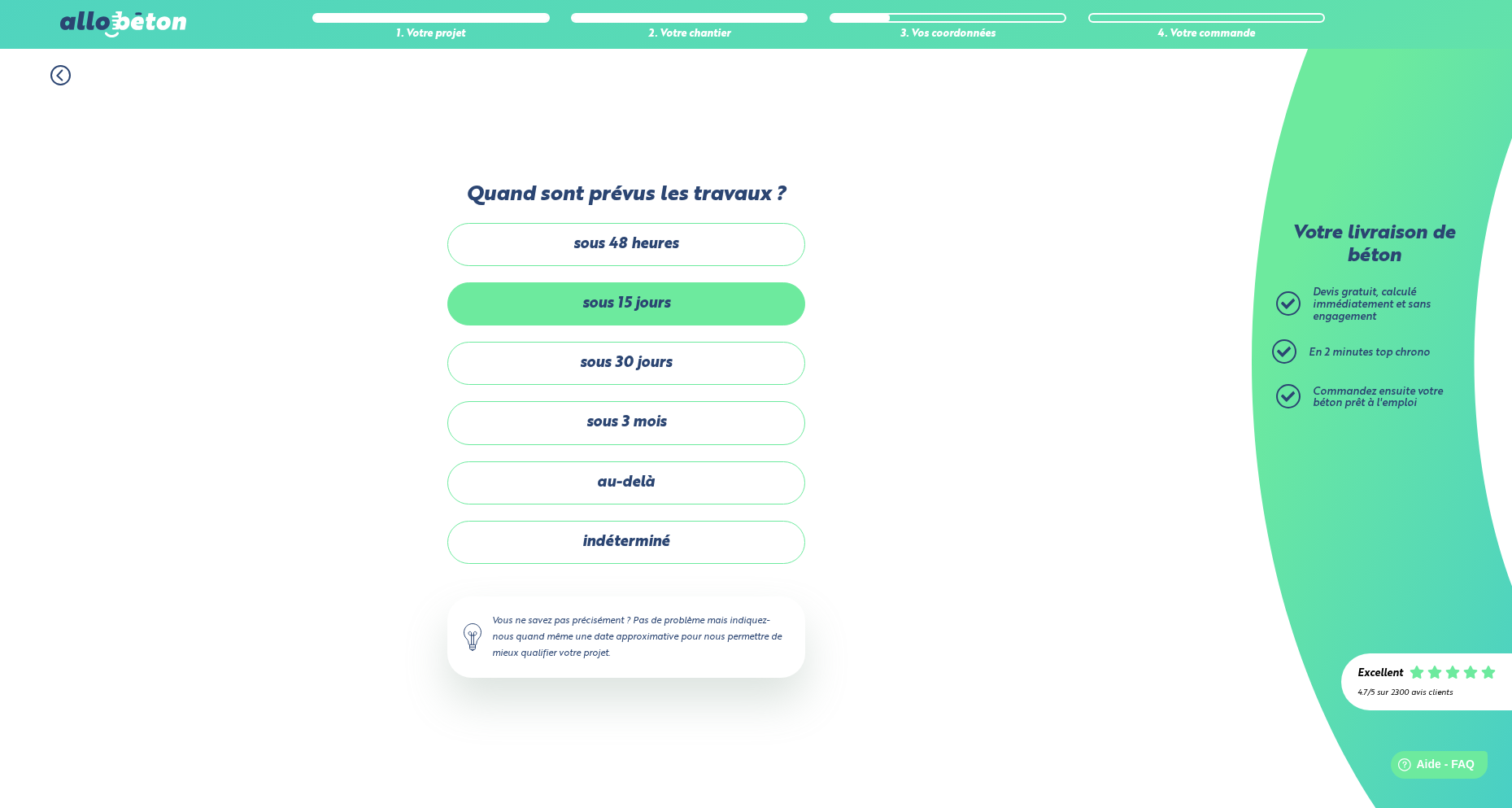
click at [640, 282] on label "sous 15 jours" at bounding box center [627, 304] width 358 height 43
click at [0, 0] on input "sous 15 jours" at bounding box center [0, 0] width 0 height 0
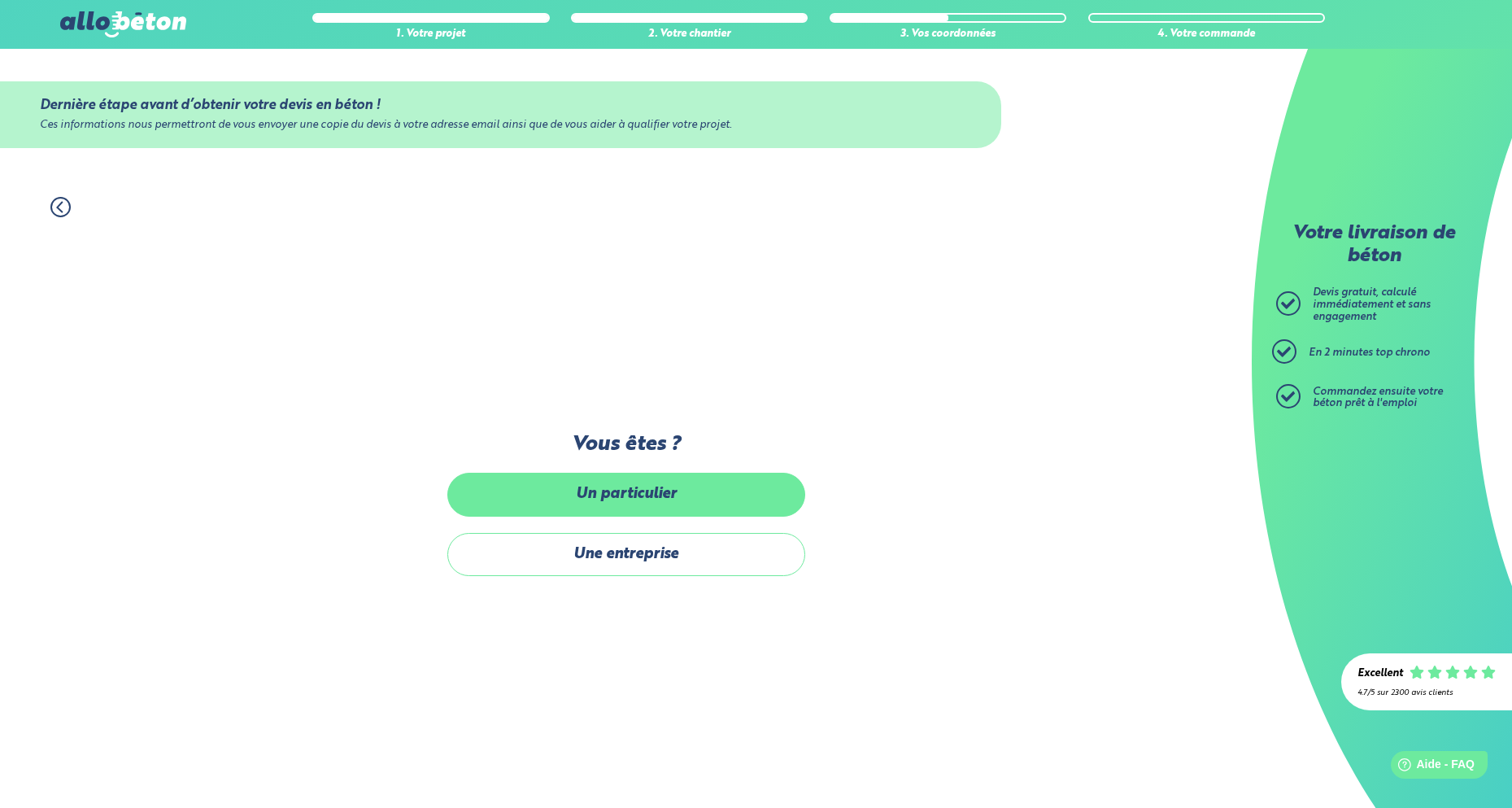
click at [650, 473] on label "Un particulier" at bounding box center [627, 495] width 358 height 43
click at [0, 0] on input "Un particulier" at bounding box center [0, 0] width 0 height 0
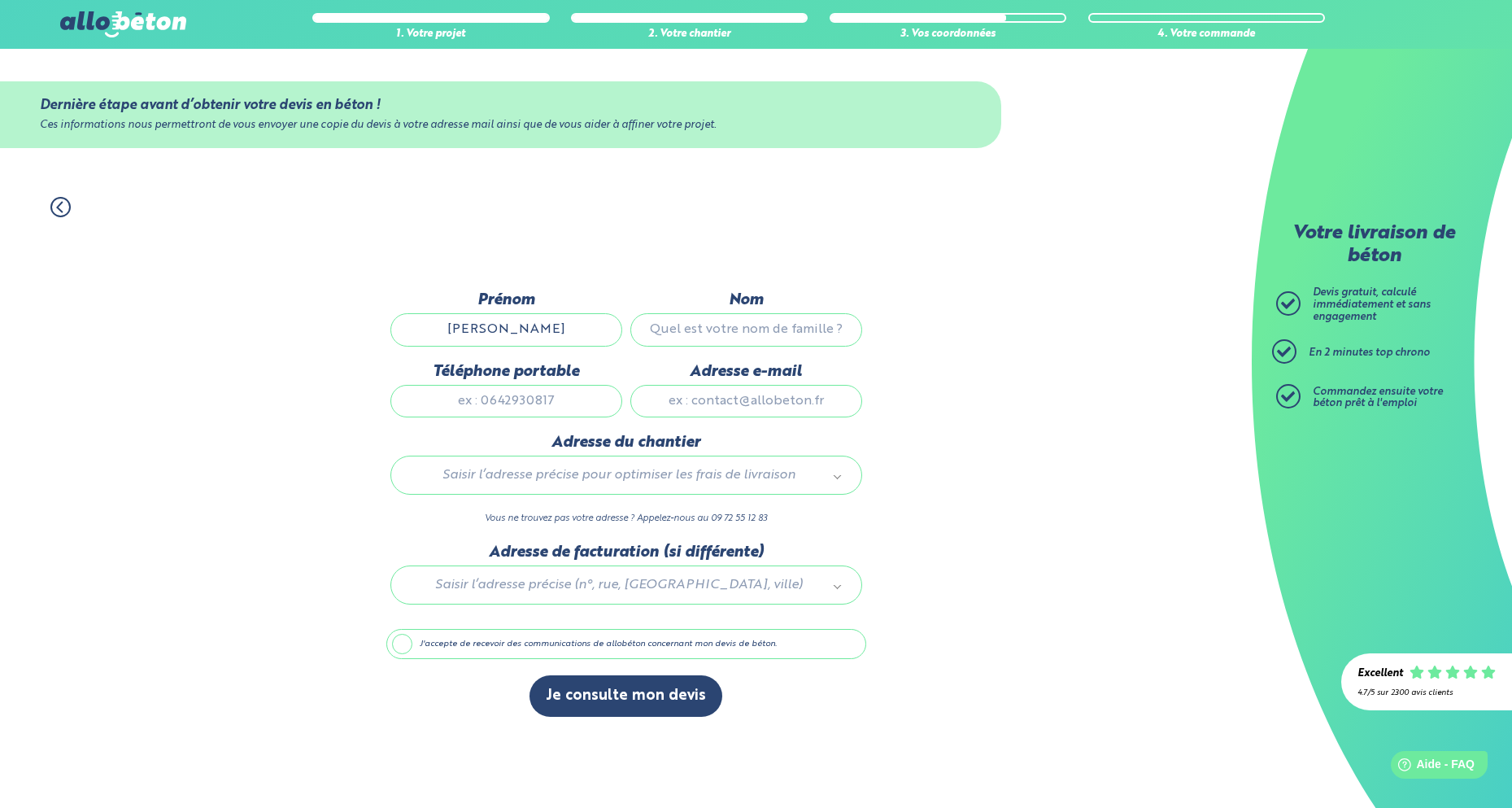
type input "Jean-Benoît"
type input "HEBBINCKUYS"
type input "0609207483"
type input "jb.hebbinckuys@gmail.com"
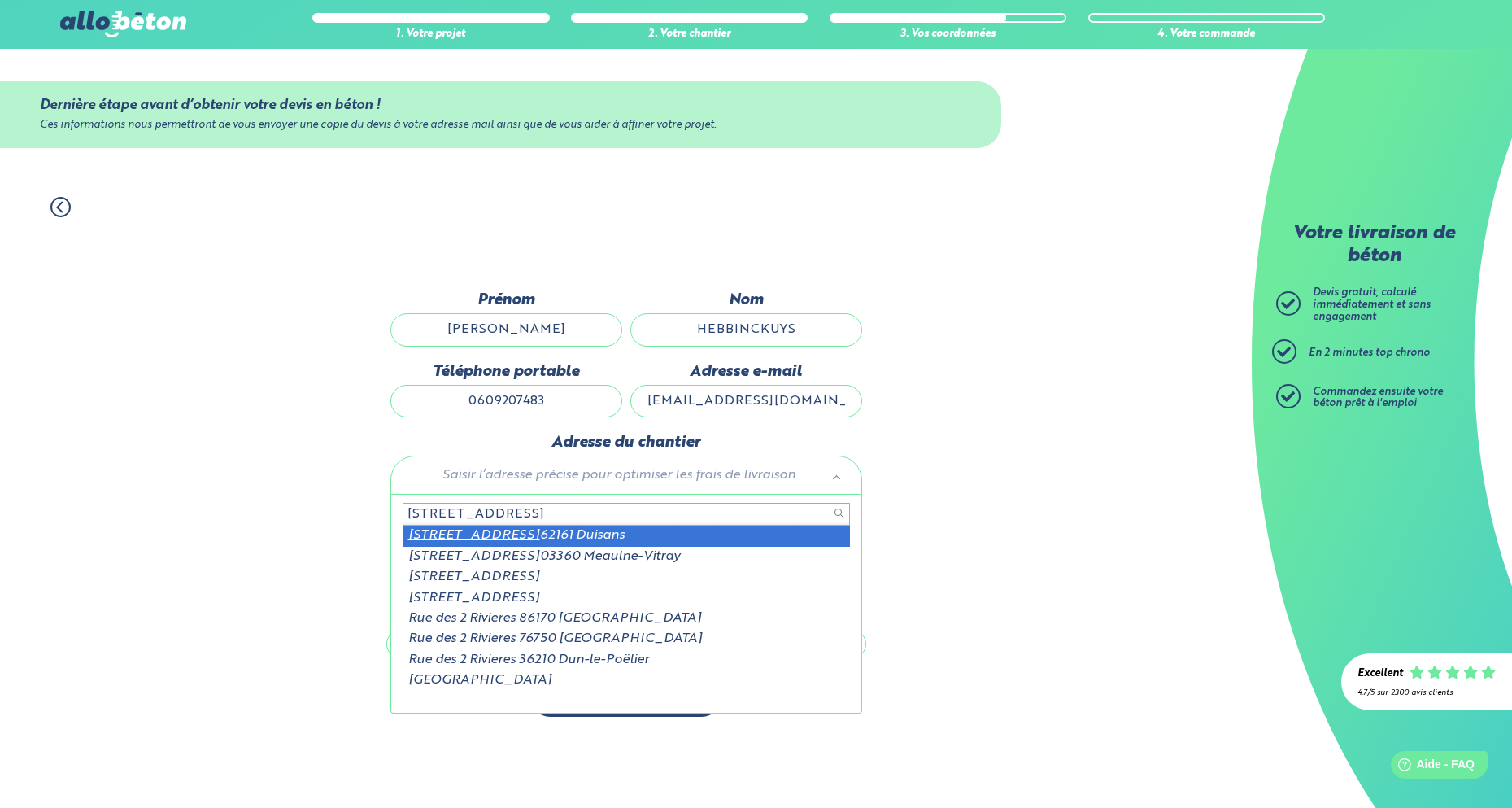
type input "17 rue des 2 rivières"
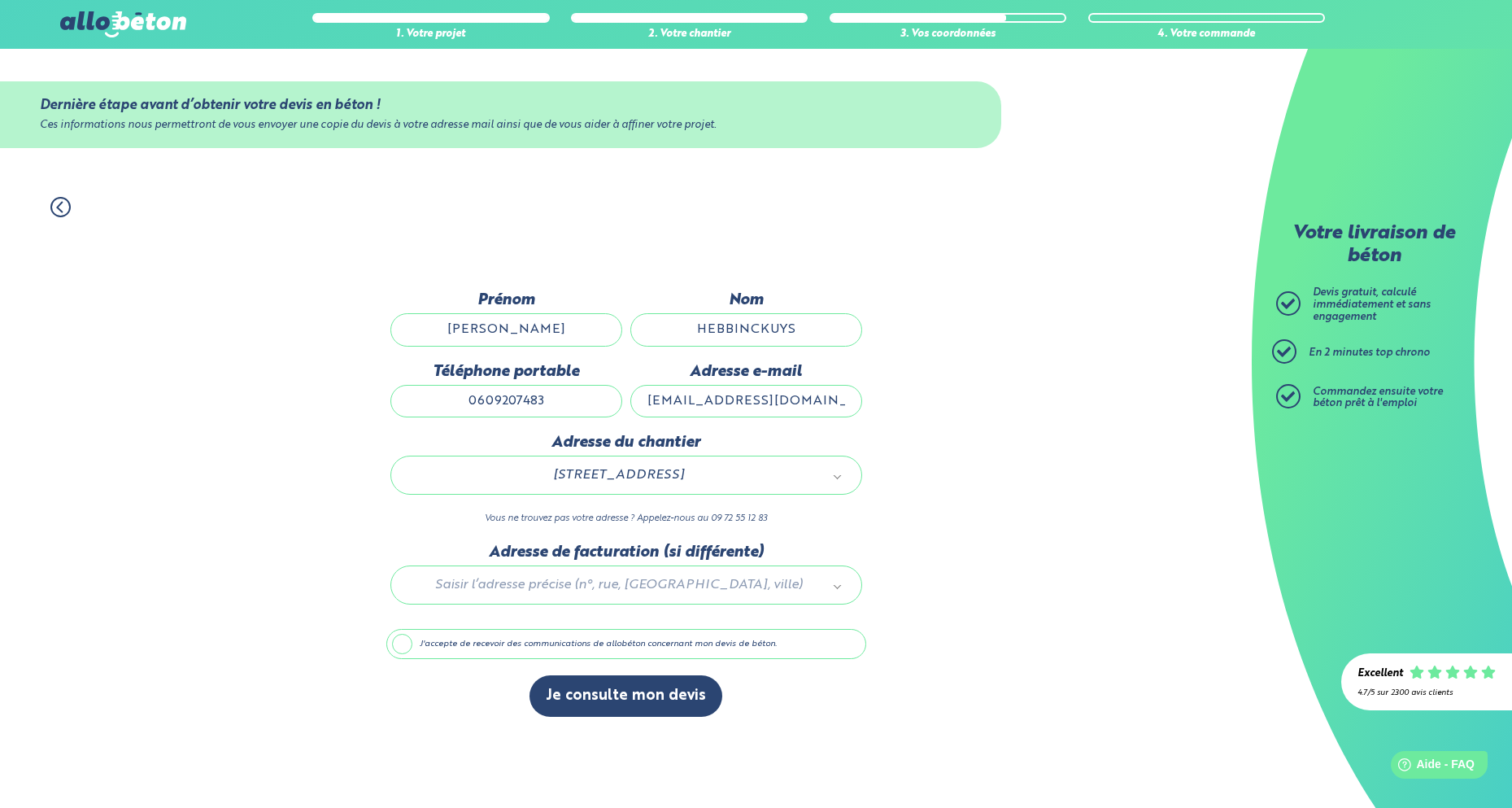
click at [432, 646] on label "J'accepte de recevoir des communications de allobéton concernant mon devis de b…" at bounding box center [627, 644] width 480 height 31
click at [0, 0] on input "J'accepte de recevoir des communications de allobéton concernant mon devis de b…" at bounding box center [0, 0] width 0 height 0
click at [432, 646] on label "J'accepte de recevoir des communications de allobéton concernant mon devis de b…" at bounding box center [627, 644] width 480 height 31
click at [0, 0] on input "J'accepte de recevoir des communications de allobéton concernant mon devis de b…" at bounding box center [0, 0] width 0 height 0
click at [617, 685] on button "Je consulte mon devis" at bounding box center [627, 696] width 193 height 41
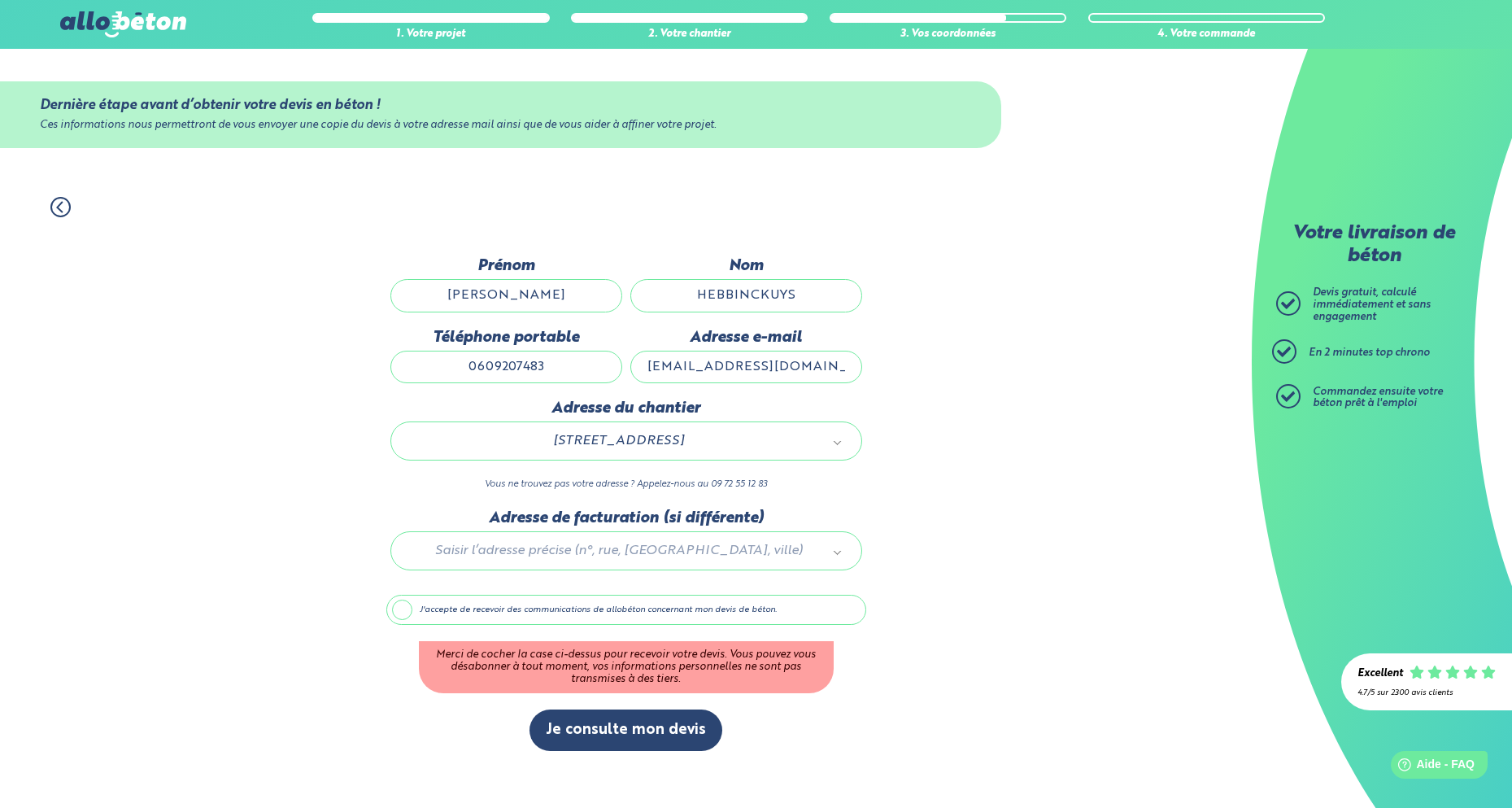
click at [425, 611] on label "J'accepte de recevoir des communications de allobéton concernant mon devis de b…" at bounding box center [627, 610] width 480 height 31
click at [0, 0] on input "J'accepte de recevoir des communications de allobéton concernant mon devis de b…" at bounding box center [0, 0] width 0 height 0
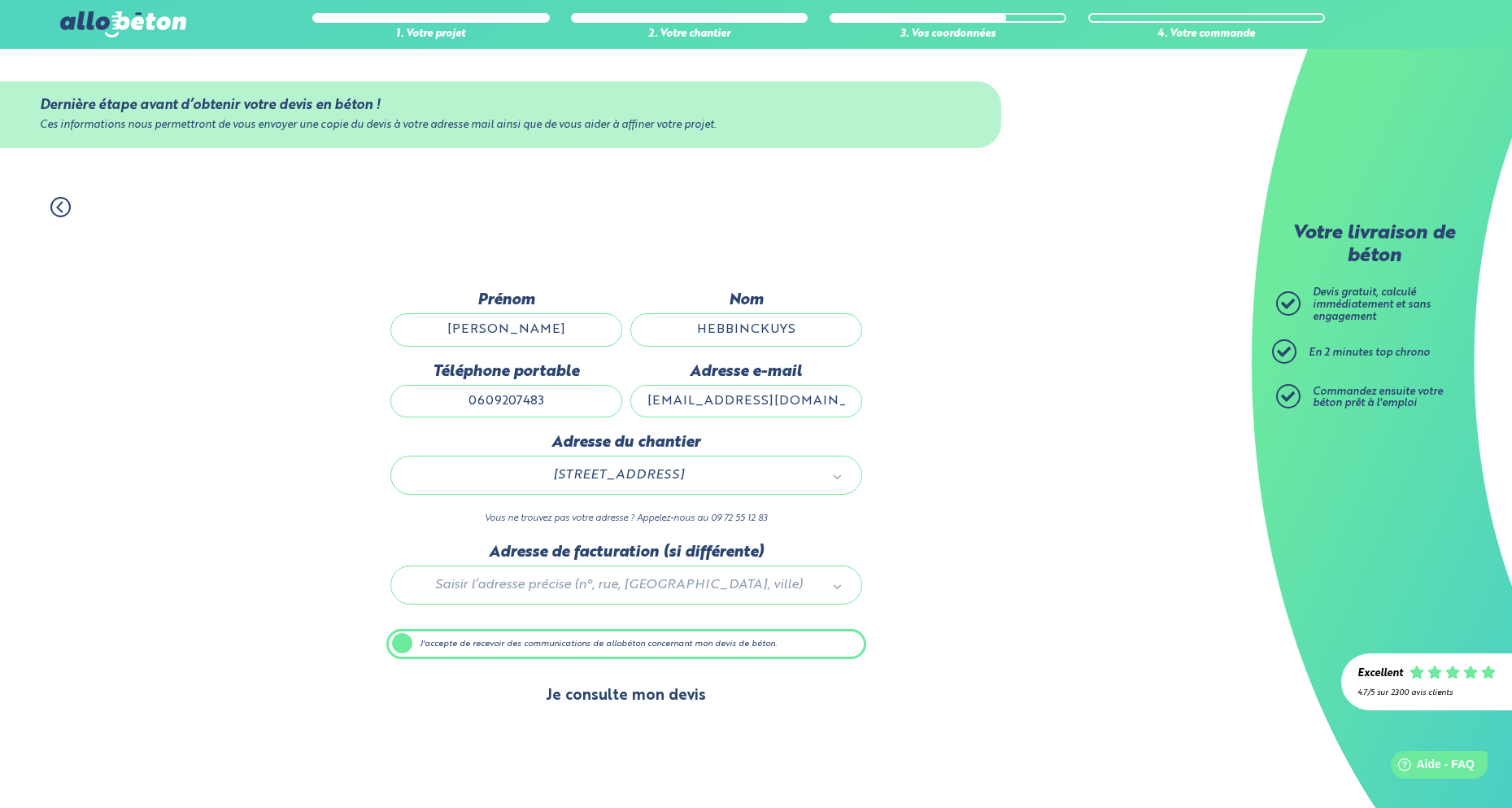
click at [622, 684] on button "Je consulte mon devis" at bounding box center [627, 696] width 193 height 41
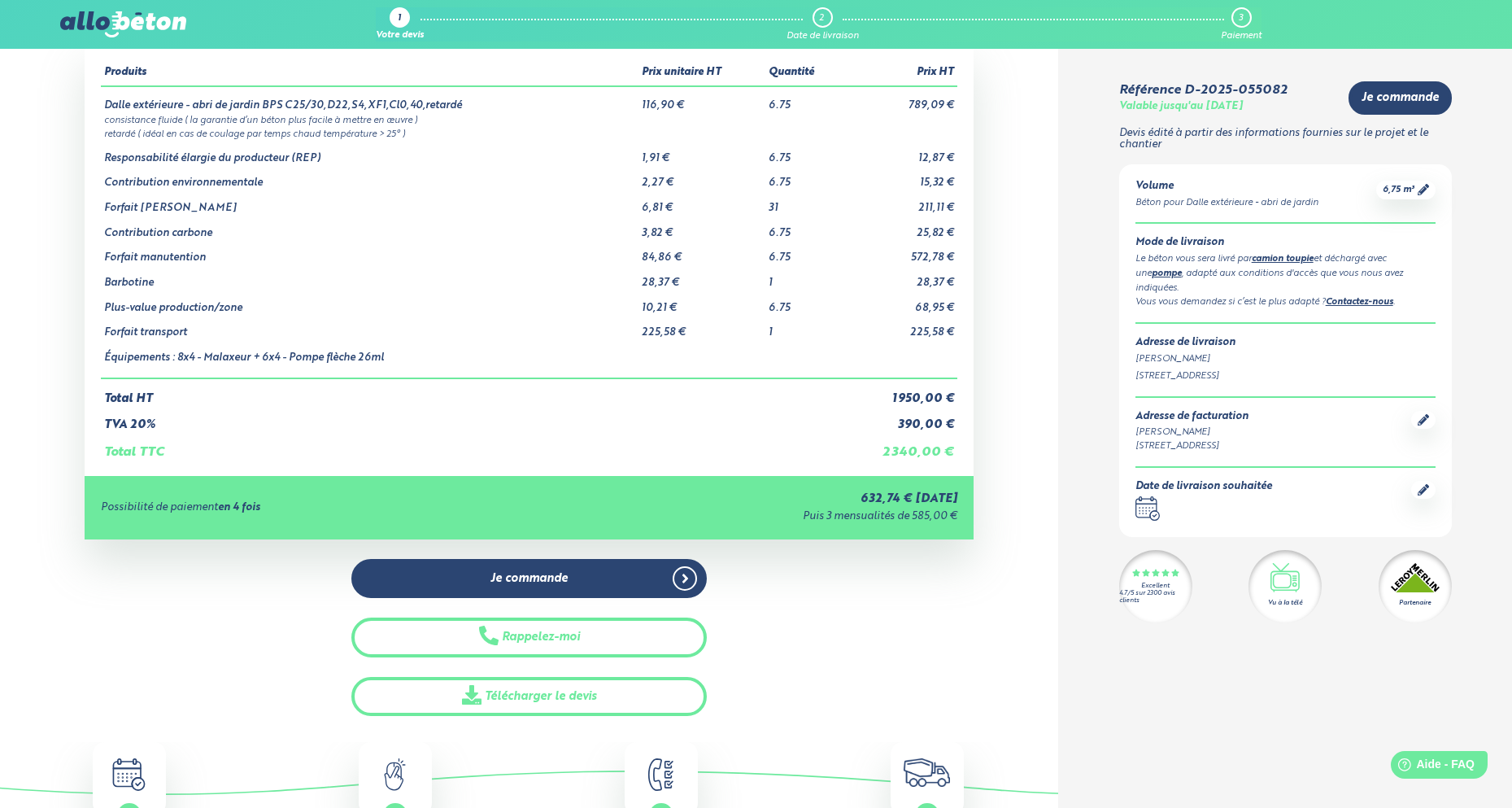
scroll to position [84, 1]
click at [1385, 297] on link "Contactez-nous" at bounding box center [1360, 302] width 68 height 9
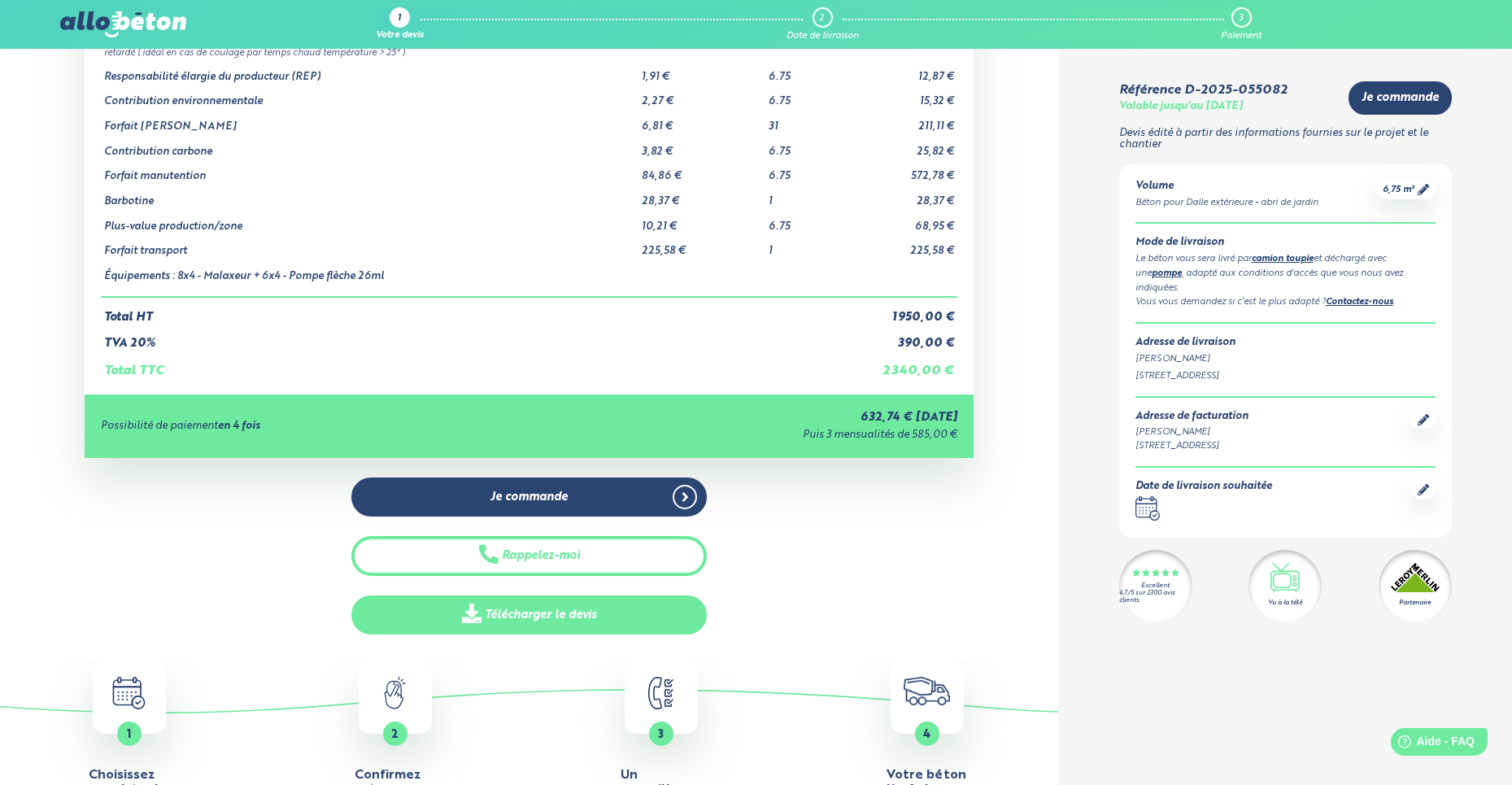
click at [582, 596] on link "Télécharger le devis" at bounding box center [529, 615] width 355 height 40
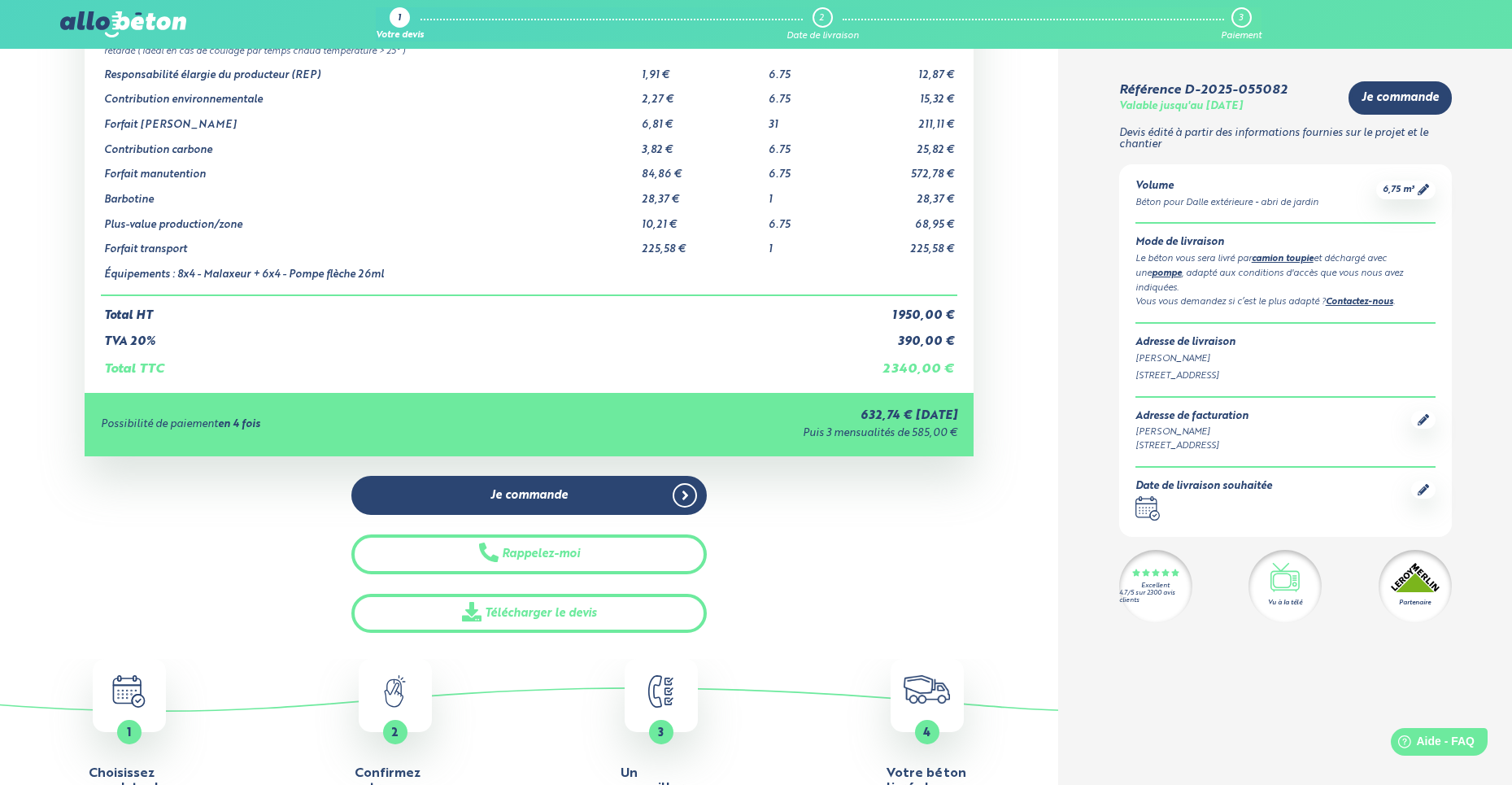
scroll to position [168, 0]
